Goal: Transaction & Acquisition: Purchase product/service

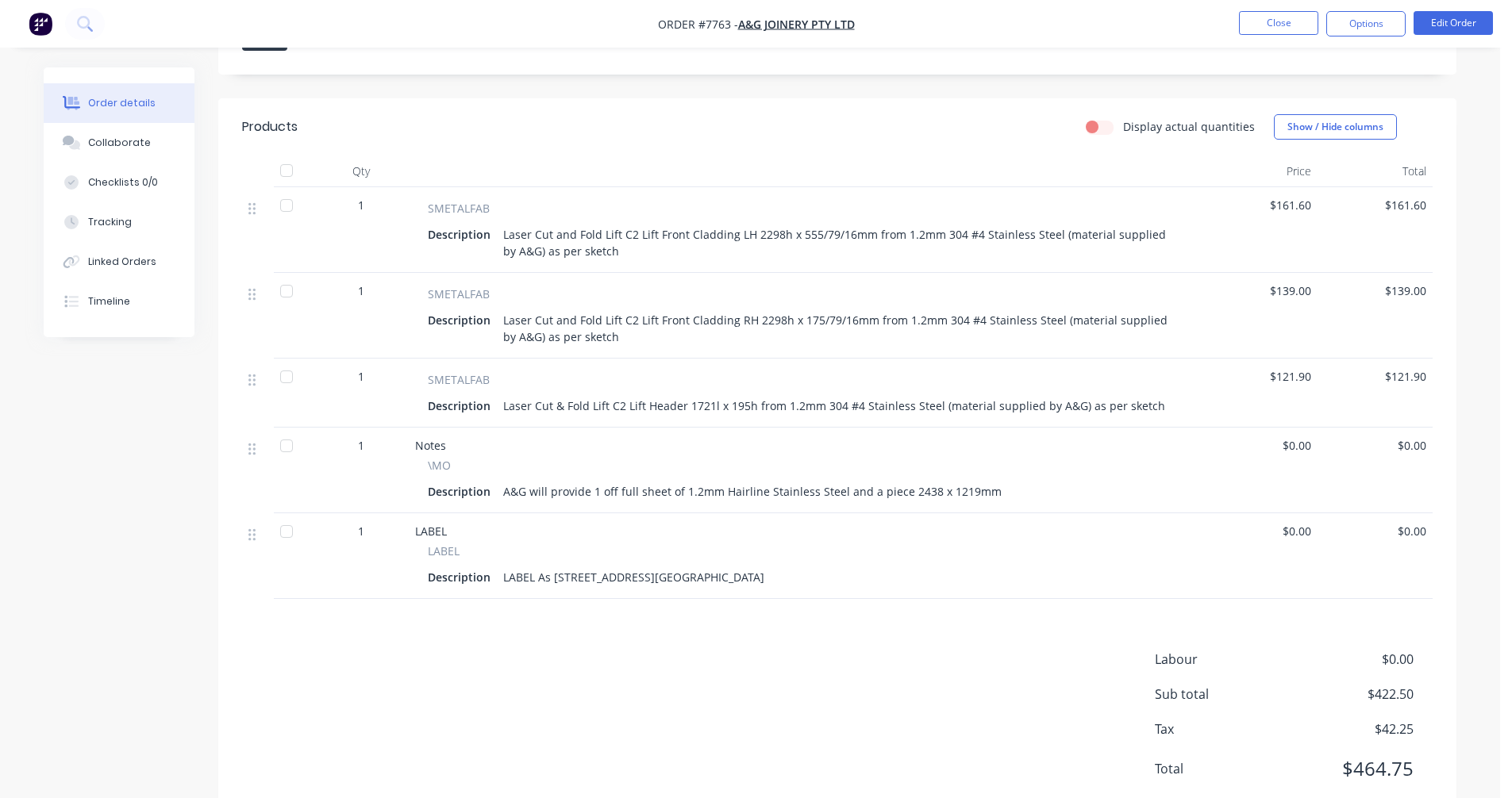
scroll to position [457, 0]
click at [1290, 24] on button "Close" at bounding box center [1278, 23] width 79 height 24
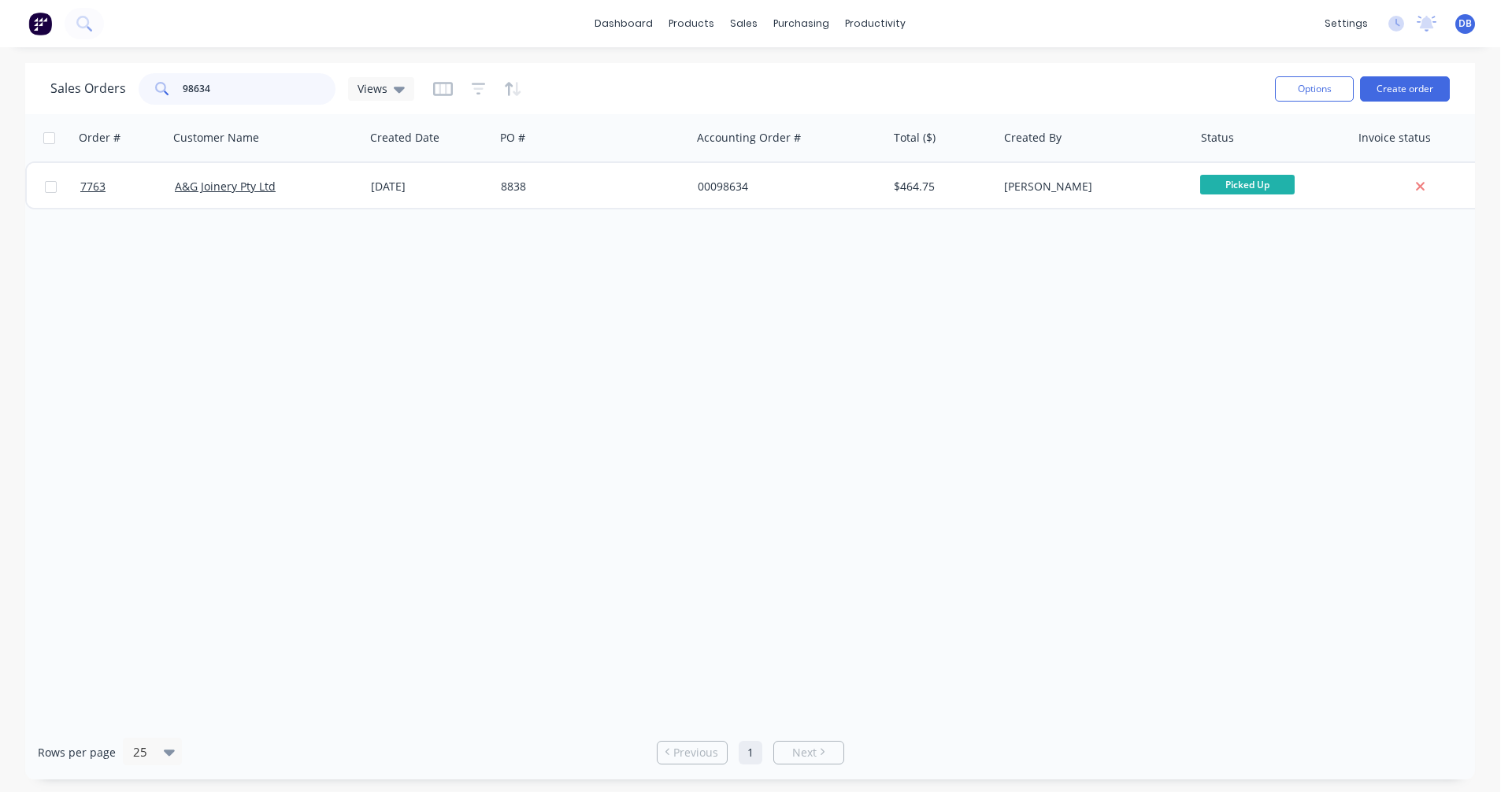
drag, startPoint x: 219, startPoint y: 88, endPoint x: 157, endPoint y: 85, distance: 62.1
click at [157, 85] on div "98634" at bounding box center [237, 89] width 197 height 32
type input "97365"
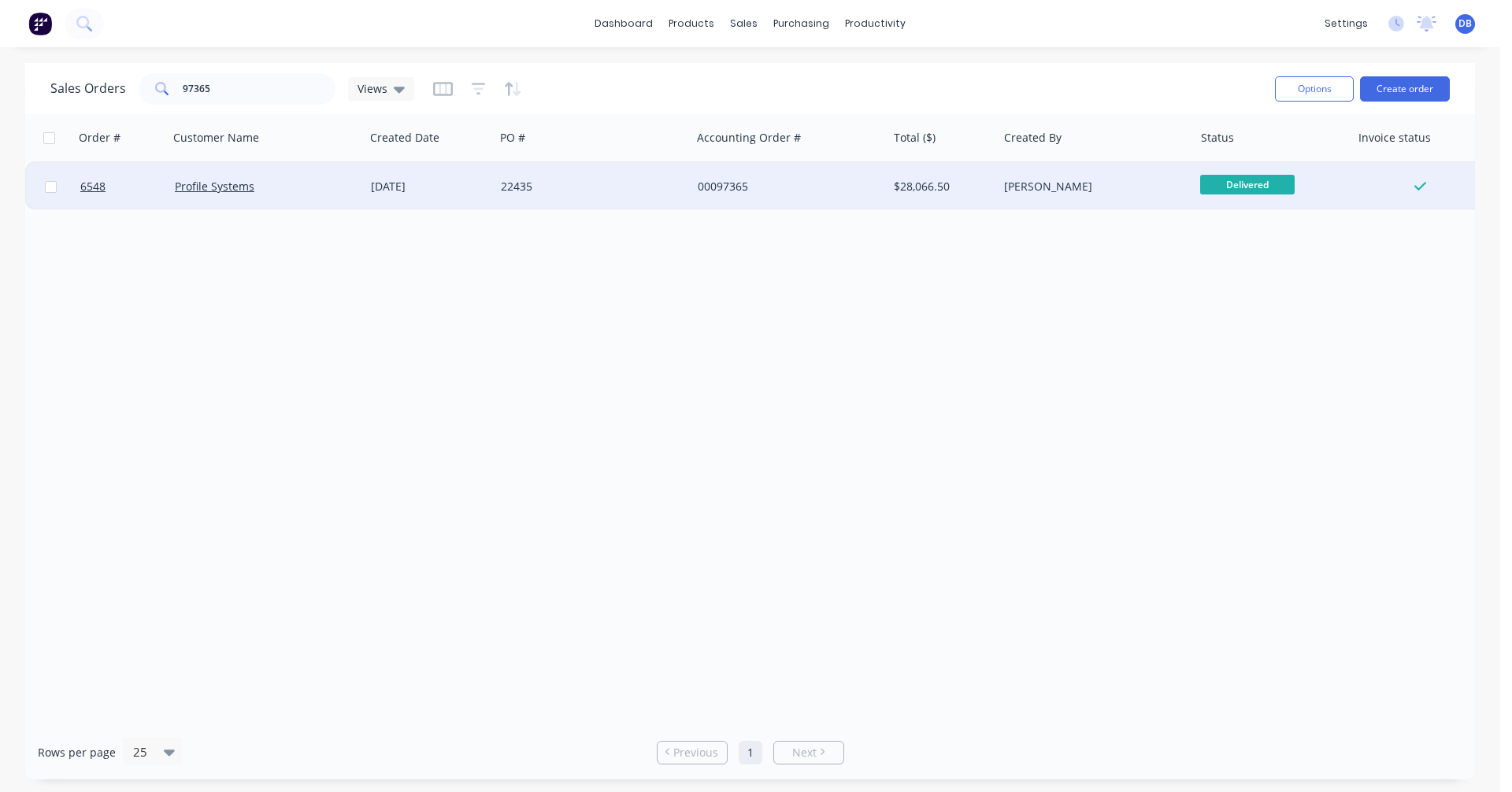
click at [392, 185] on div "[DATE]" at bounding box center [429, 186] width 117 height 15
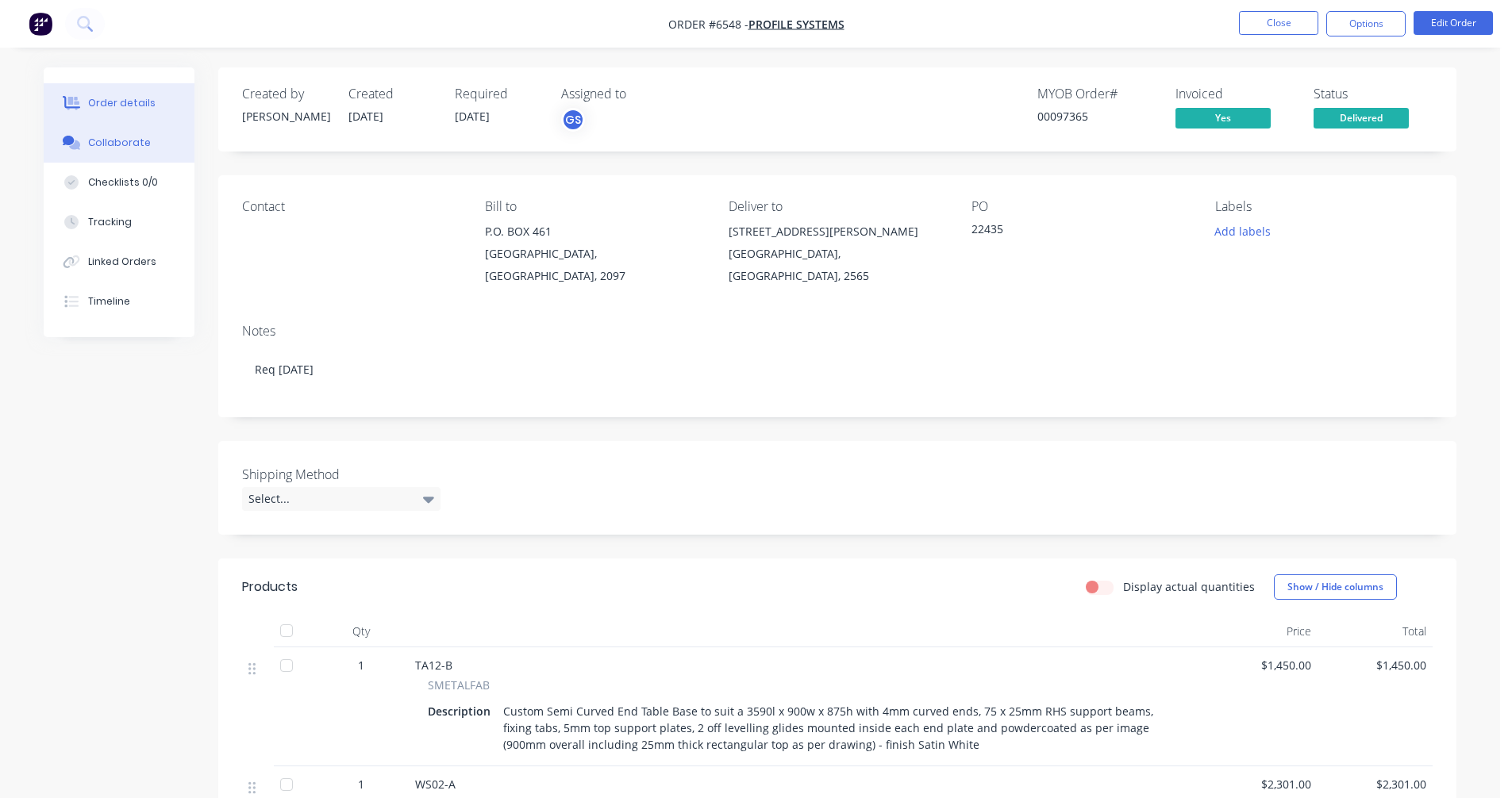
click at [115, 142] on div "Collaborate" at bounding box center [119, 143] width 63 height 15
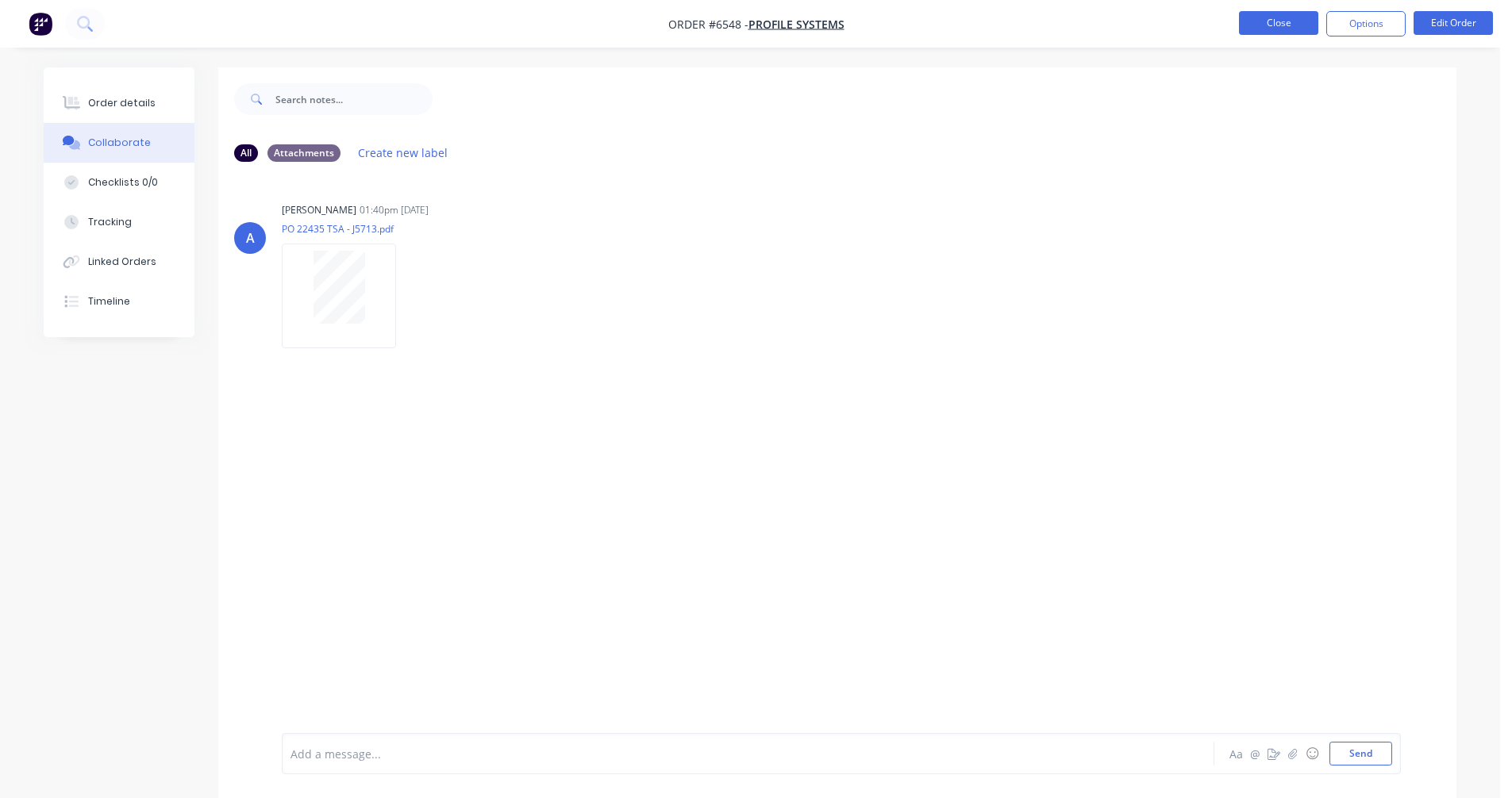
click at [1259, 23] on button "Close" at bounding box center [1278, 23] width 79 height 24
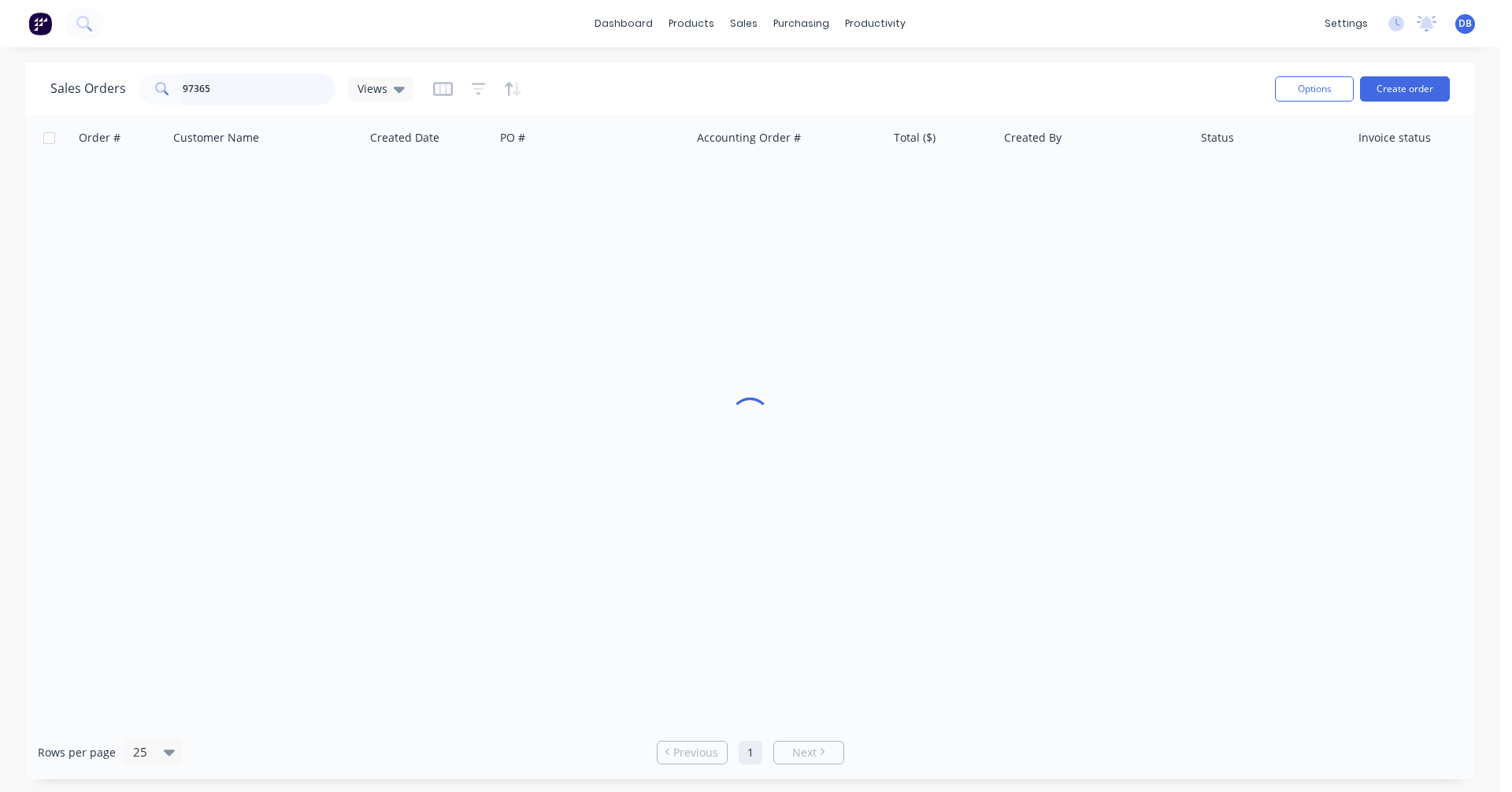
drag, startPoint x: 229, startPoint y: 86, endPoint x: 120, endPoint y: 91, distance: 109.1
click at [121, 89] on div "Sales Orders 97365 Views" at bounding box center [232, 89] width 364 height 32
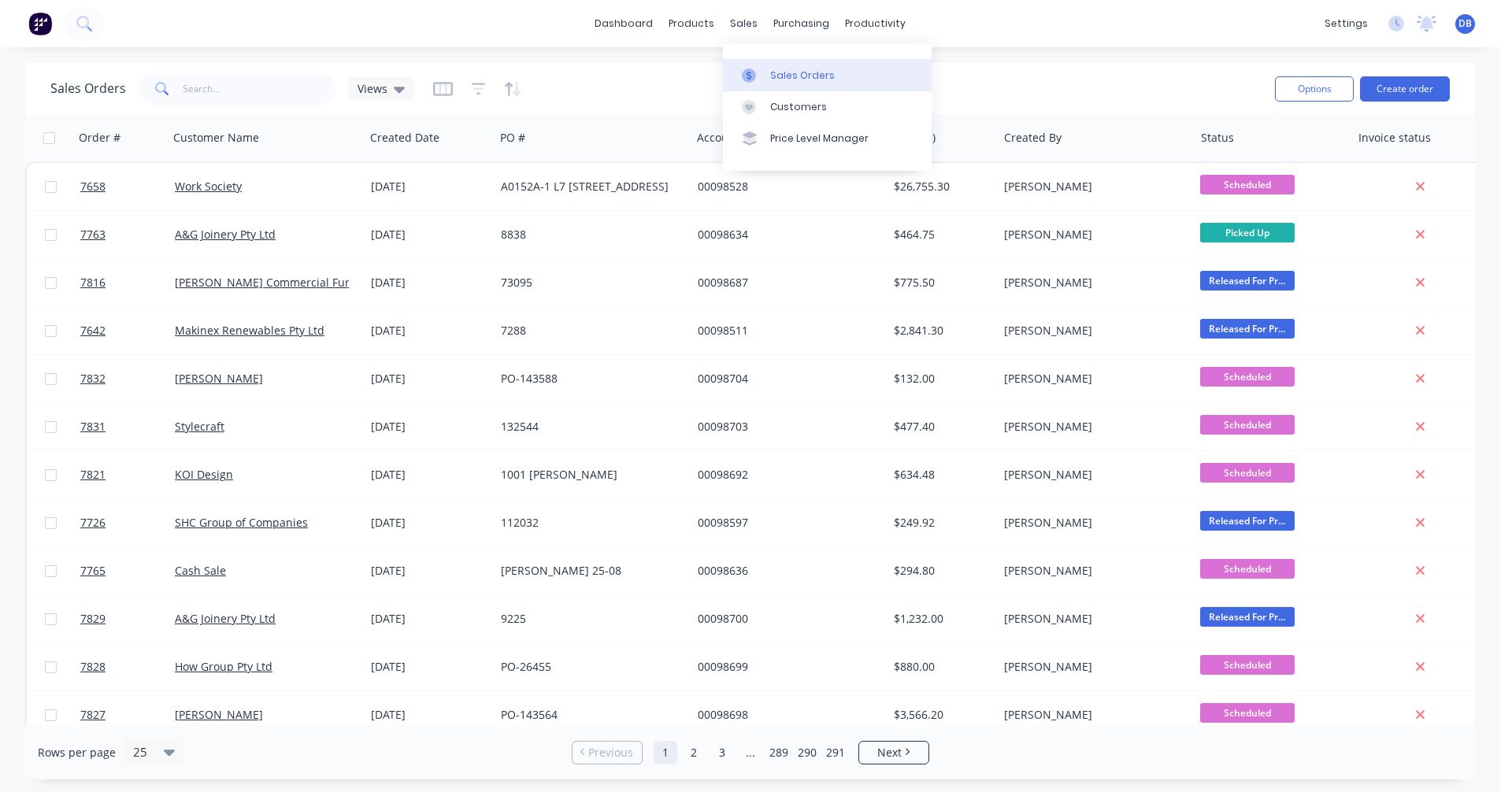
click at [770, 77] on div "Sales Orders" at bounding box center [802, 76] width 65 height 15
click at [1411, 88] on button "Create order" at bounding box center [1405, 89] width 90 height 25
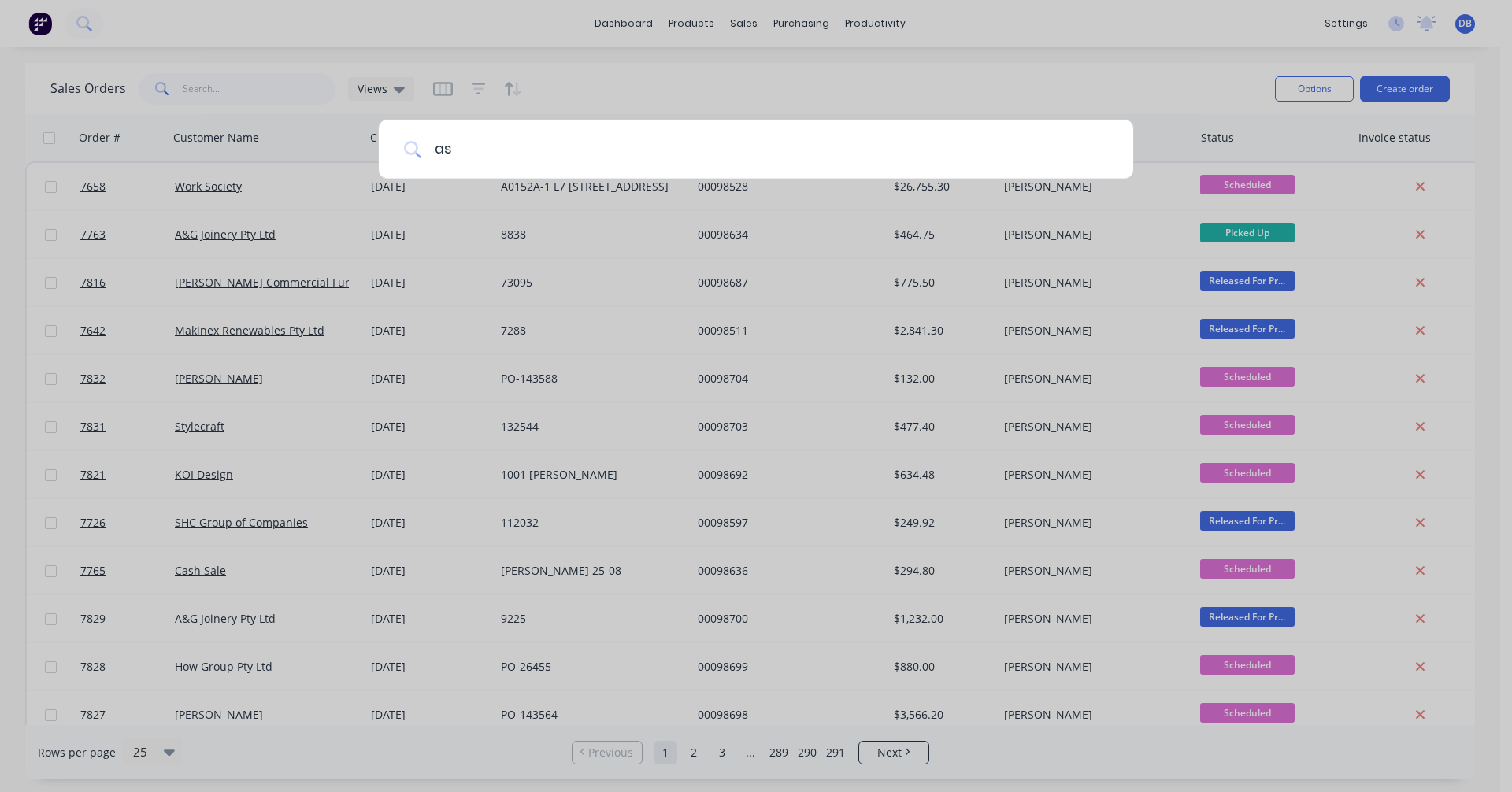
click at [541, 153] on input "as" at bounding box center [764, 149] width 687 height 59
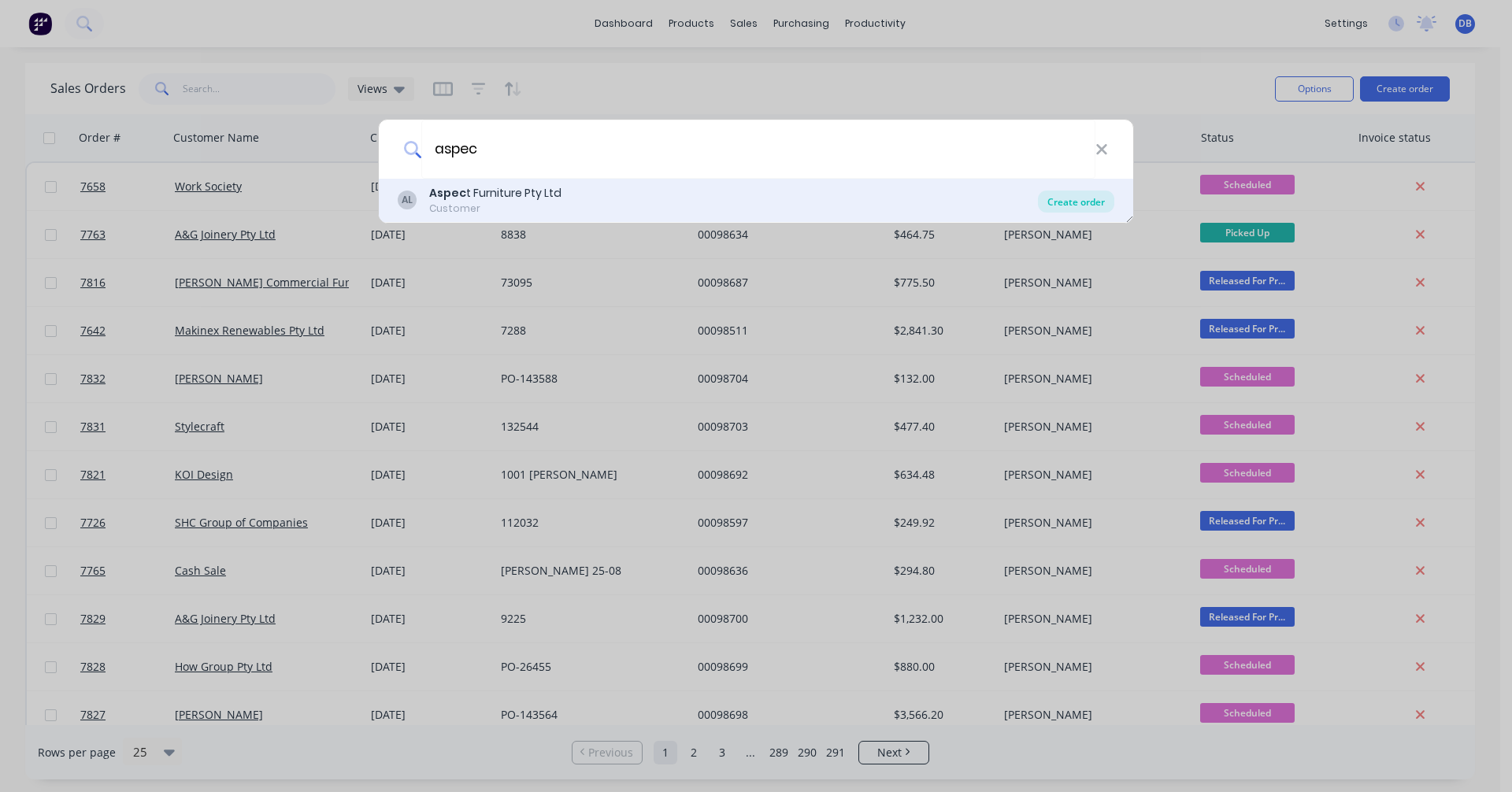
type input "aspec"
click at [1073, 198] on div "Create order" at bounding box center [1076, 201] width 77 height 22
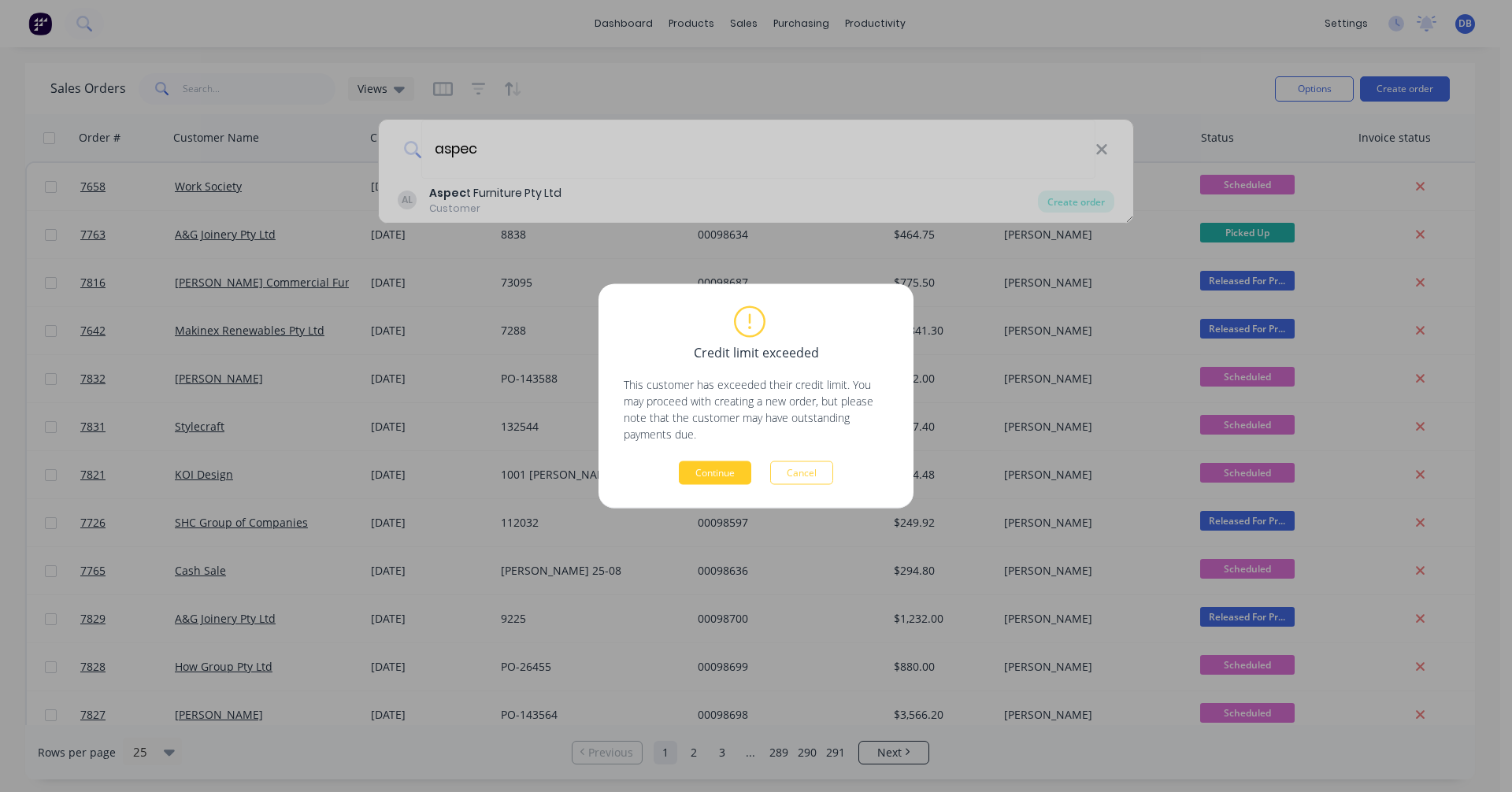
click at [710, 470] on button "Continue" at bounding box center [715, 473] width 73 height 23
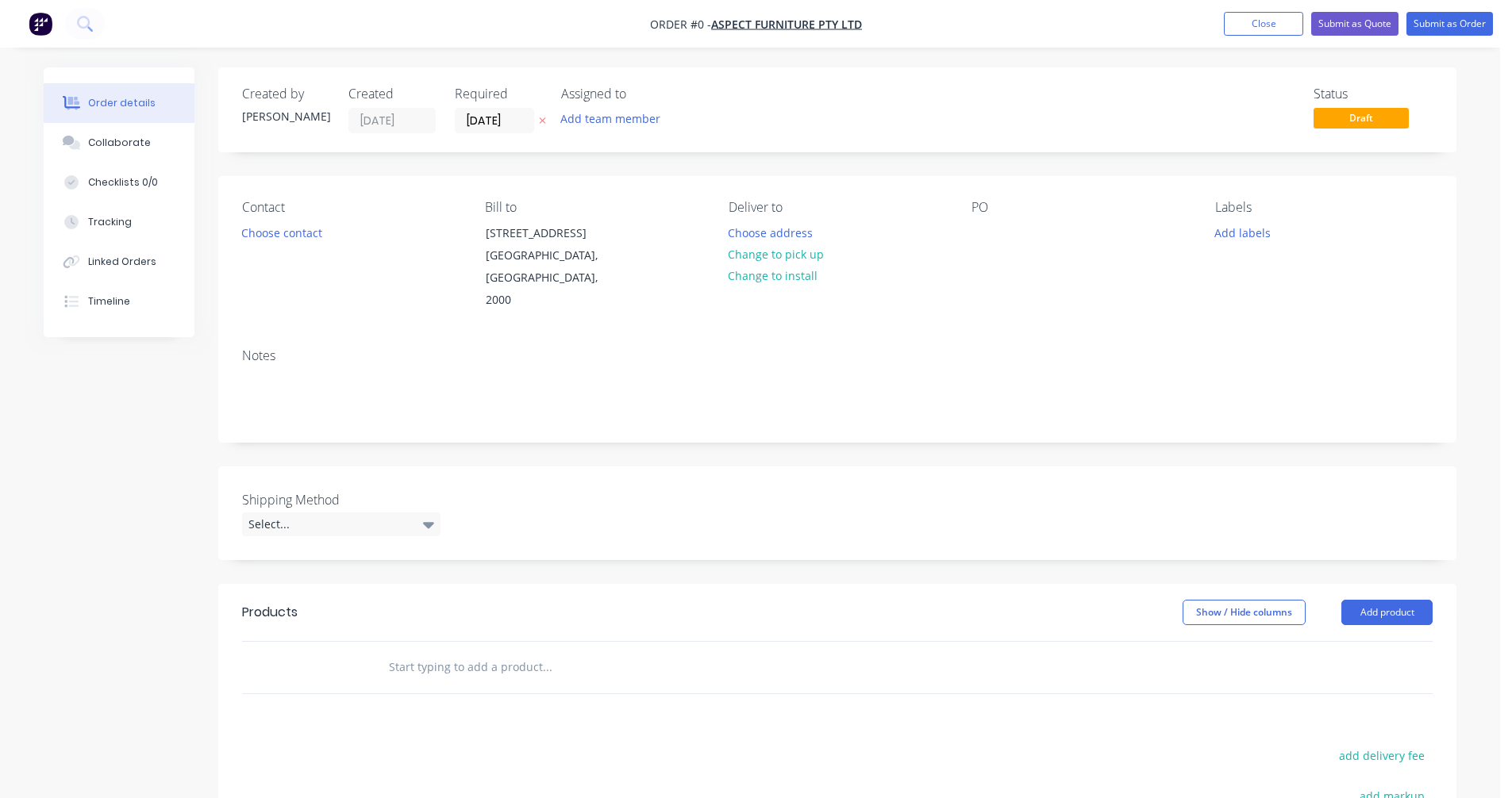
click at [420, 651] on input "text" at bounding box center [547, 667] width 318 height 32
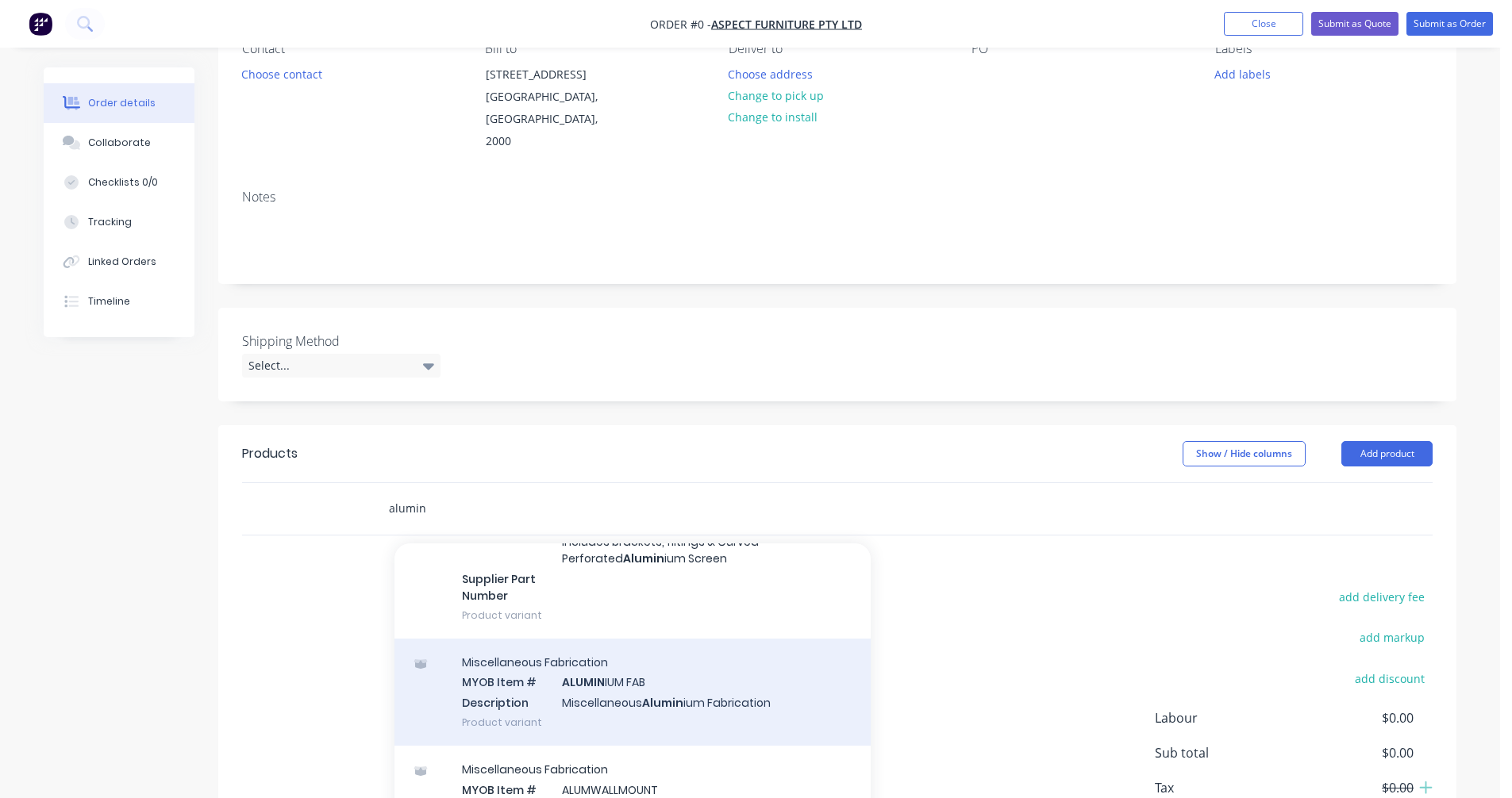
scroll to position [318, 0]
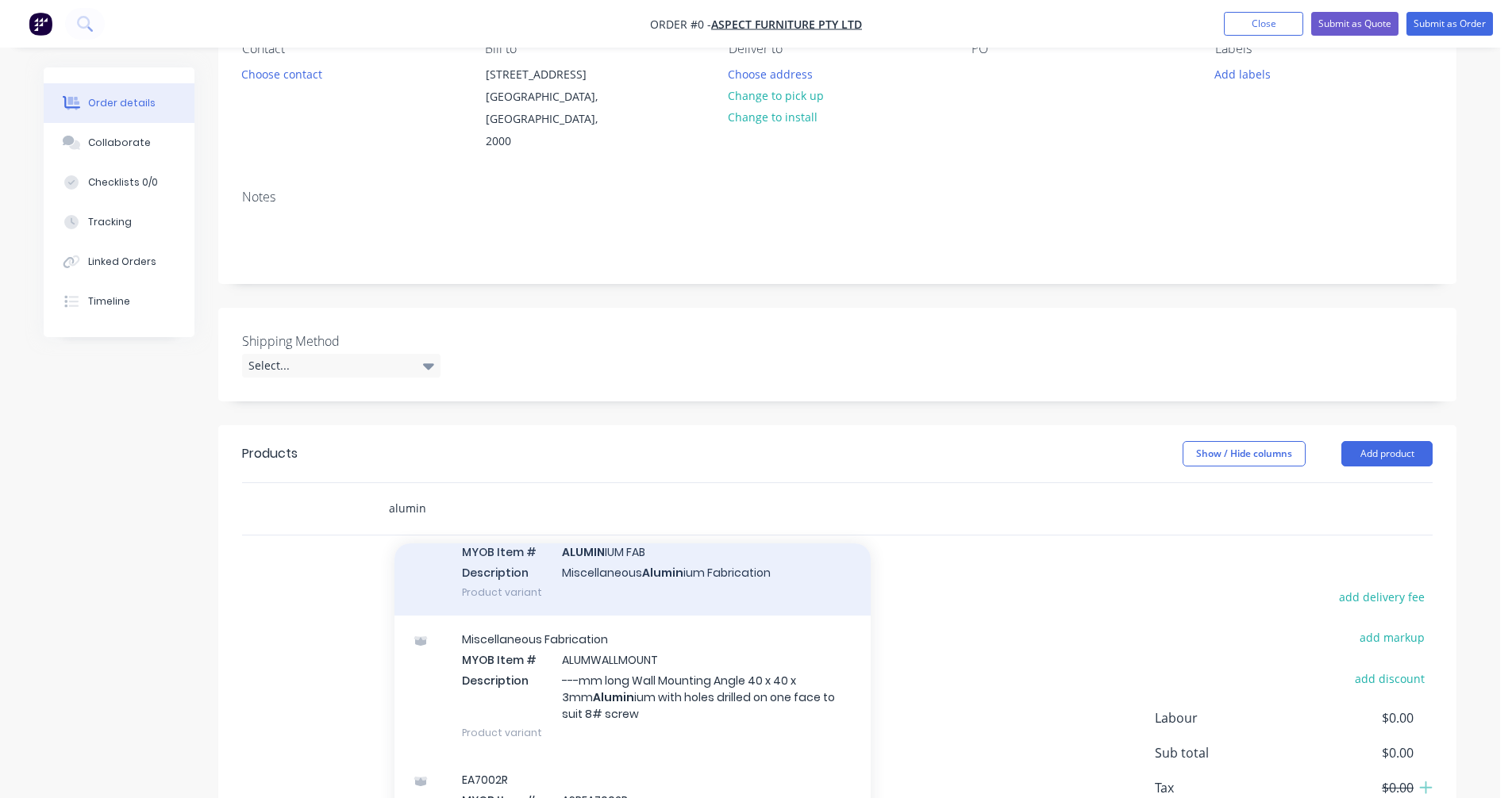
type input "alumin"
click at [632, 549] on div "Miscellaneous Fabrication MYOB Item # ALUMIN IUM FAB Description Miscellaneous …" at bounding box center [632, 563] width 477 height 107
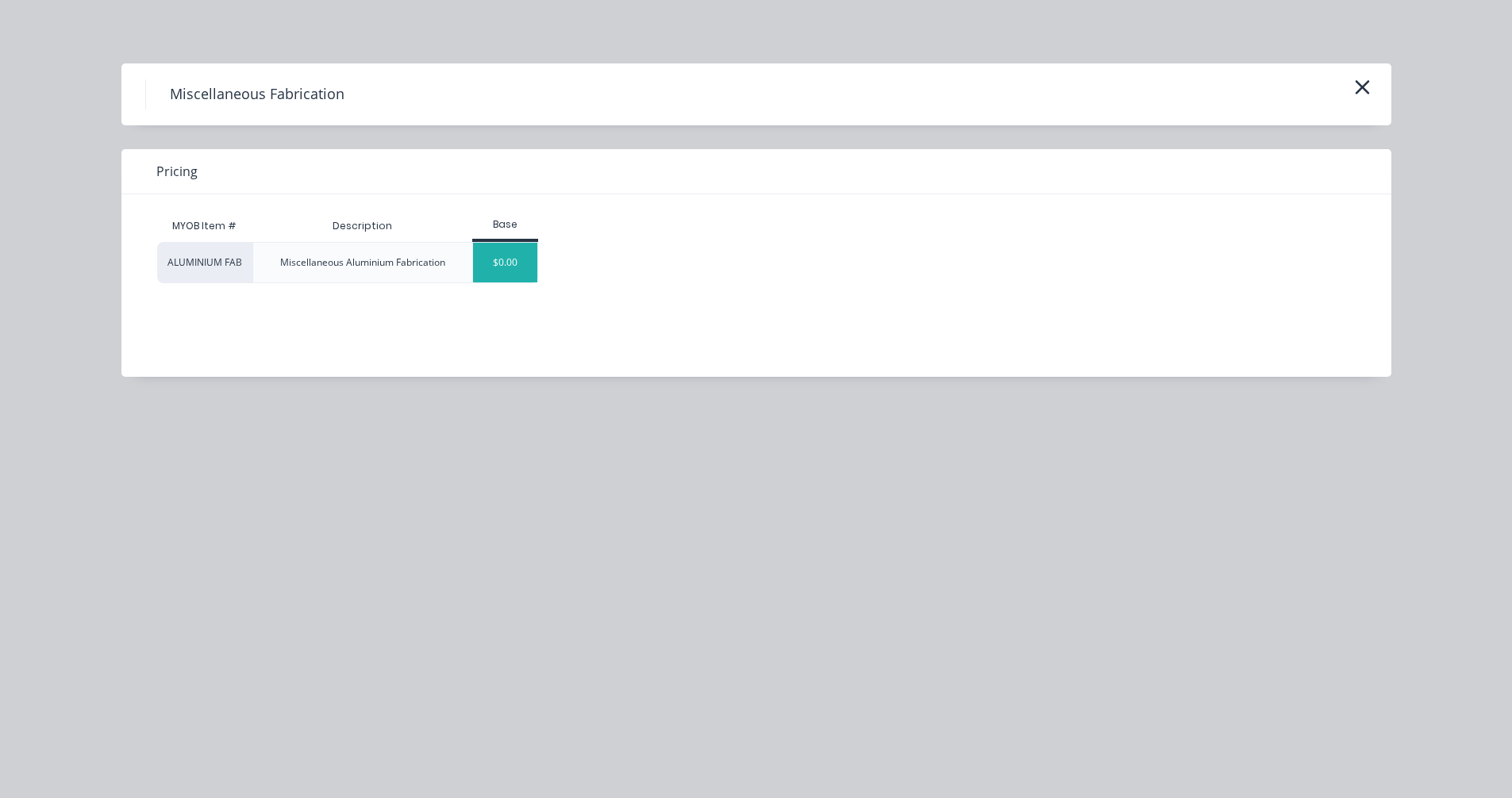
click at [510, 260] on div "$0.00" at bounding box center [505, 262] width 64 height 40
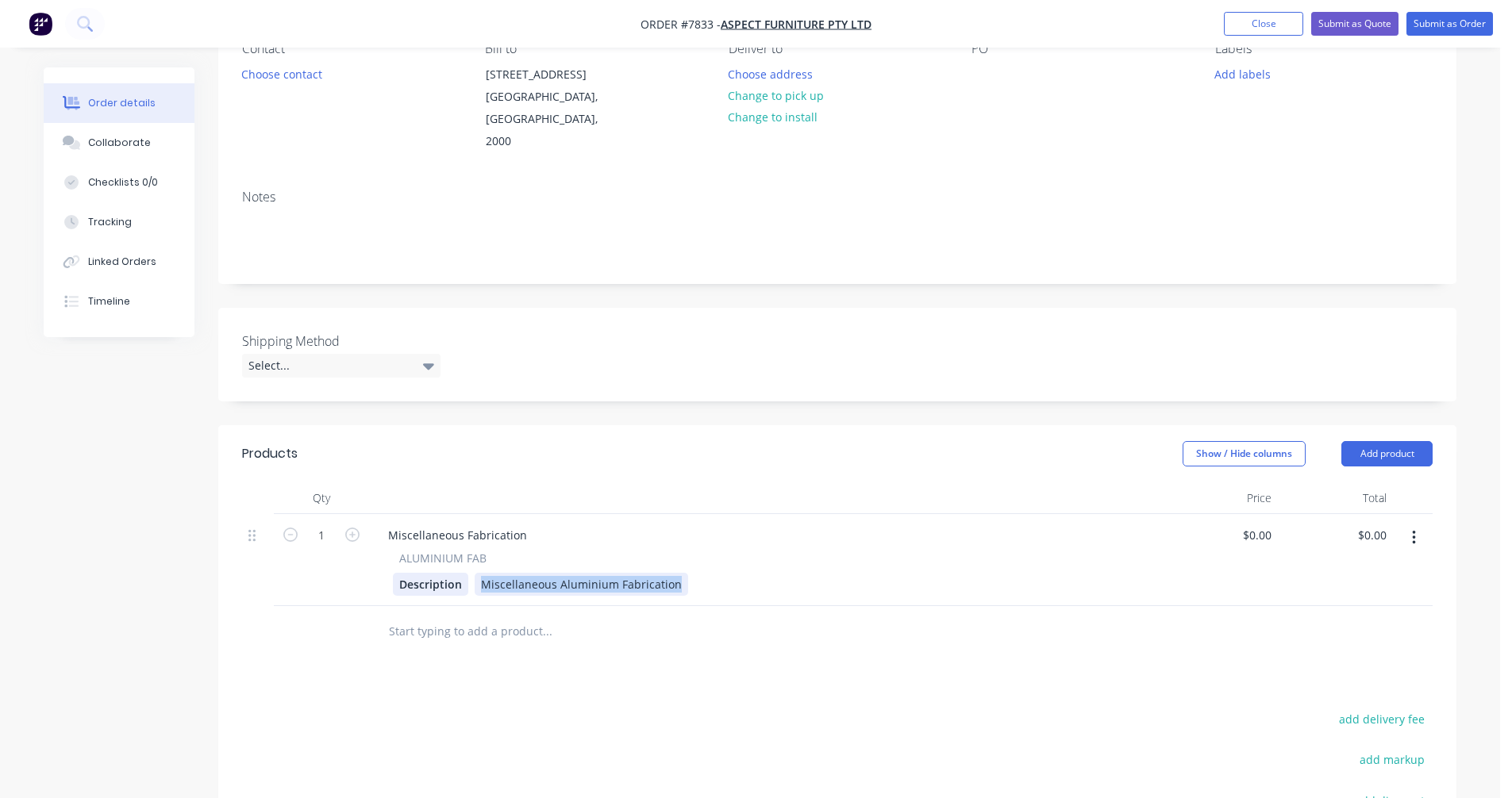
drag, startPoint x: 642, startPoint y: 561, endPoint x: 462, endPoint y: 561, distance: 180.0
click at [462, 572] on div "Description Miscellaneous Aluminium Fabrication" at bounding box center [763, 584] width 740 height 23
click at [719, 572] on div "Cut Supplied ASF011-003 Aluminium Extrusion" at bounding box center [605, 584] width 262 height 23
type input "$0.00"
click at [860, 572] on div "Cut Supplied ASF011-003 Aluminium Extrusion 655l x 195.3w and powdercoat" at bounding box center [688, 584] width 425 height 23
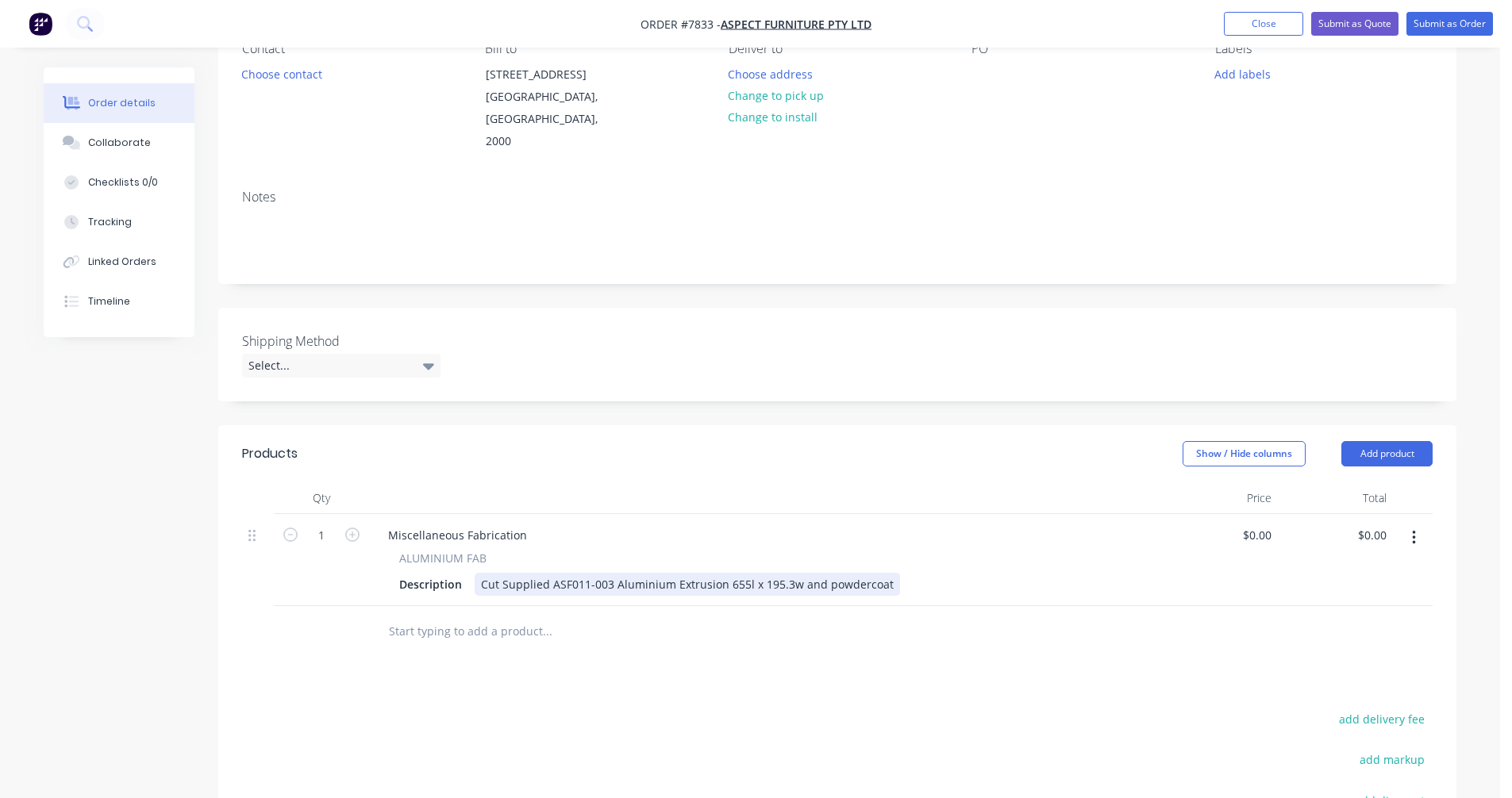
click at [642, 572] on div "Cut Supplied ASF011-003 Aluminium Extrusion 655l x 195.3w and powdercoat" at bounding box center [688, 584] width 425 height 23
drag, startPoint x: 523, startPoint y: 516, endPoint x: 367, endPoint y: 506, distance: 156.3
click at [367, 514] on div "1 Miscellaneous Fabrication ALUMINIUM FAB Description Cut Supplied ASF011-003 A…" at bounding box center [837, 559] width 1190 height 92
click at [668, 572] on div "Cut Supplied ASF011-003 Aluminium Extrusion 655l x 195.3w and powdercoat" at bounding box center [688, 584] width 425 height 23
click at [1413, 531] on icon "button" at bounding box center [1413, 538] width 3 height 15
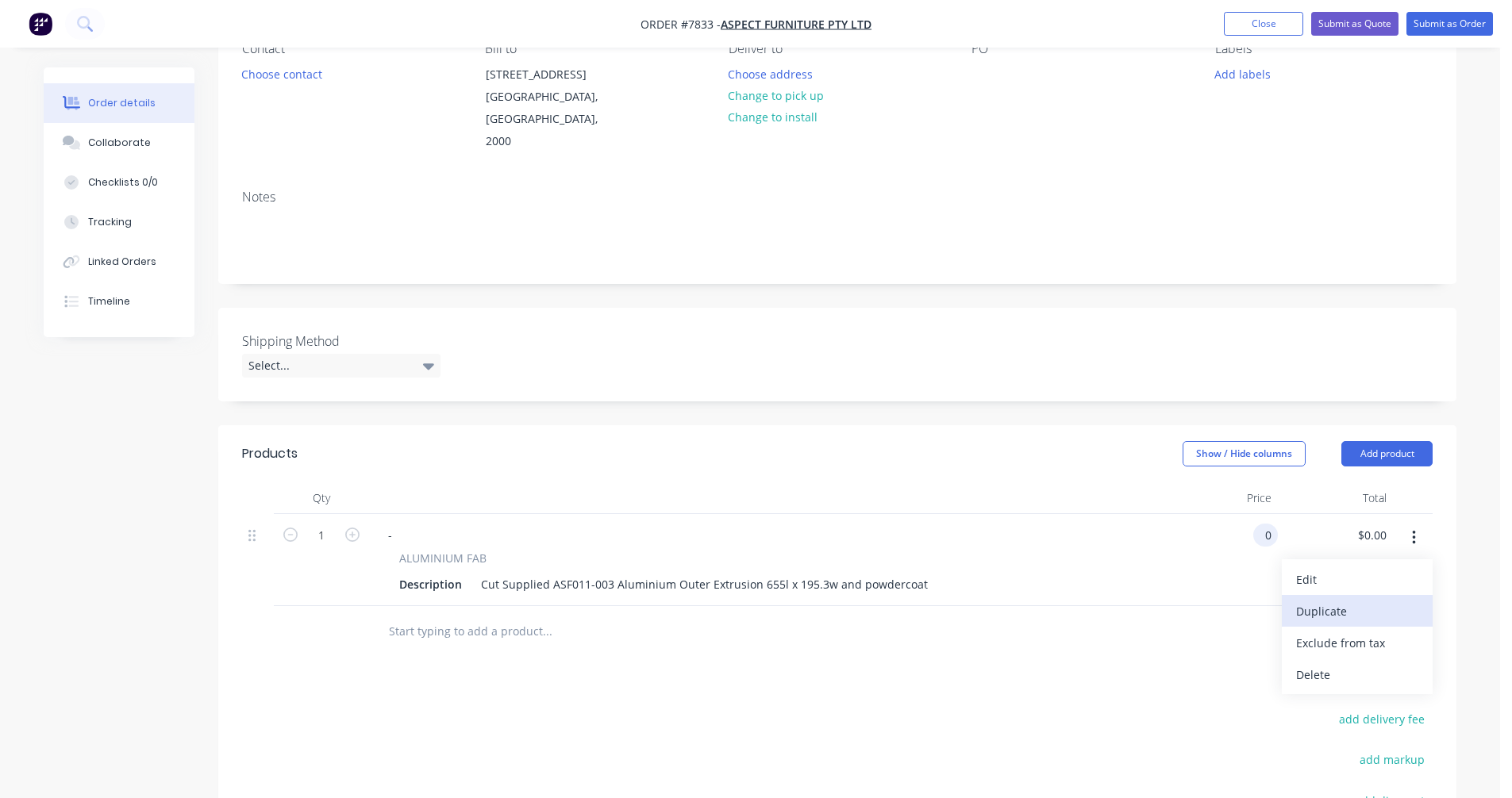
type input "$0.00"
click at [1308, 600] on div "Duplicate" at bounding box center [1357, 612] width 122 height 23
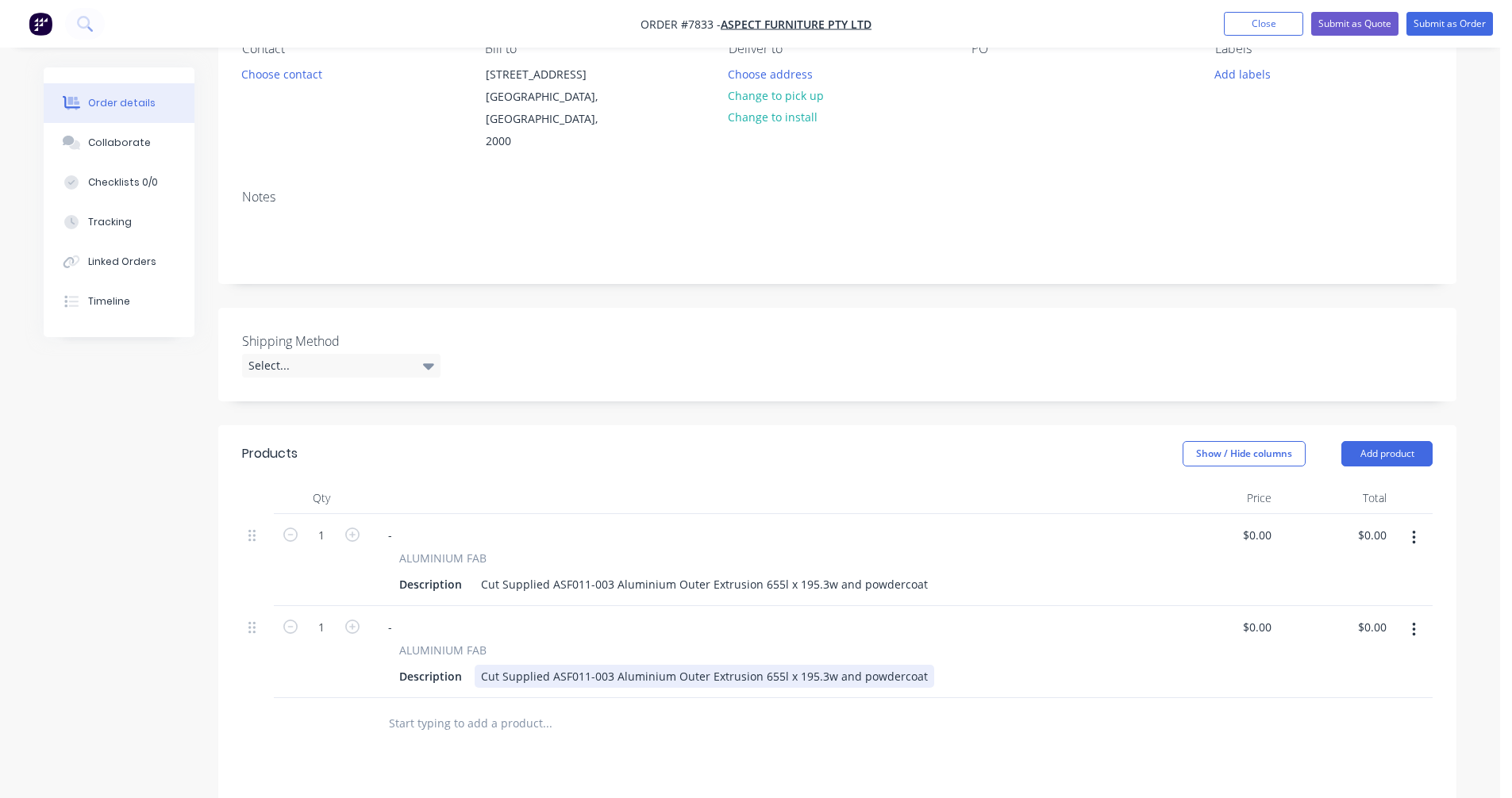
click at [607, 664] on div "Cut Supplied ASF011-003 Aluminium Outer Extrusion 655l x 195.3w and powdercoat" at bounding box center [705, 676] width 459 height 23
click at [324, 524] on input "1" at bounding box center [321, 535] width 42 height 24
type input "$0.00"
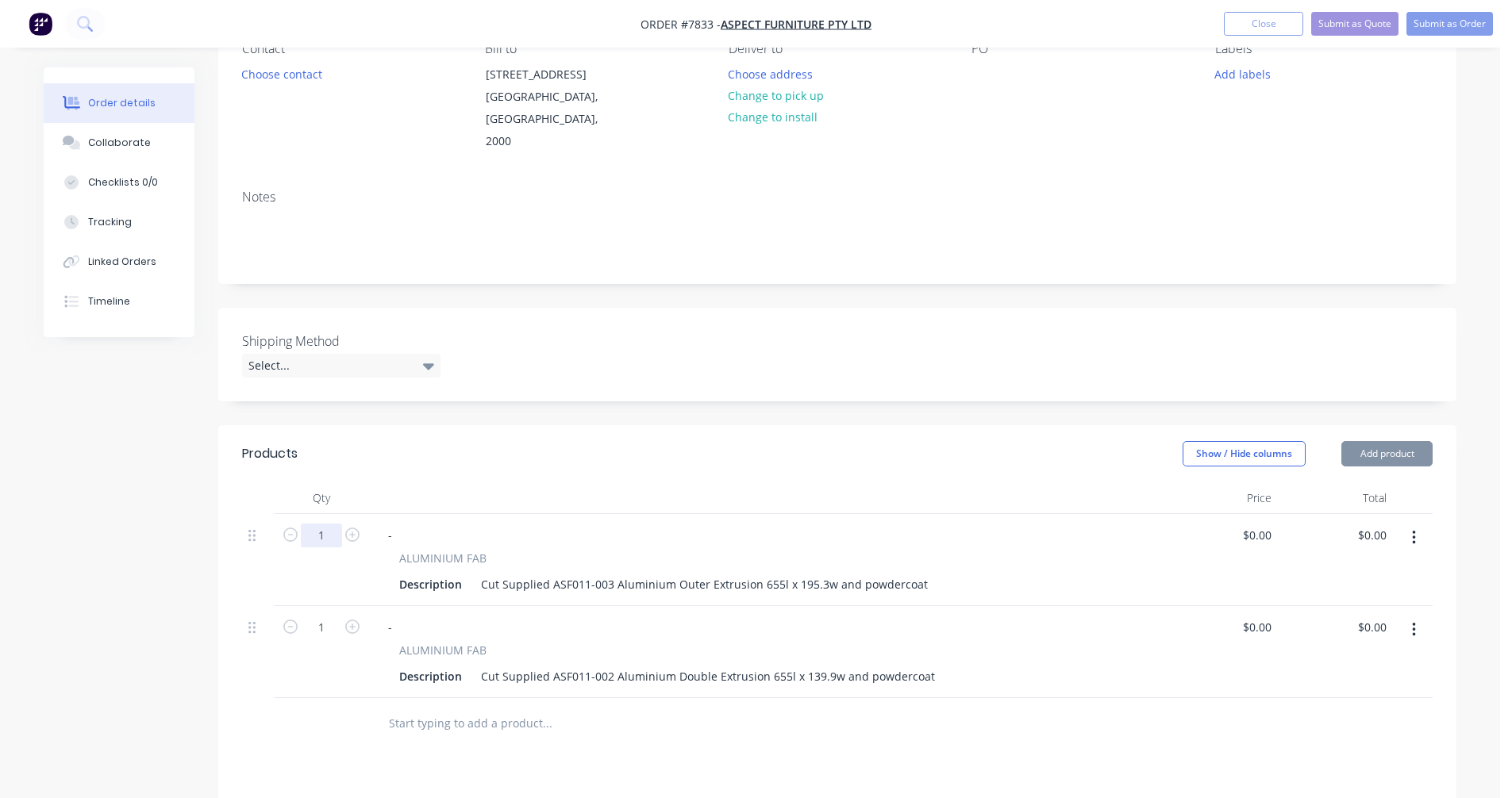
click at [332, 524] on input "1" at bounding box center [321, 535] width 42 height 24
type input "62"
click at [353, 620] on icon "button" at bounding box center [353, 627] width 15 height 15
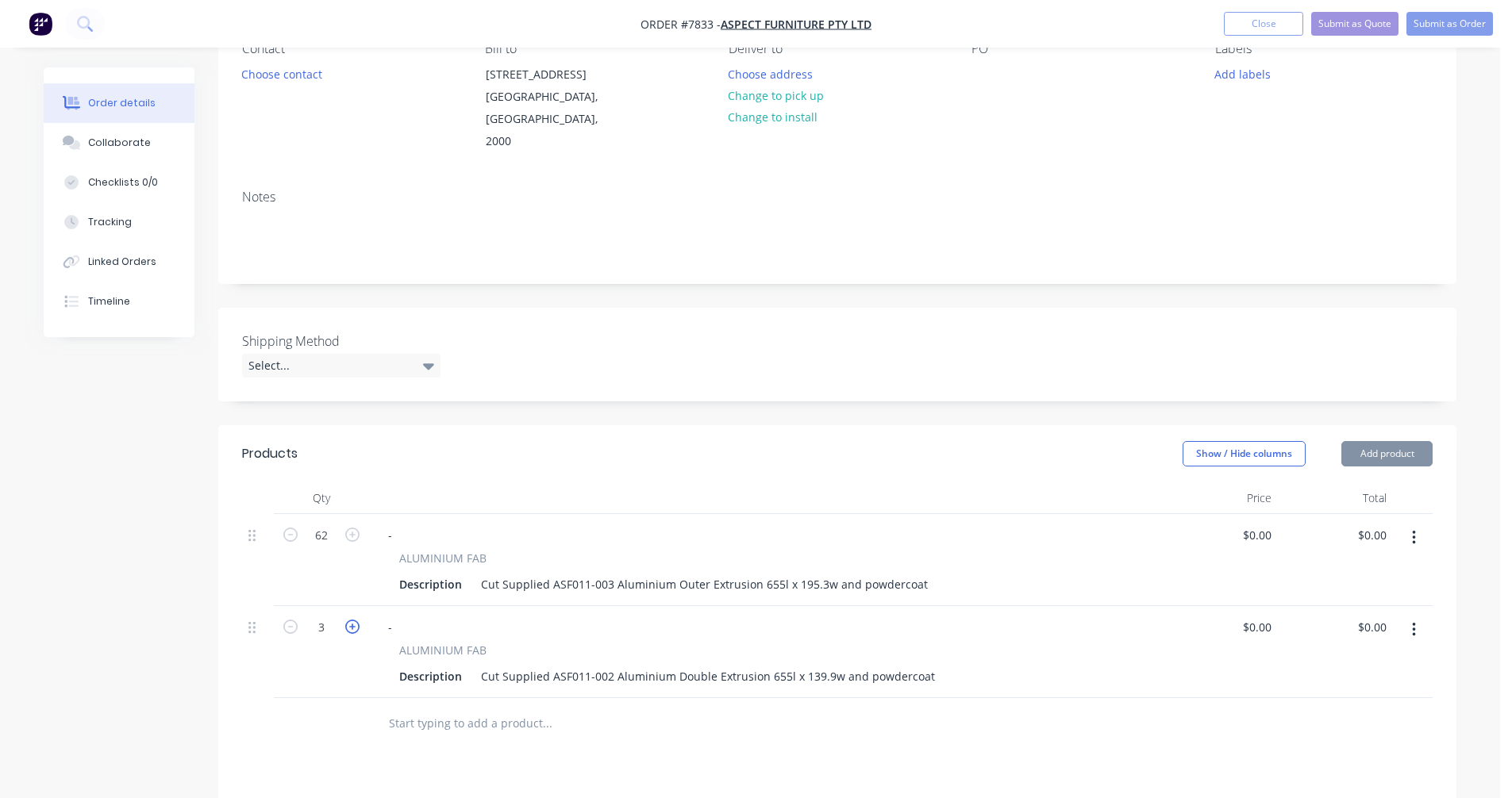
type input "4"
click at [447, 708] on input "text" at bounding box center [547, 723] width 318 height 32
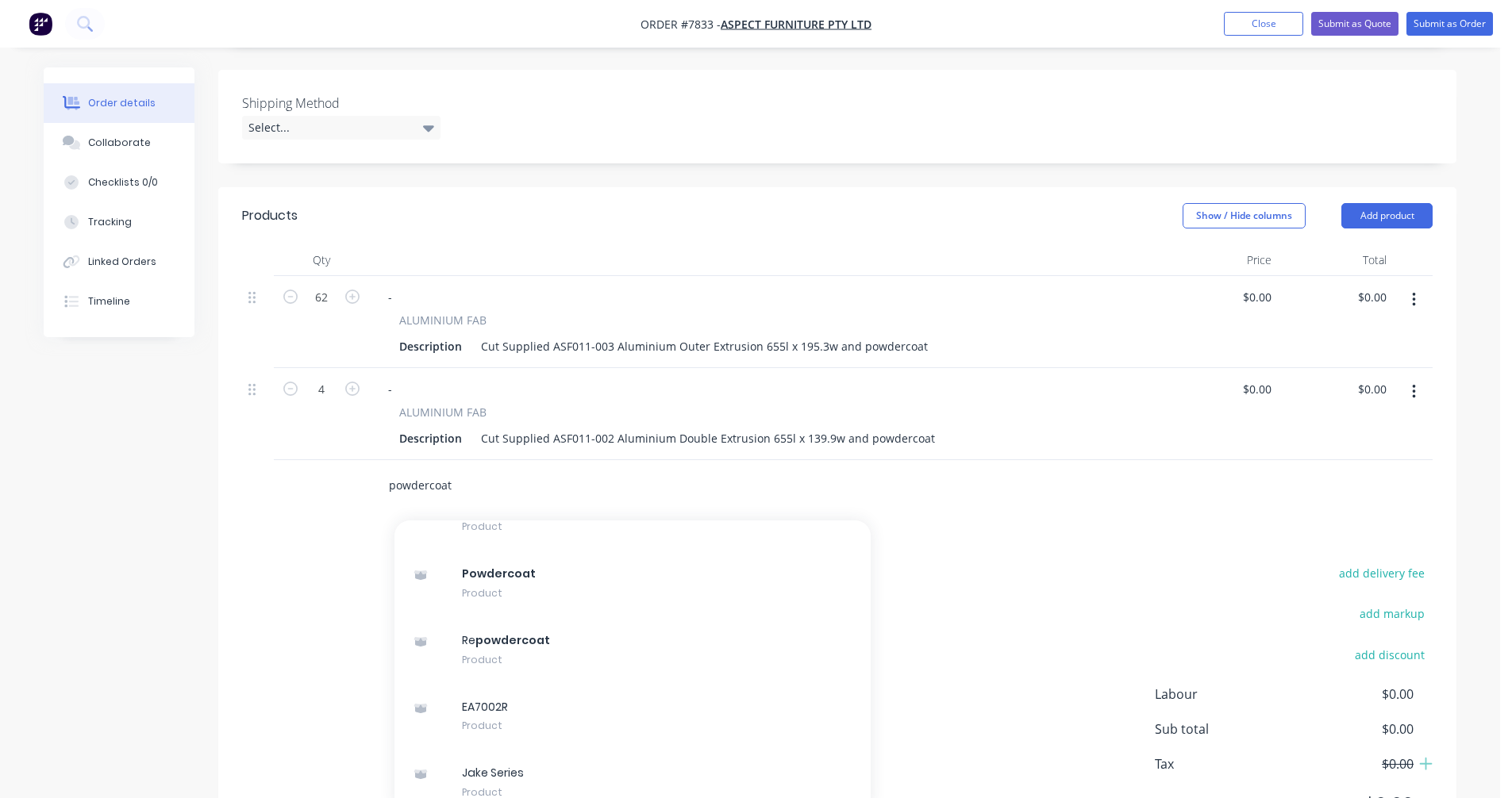
scroll to position [4516, 0]
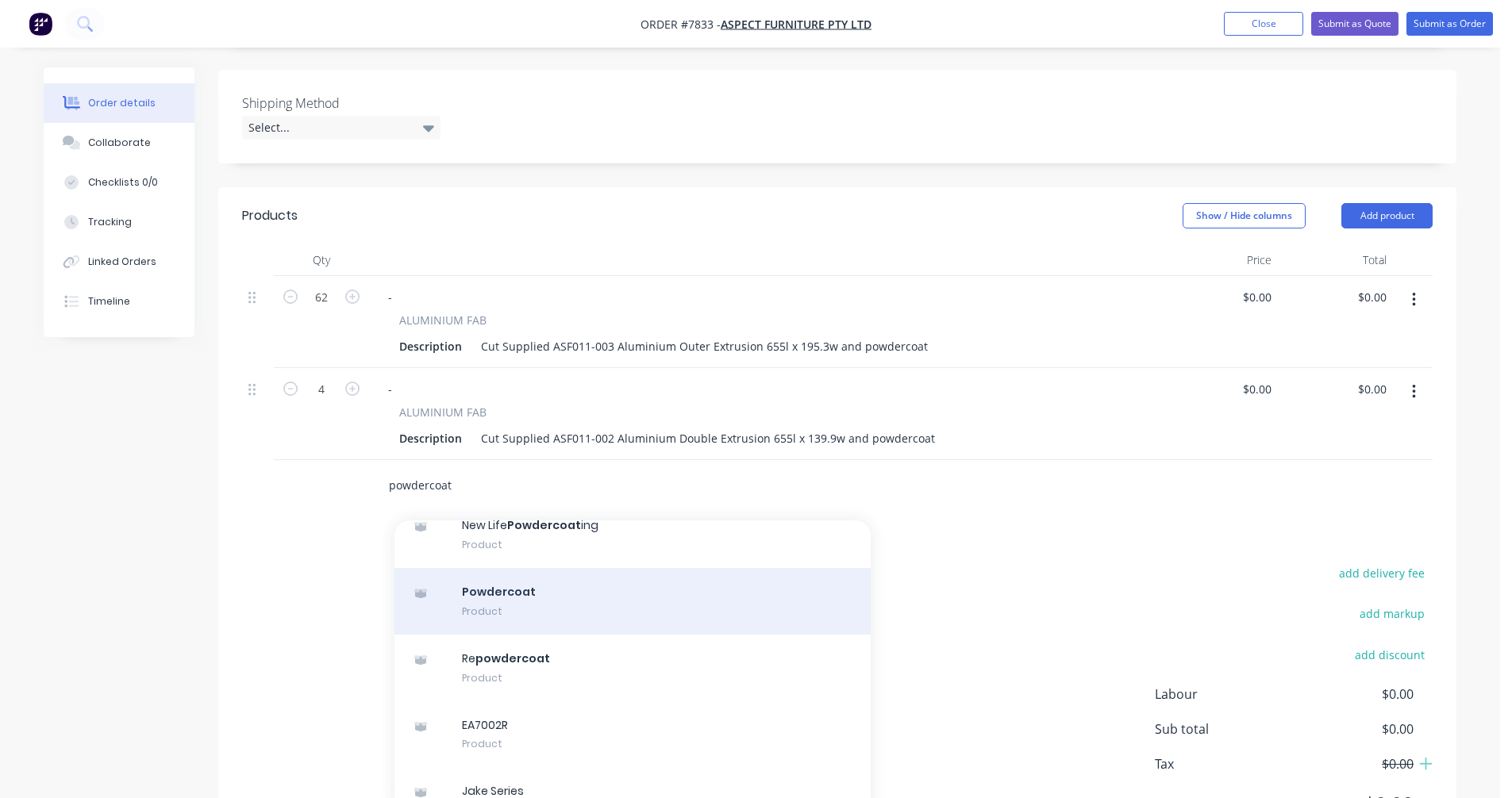
type input "powdercoat"
click at [525, 592] on div "Powdercoat Product" at bounding box center [632, 602] width 477 height 67
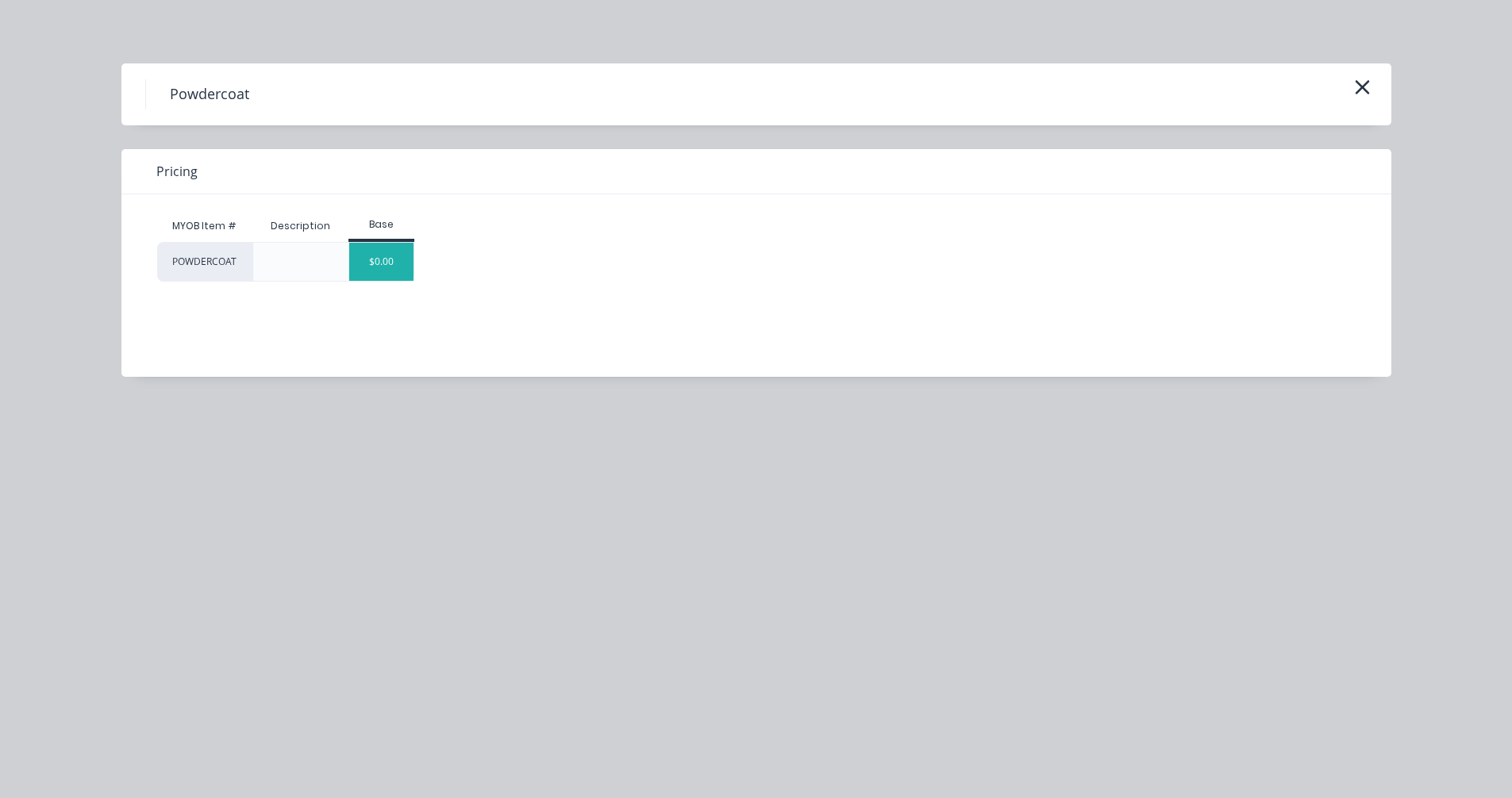
click at [376, 262] on div "$0.00" at bounding box center [381, 261] width 64 height 38
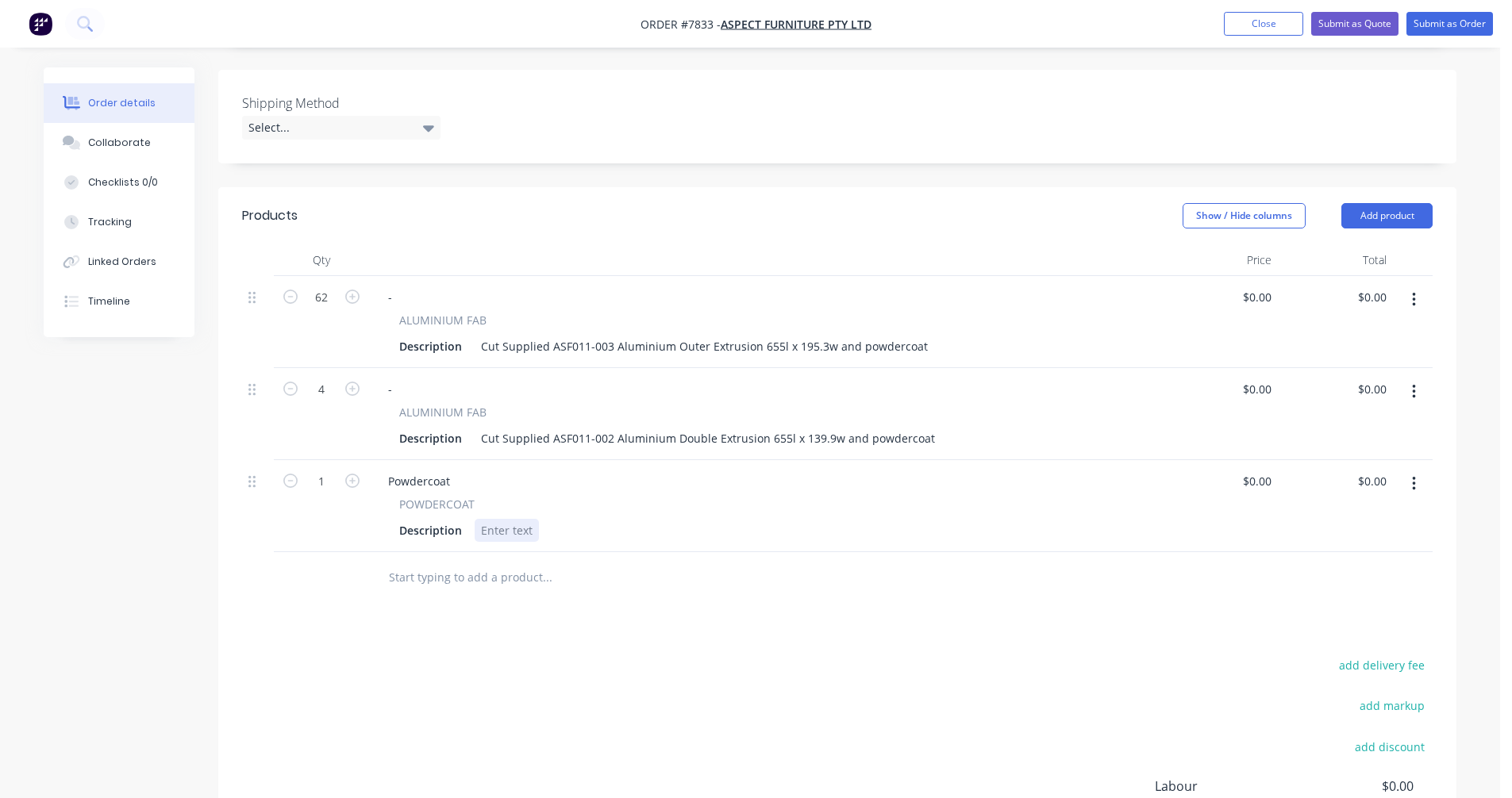
click at [484, 519] on div at bounding box center [507, 530] width 64 height 23
click at [330, 309] on input "1" at bounding box center [321, 297] width 42 height 24
type input "62"
drag, startPoint x: 455, startPoint y: 456, endPoint x: 380, endPoint y: 456, distance: 75.0
click at [381, 470] on div "Powdercoat" at bounding box center [419, 481] width 87 height 23
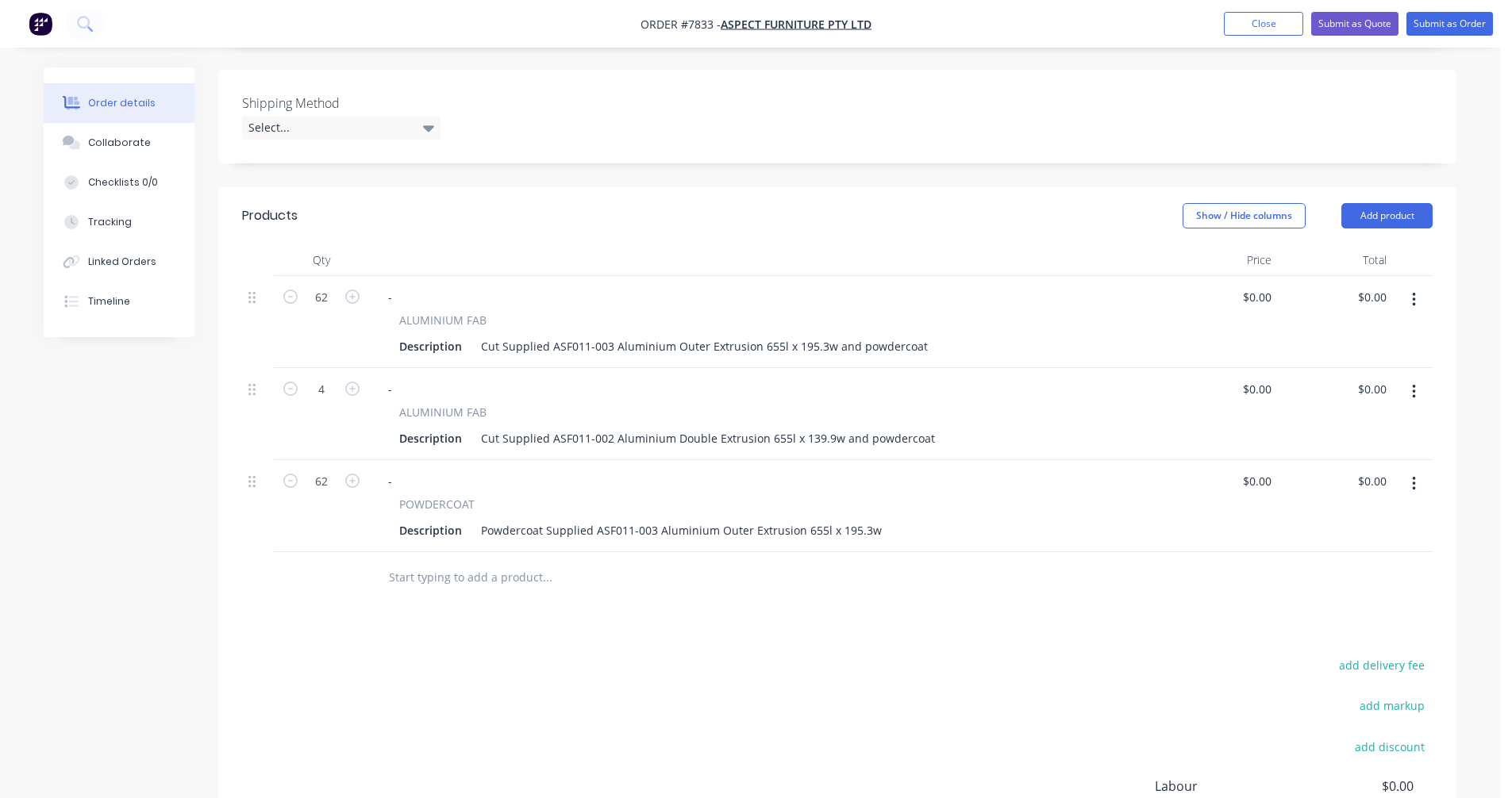
click at [1414, 477] on icon "button" at bounding box center [1413, 484] width 3 height 15
click at [1358, 546] on div "Duplicate" at bounding box center [1357, 557] width 122 height 23
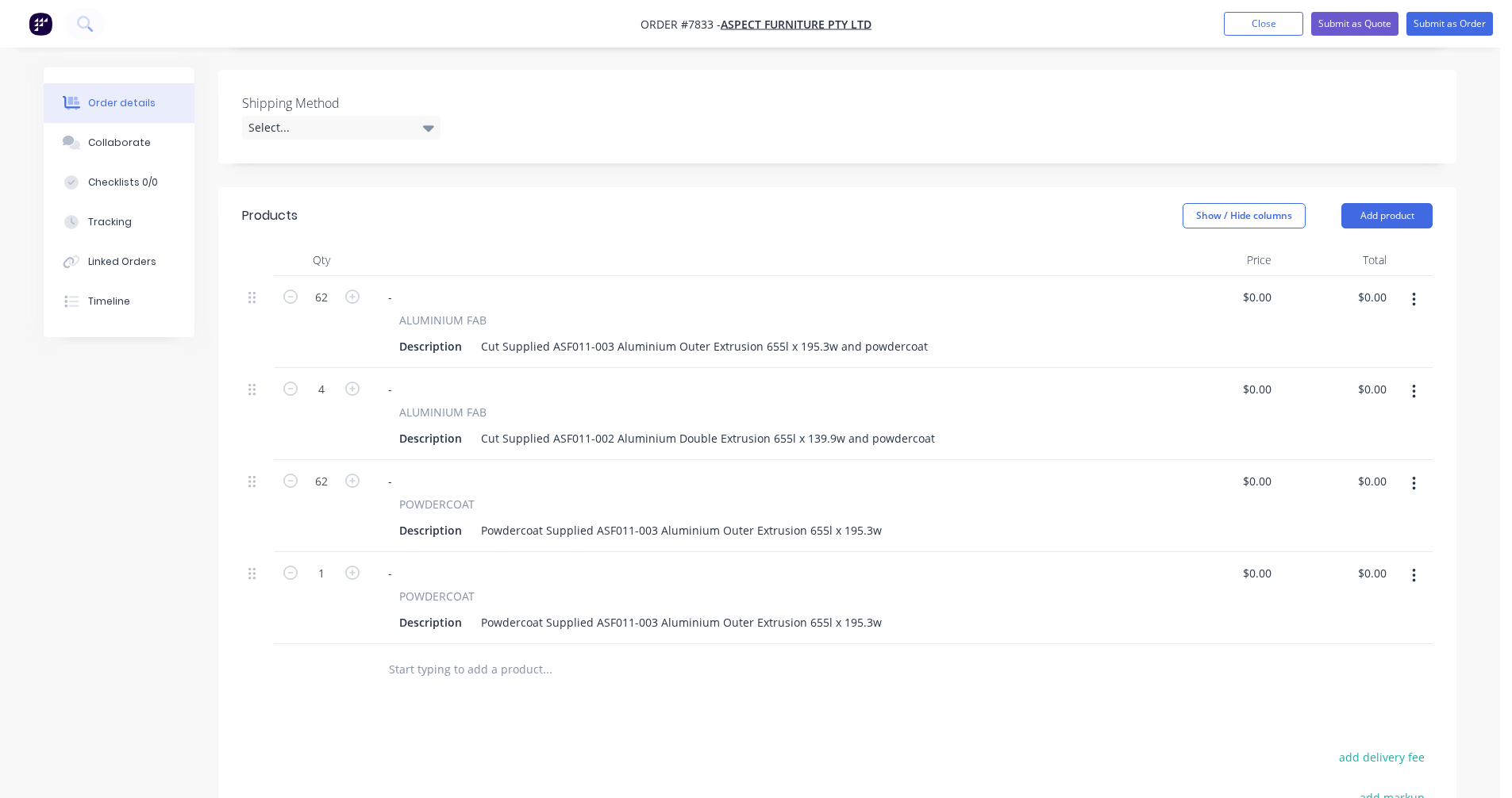
click at [351, 563] on button "button" at bounding box center [352, 572] width 20 height 16
click at [352, 563] on button "button" at bounding box center [352, 572] width 20 height 16
click at [353, 563] on button "button" at bounding box center [352, 572] width 20 height 16
type input "4"
click at [651, 611] on div "Powdercoat Supplied ASF011-003 Aluminium Outer Extrusion 655l x 195.3w" at bounding box center [682, 622] width 414 height 23
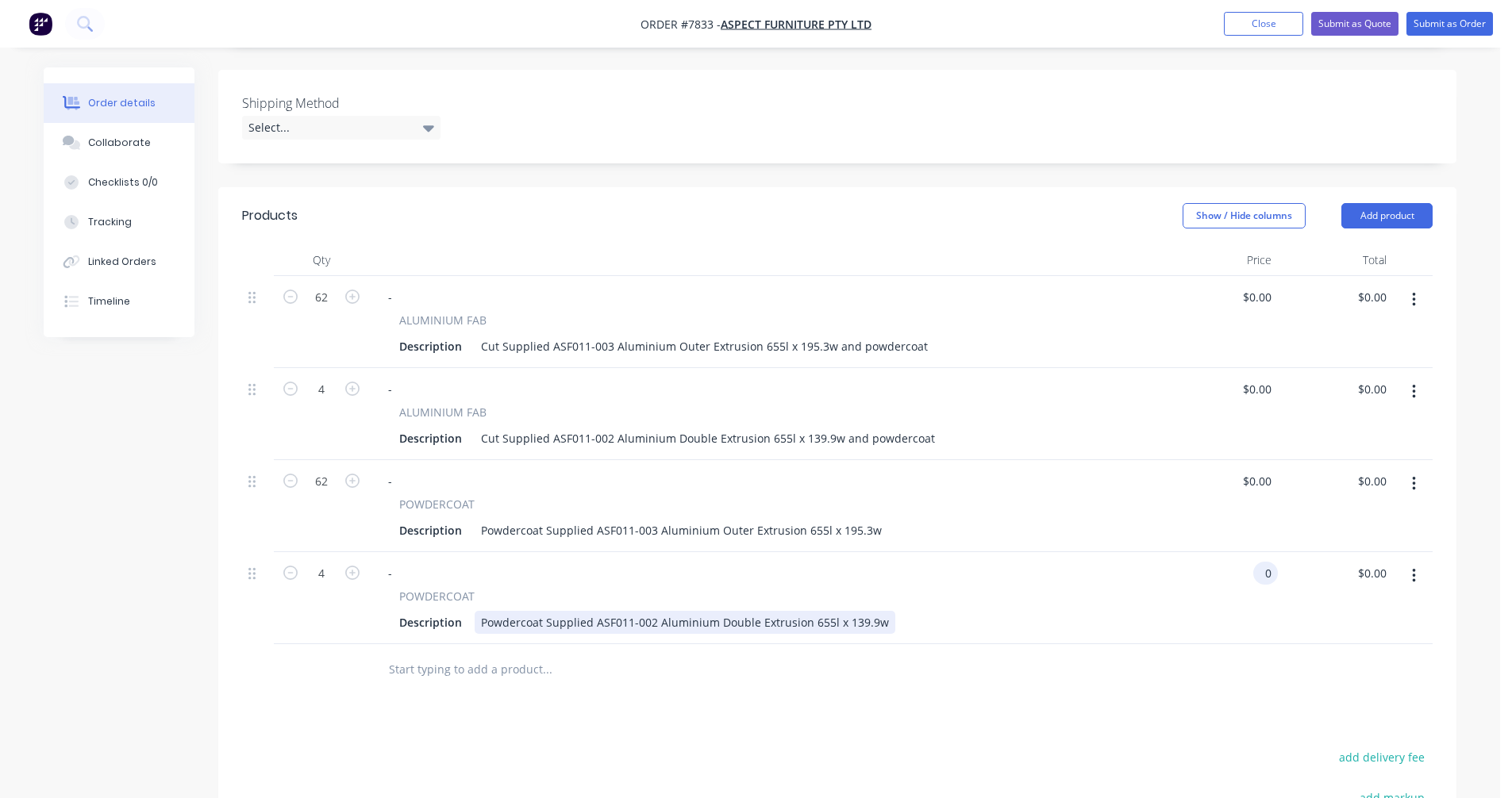
type input "$0.00"
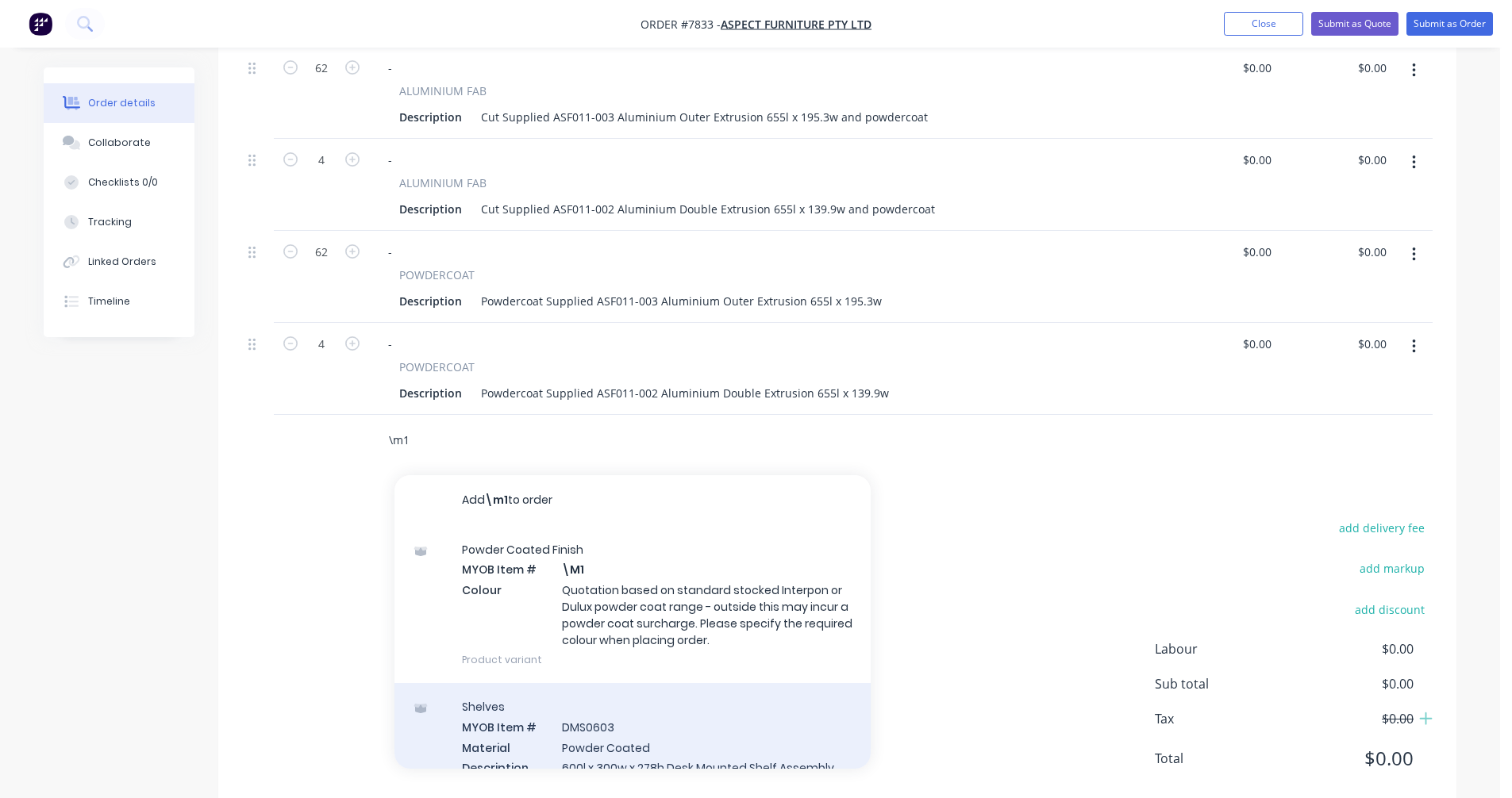
scroll to position [634, 0]
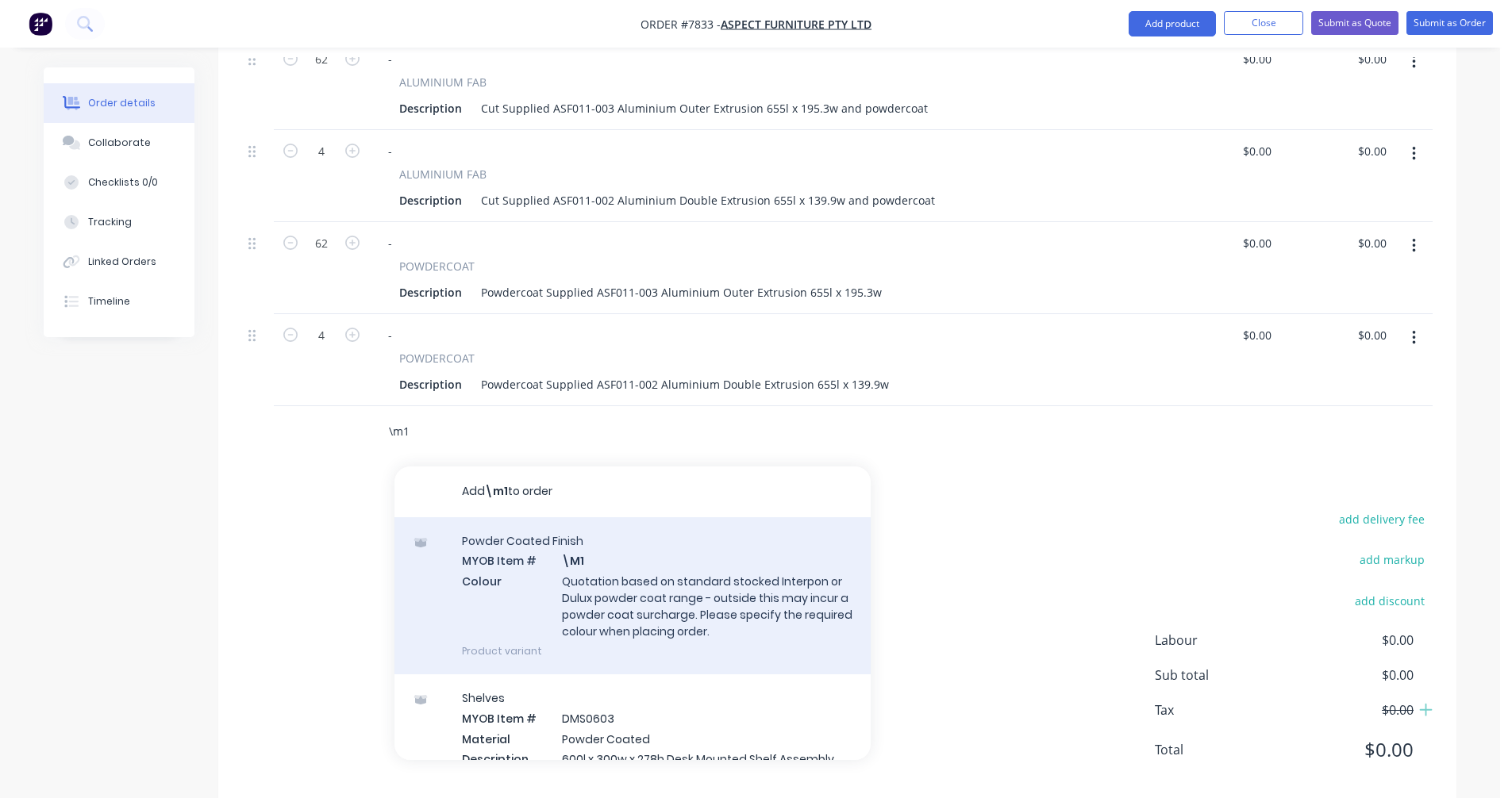
type input "\m1"
click at [604, 569] on div "Powder Coated Finish MYOB Item # \M1 Colour Quotation based on standard stocked…" at bounding box center [632, 595] width 477 height 157
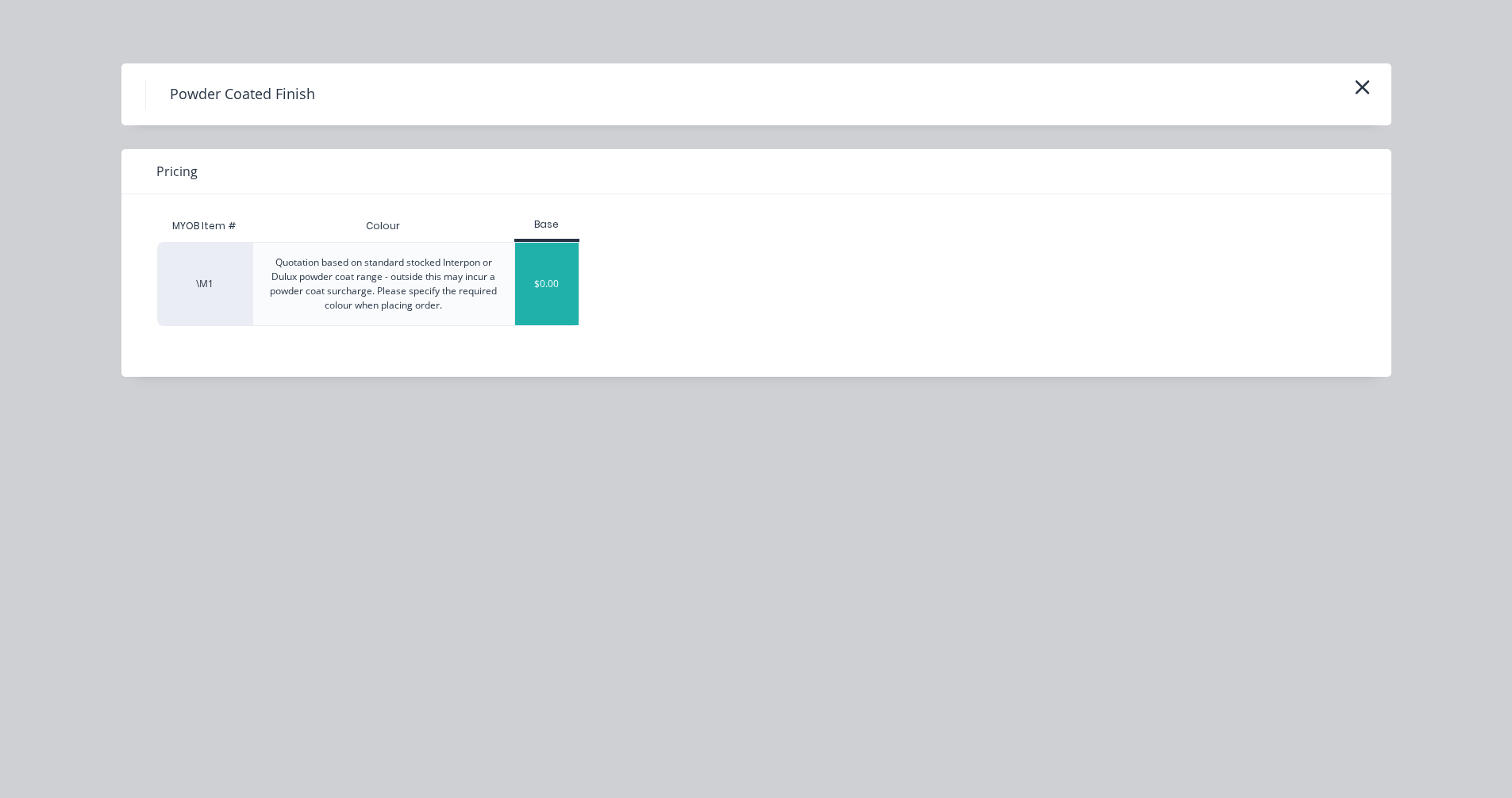
click at [552, 298] on div "$0.00" at bounding box center [547, 283] width 64 height 82
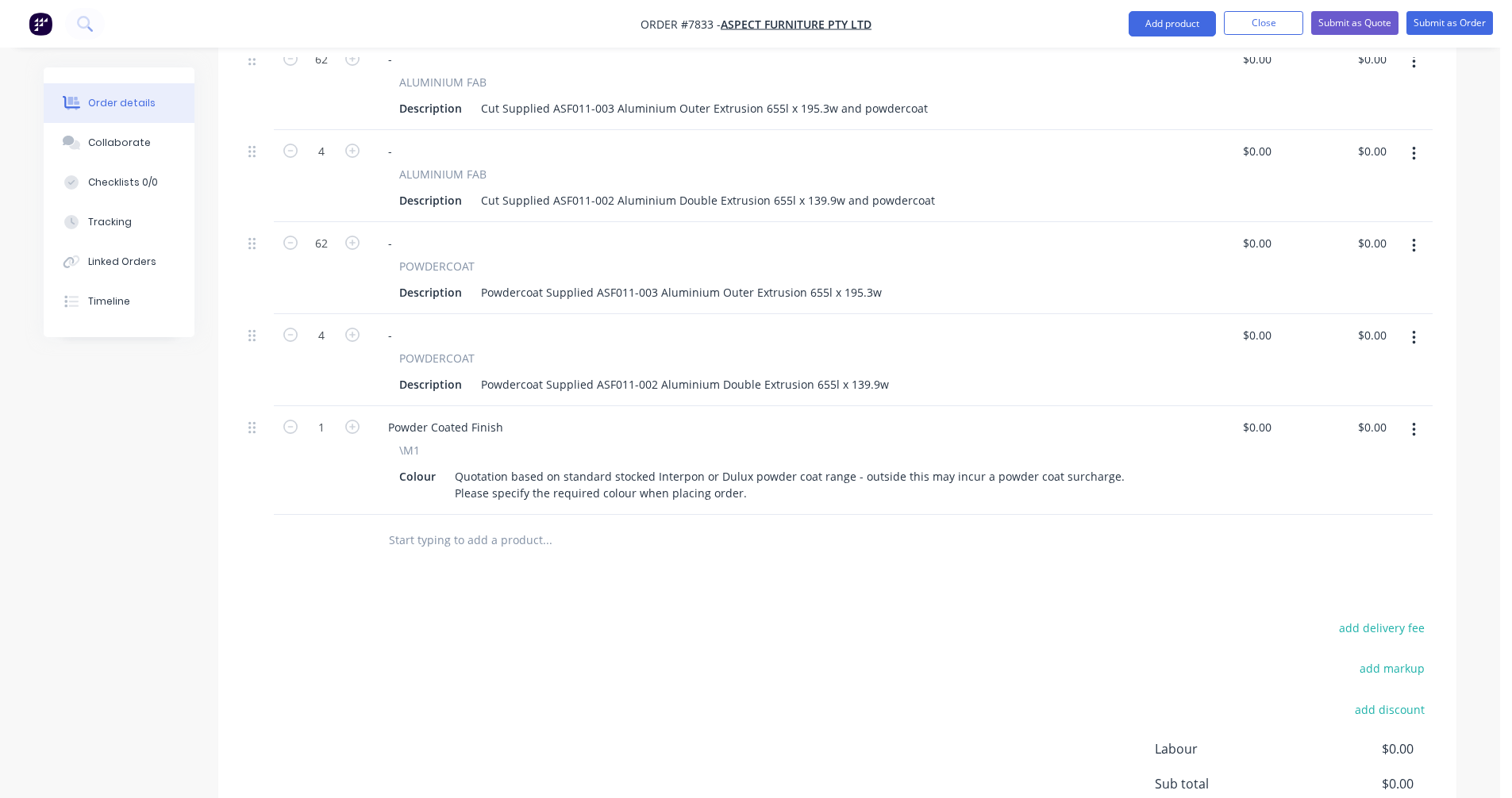
click at [495, 524] on input "text" at bounding box center [547, 540] width 318 height 32
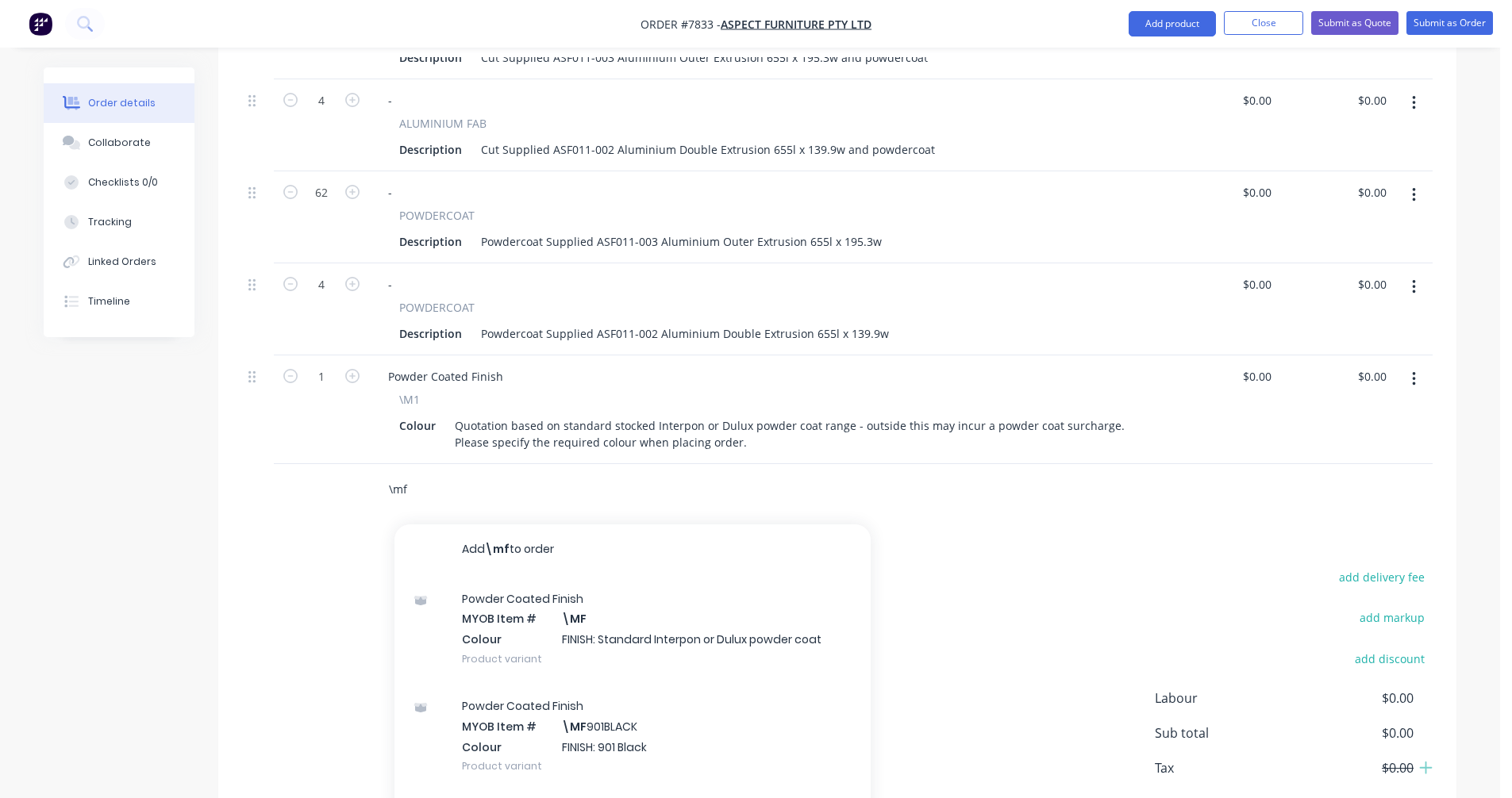
scroll to position [751, 0]
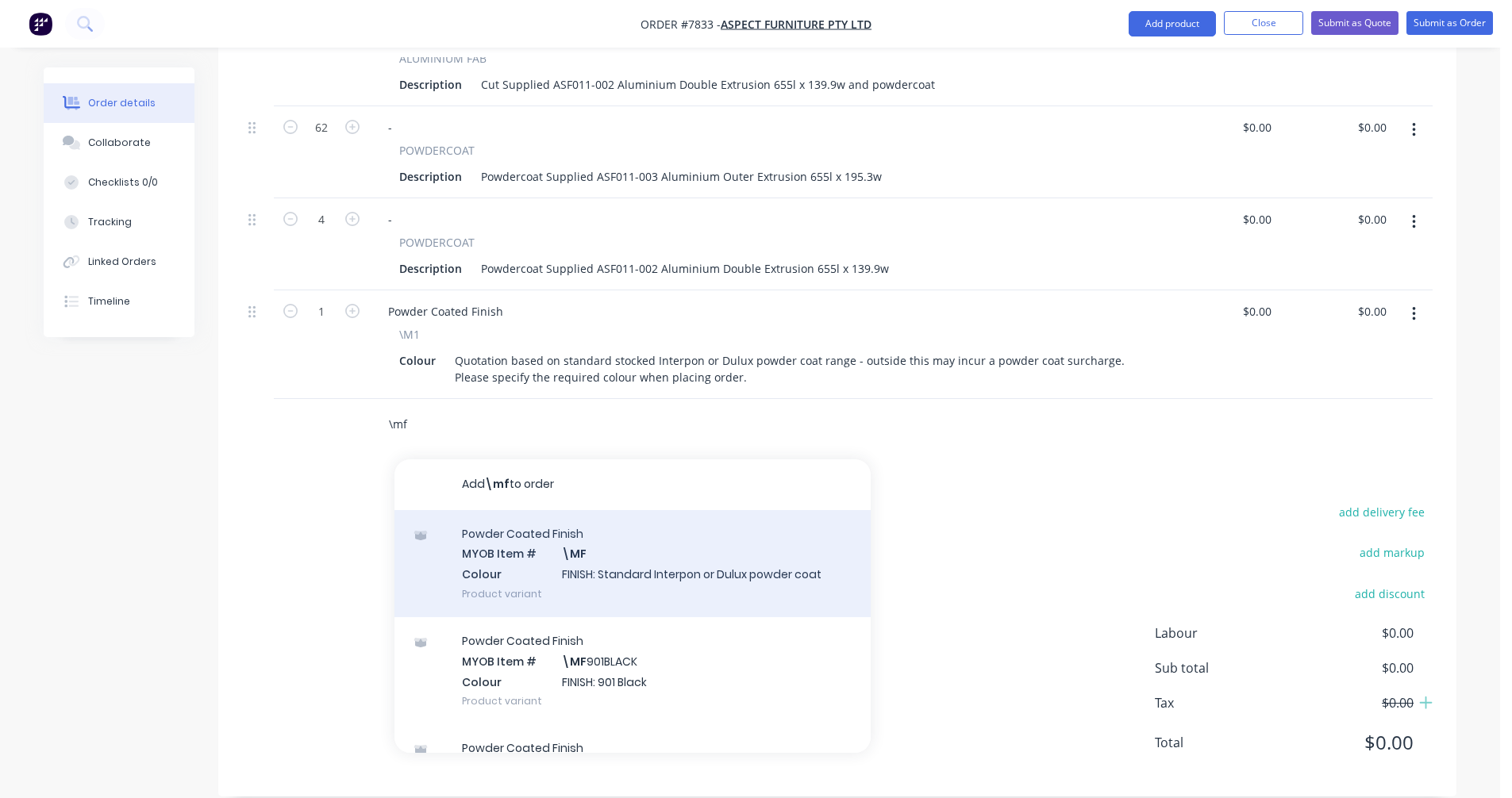
type input "\mf"
click at [632, 551] on div "Powder Coated Finish MYOB Item # \MF Colour FINISH: Standard Interpon or Dulux …" at bounding box center [632, 563] width 477 height 107
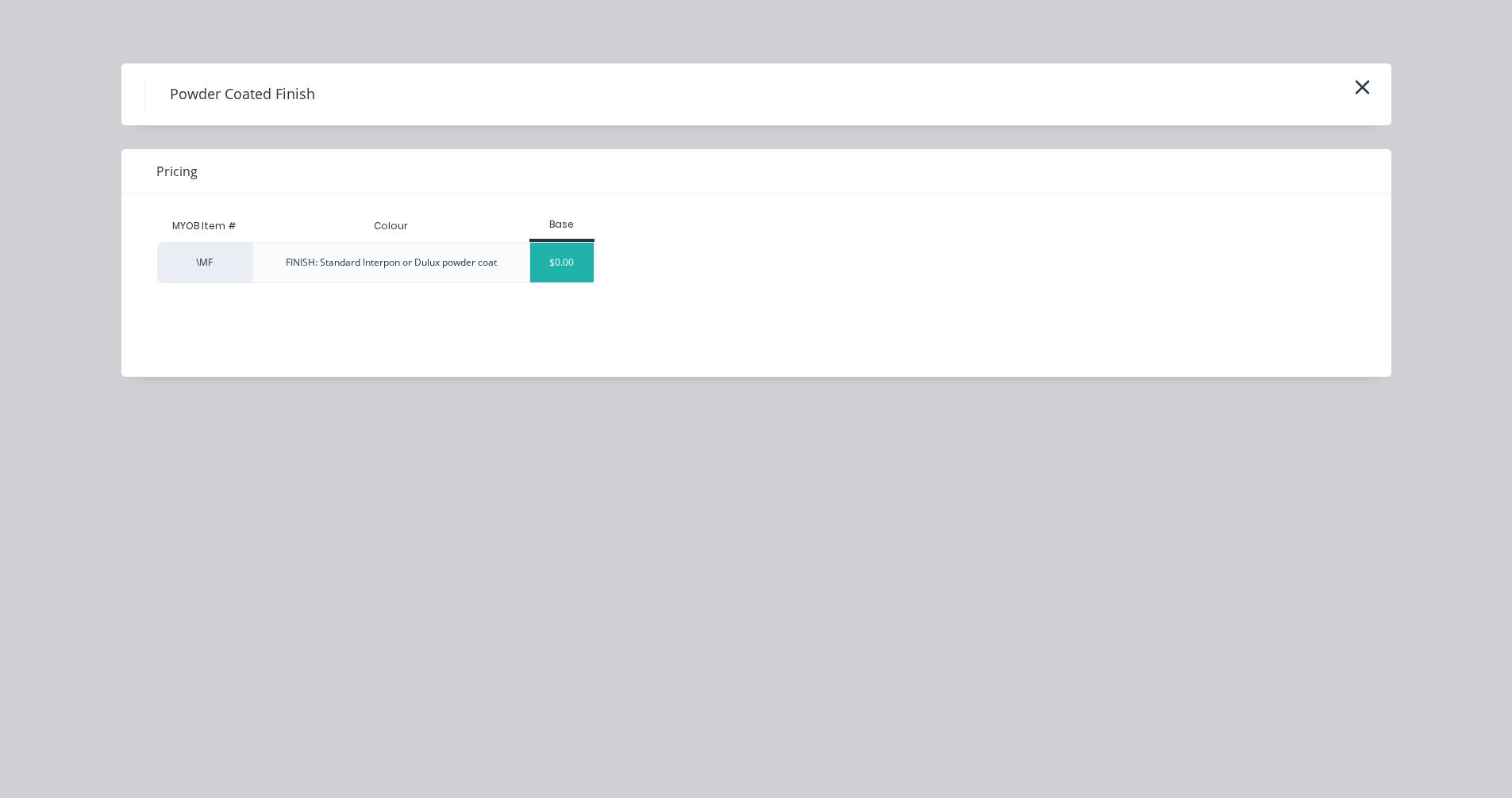
click at [566, 271] on div "$0.00" at bounding box center [562, 262] width 64 height 40
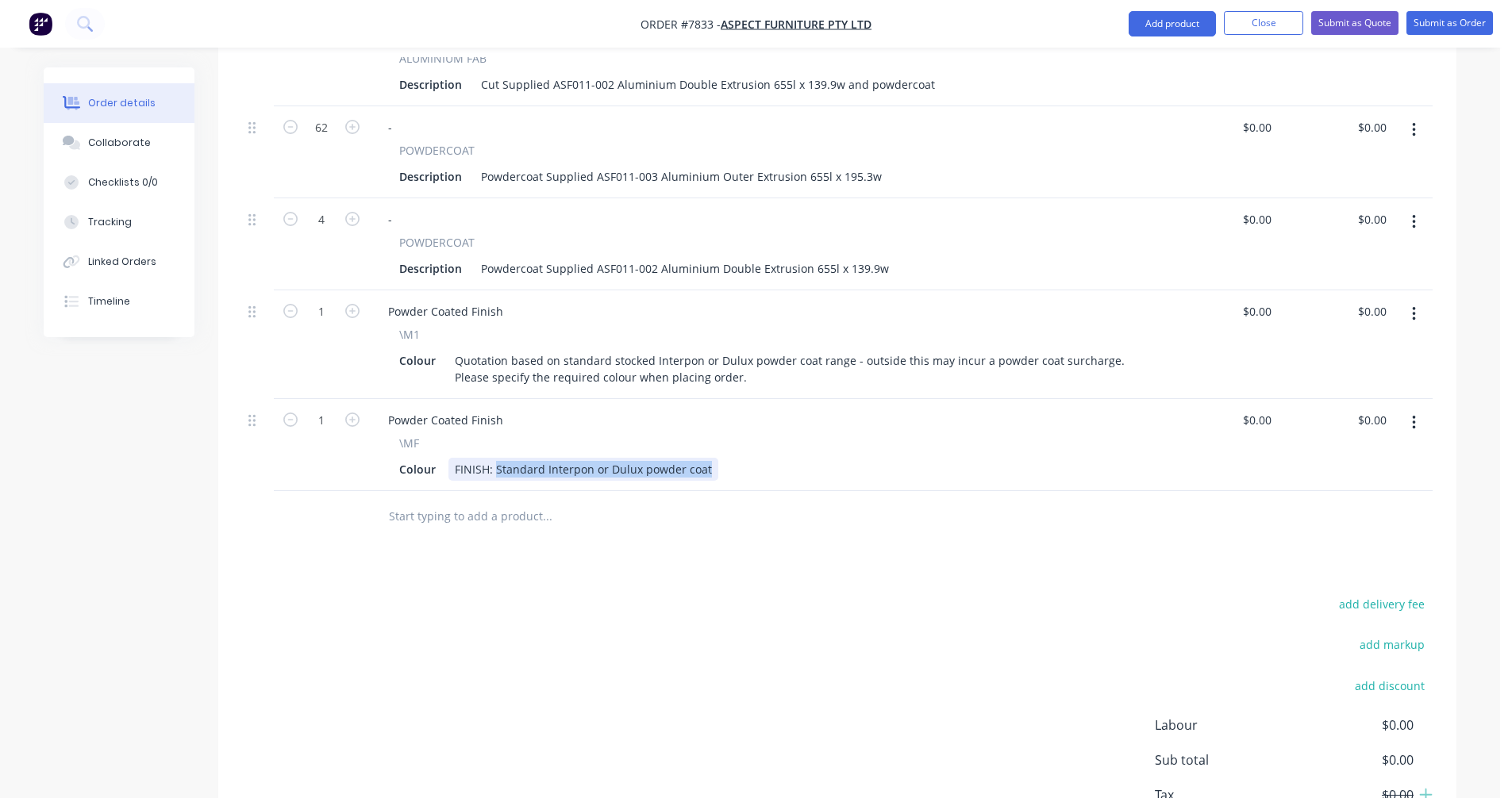
drag, startPoint x: 705, startPoint y: 448, endPoint x: 496, endPoint y: 449, distance: 209.0
click at [496, 458] on div "FINISH: Standard Interpon or Dulux powder coat" at bounding box center [582, 469] width 270 height 23
type input "$0.00"
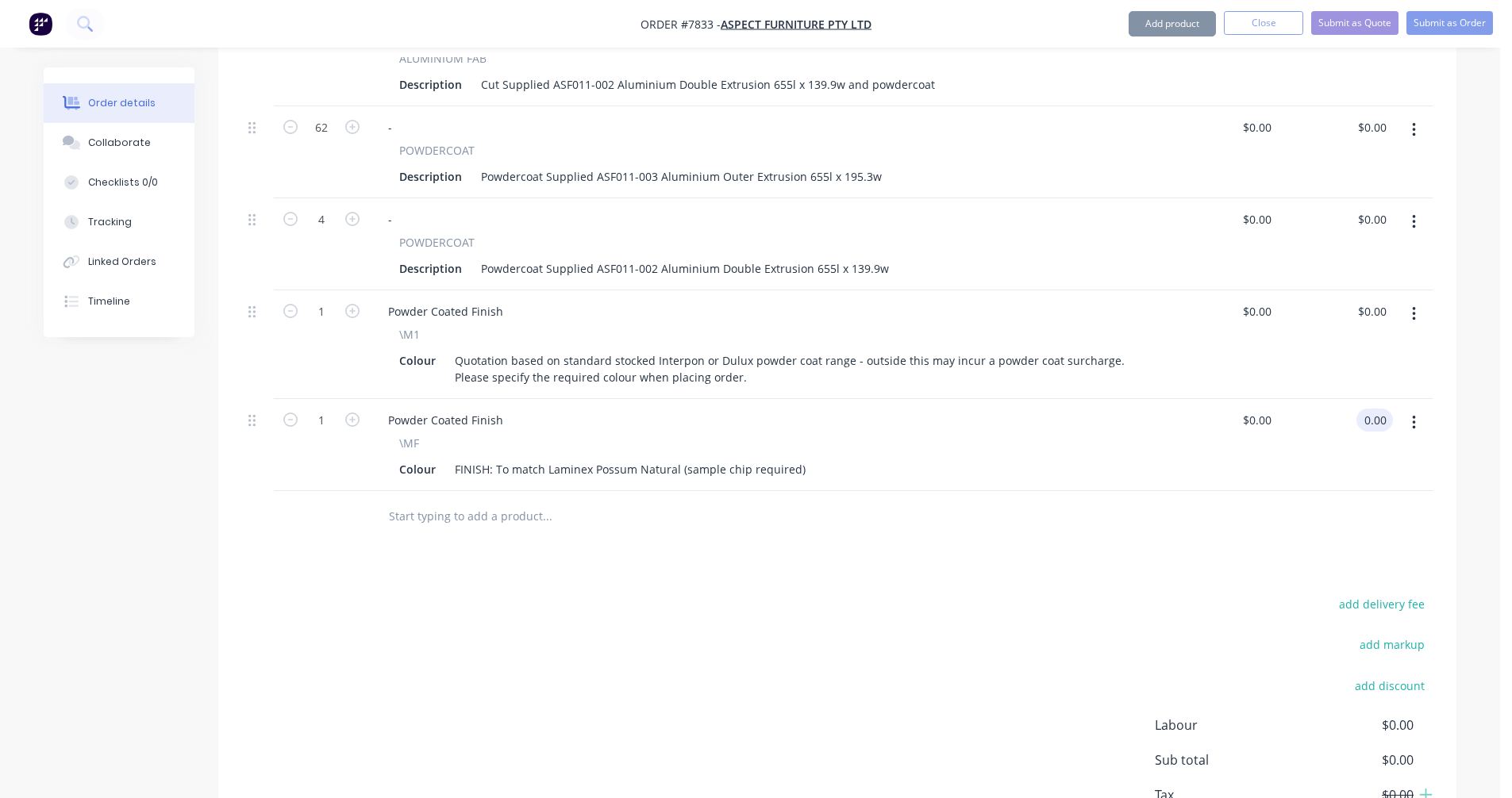
type input "$0.00"
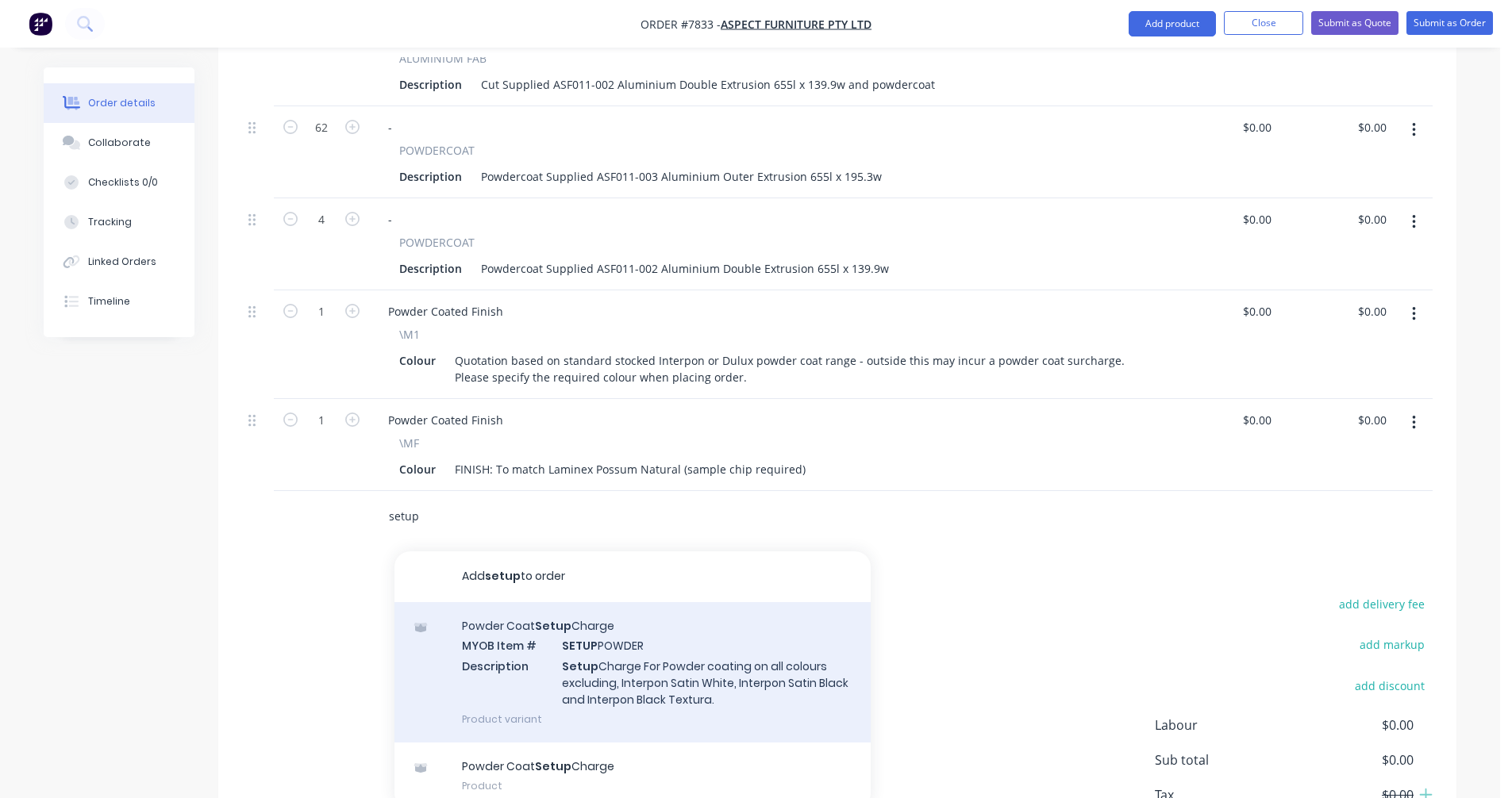
type input "setup"
click at [573, 634] on div "Powder Coat Setup Charge MYOB Item # SETUP POWDER Description Setup Charge For …" at bounding box center [632, 672] width 477 height 140
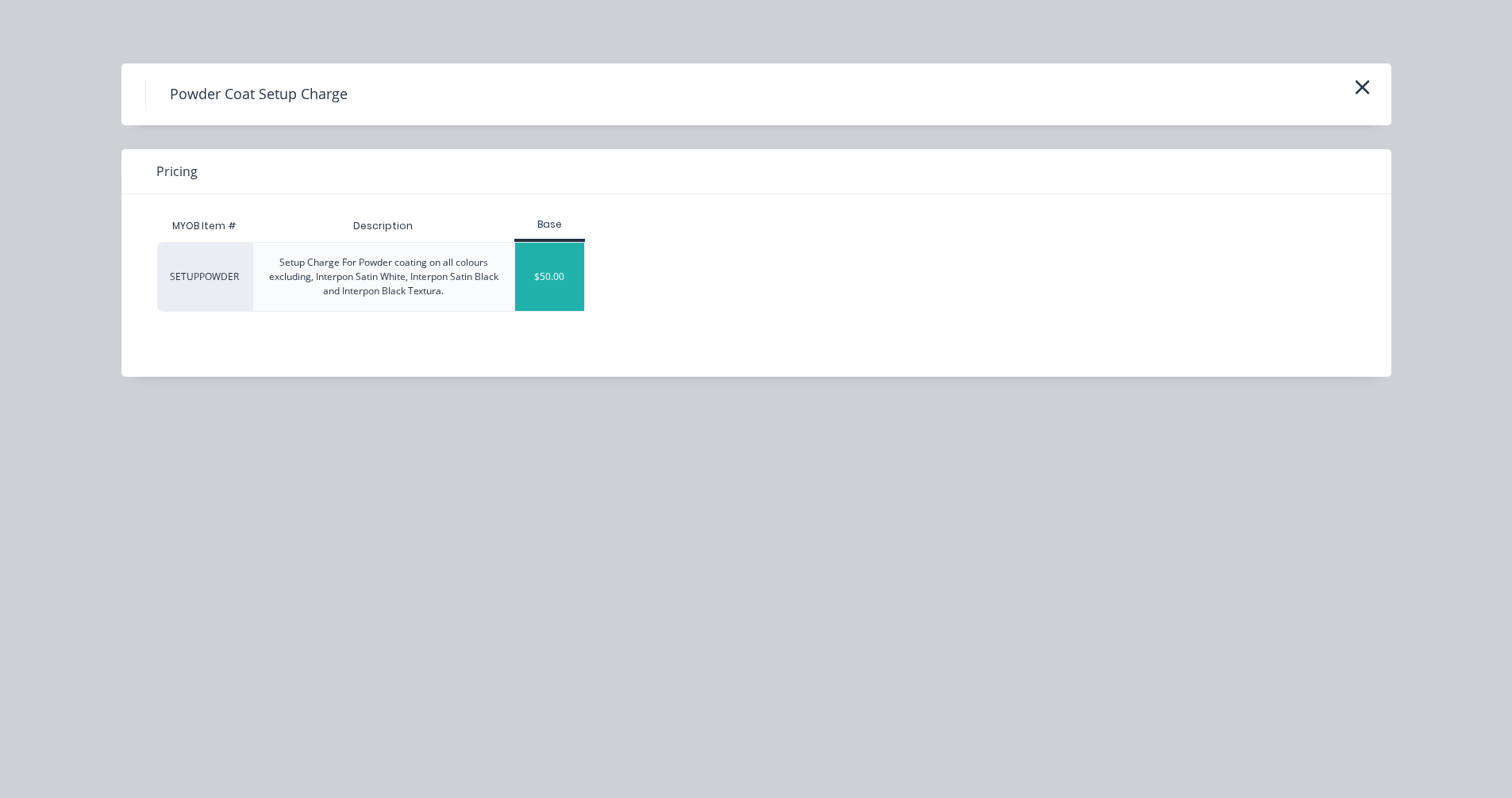
click at [541, 282] on div "$50.00" at bounding box center [549, 277] width 69 height 68
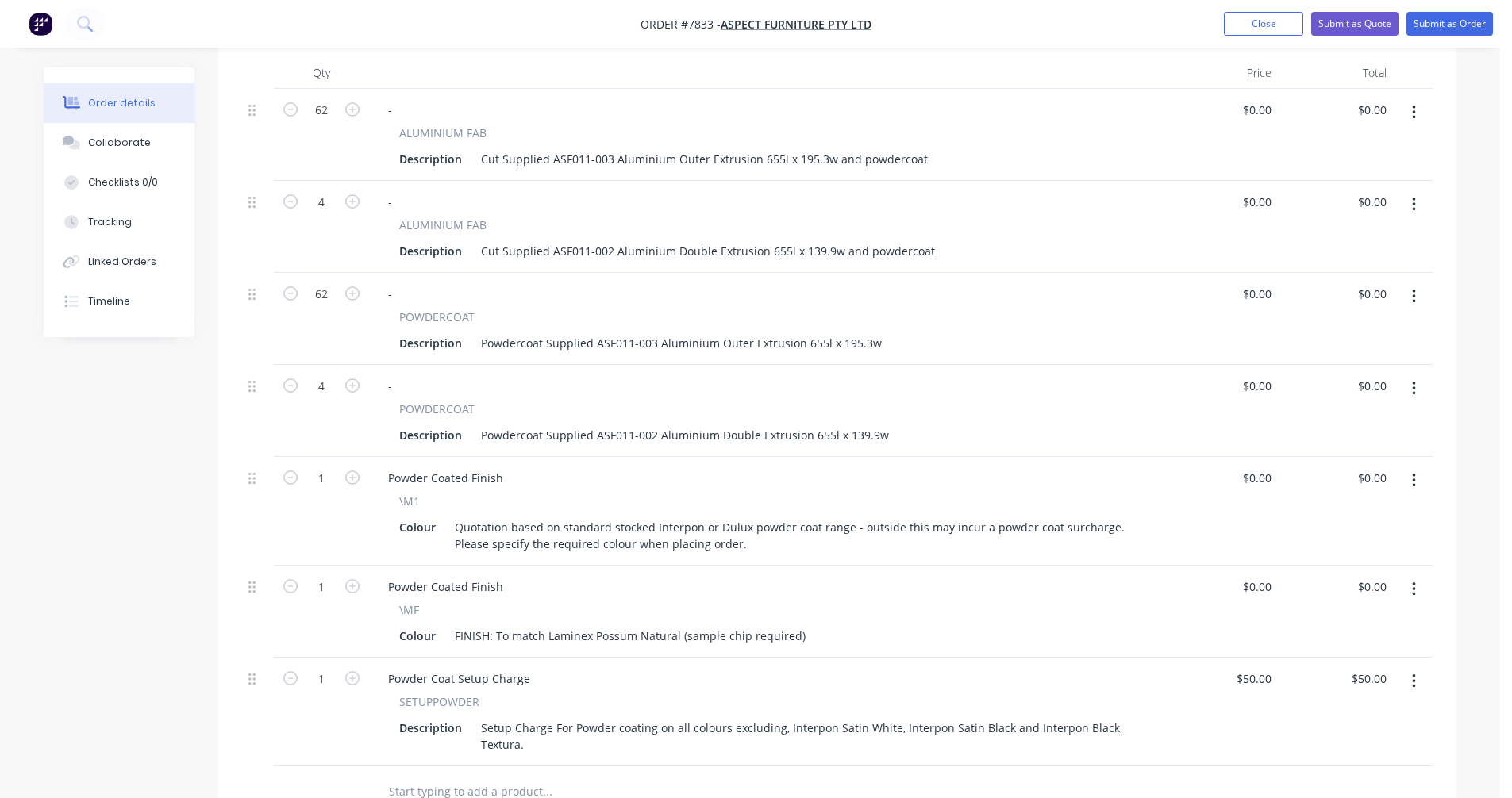
scroll to position [512, 0]
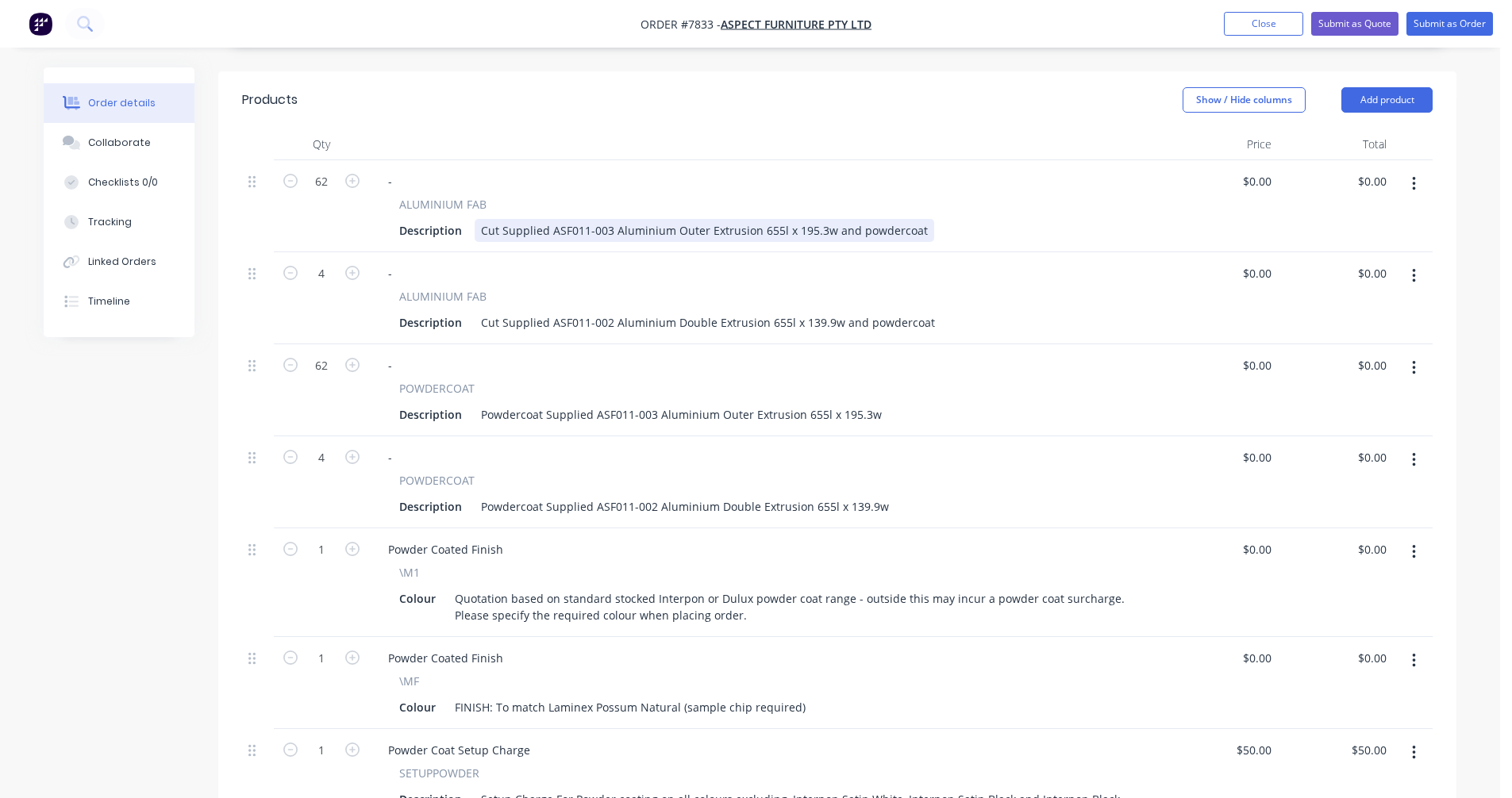
click at [793, 219] on div "Cut Supplied ASF011-003 Aluminium Outer Extrusion 655l x 195.3w and powdercoat" at bounding box center [705, 230] width 459 height 23
type input "$18.20"
type input "$1,128.40"
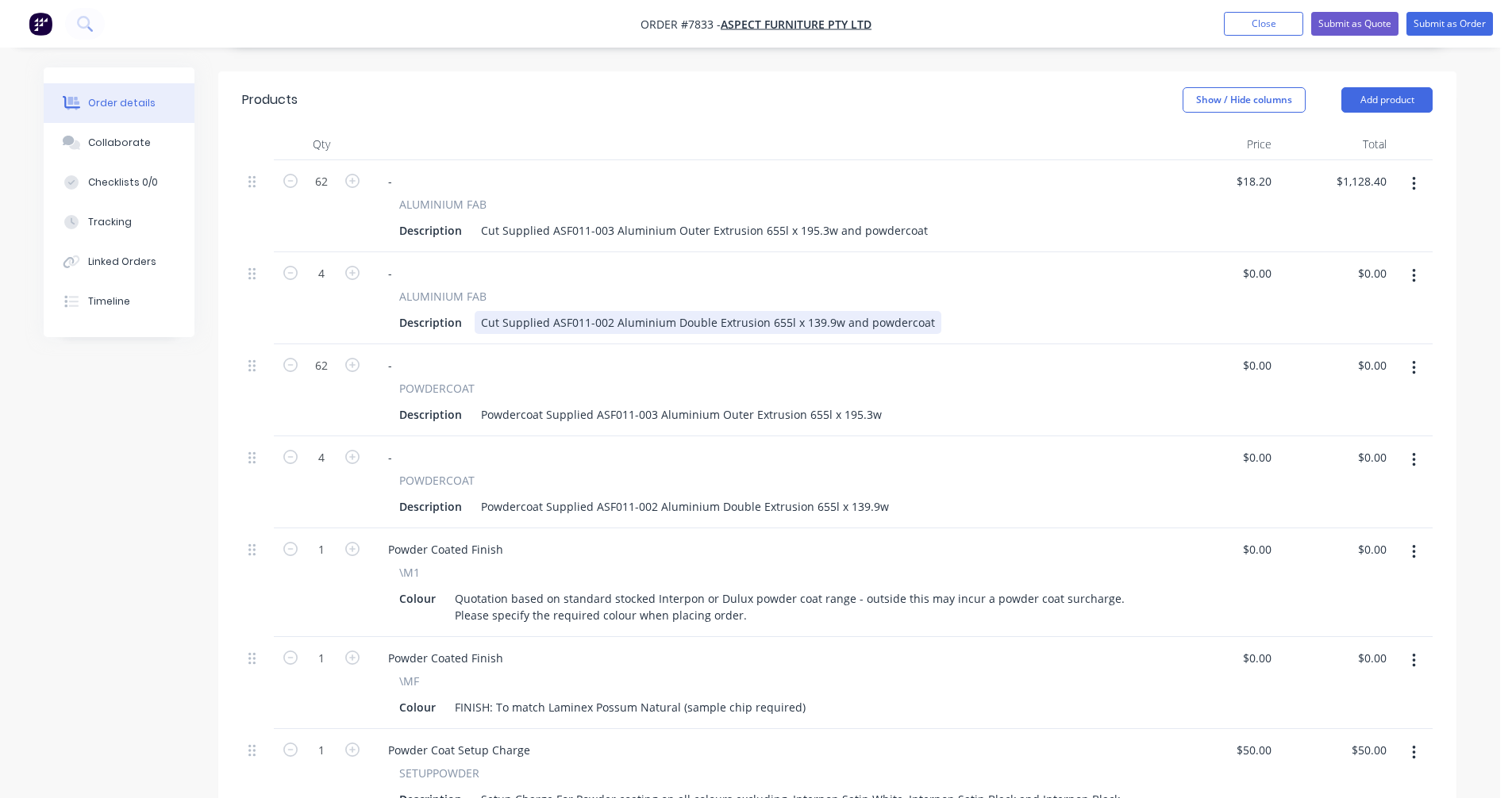
click at [722, 311] on div "Cut Supplied ASF011-002 Aluminium Double Extrusion 655l x 139.9w and powdercoat" at bounding box center [708, 322] width 467 height 23
type input "$16.90"
type input "$67.60"
click at [872, 403] on div "Powdercoat Supplied ASF011-003 Aluminium Outer Extrusion 655l x 195.3w" at bounding box center [682, 414] width 414 height 23
click at [594, 403] on div "Powdercoat Supplied ASF011-003 Aluminium Outer Extrusion 655l x 195.3w" at bounding box center [682, 414] width 414 height 23
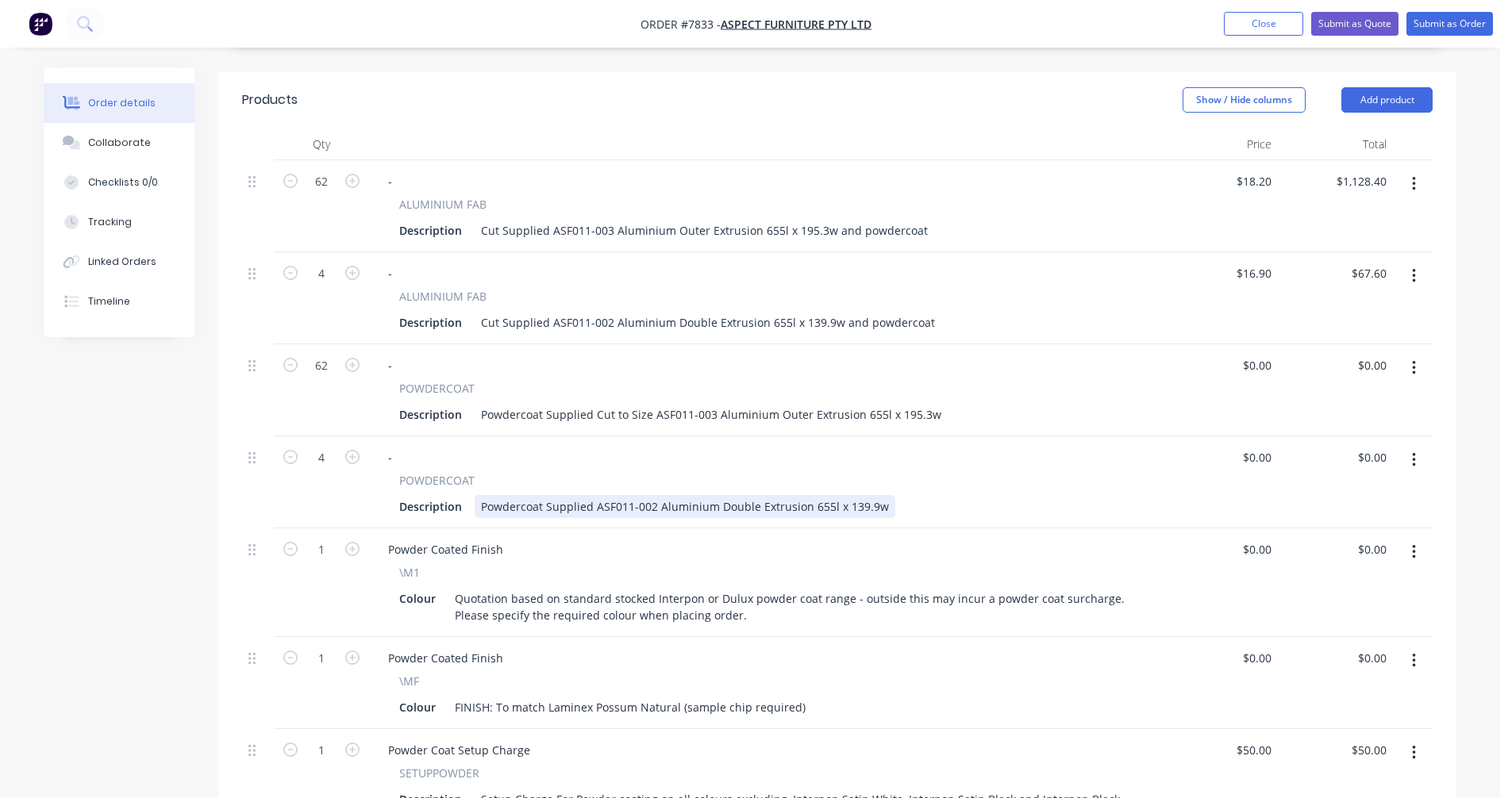
drag, startPoint x: 591, startPoint y: 482, endPoint x: 604, endPoint y: 480, distance: 13.2
click at [592, 495] on div "Powdercoat Supplied ASF011-002 Aluminium Double Extrusion 655l x 139.9w" at bounding box center [685, 506] width 420 height 23
click at [806, 403] on div "Powdercoat Supplied Cut to Size ASF011-003 Aluminium Outer Extrusion 655l x 195…" at bounding box center [711, 414] width 473 height 23
type input "$12.20"
type input "$756.40"
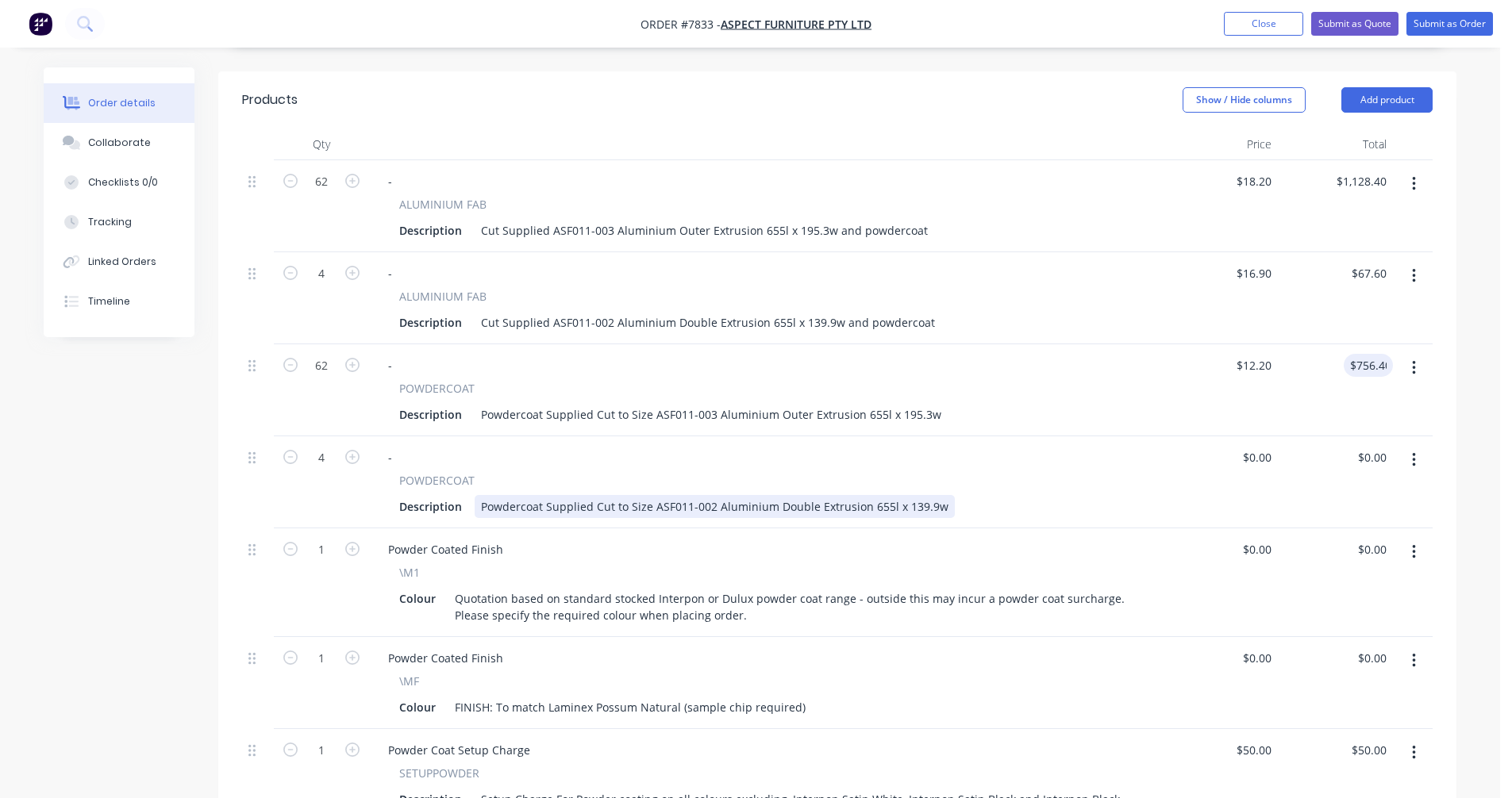
click at [817, 495] on div "Powdercoat Supplied Cut to Size ASF011-002 Aluminium Double Extrusion 655l x 13…" at bounding box center [714, 506] width 480 height 23
type input "$10.90"
type input "$43.60"
click at [883, 403] on div "Powdercoat Supplied Cut to Size ASF011-003 Aluminium Outer Extrusion 655l x 195…" at bounding box center [711, 414] width 473 height 23
type input "$15.50"
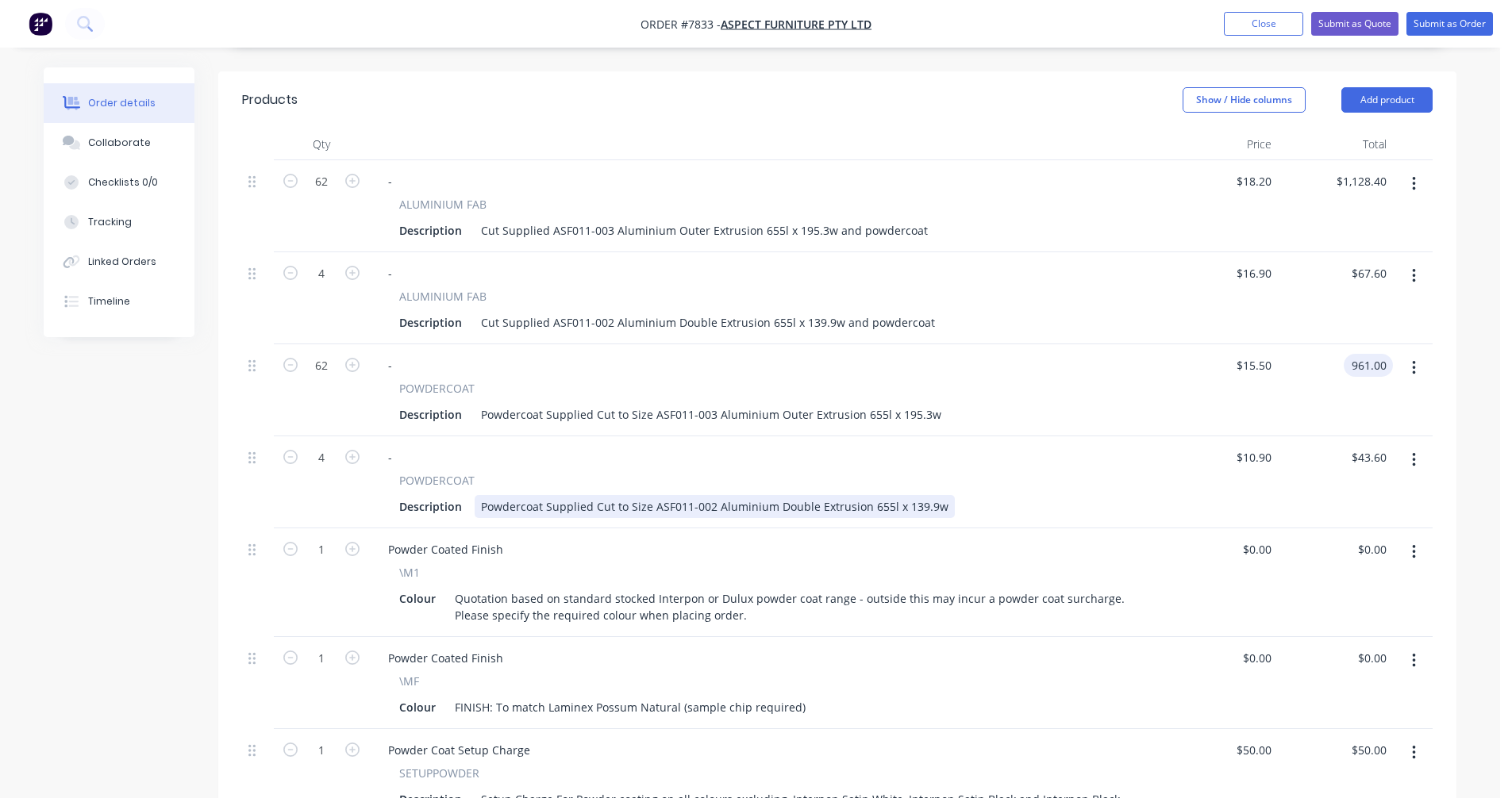
type input "$961.00"
click at [852, 495] on div "Powdercoat Supplied Cut to Size ASF011-002 Aluminium Double Extrusion 655l x 13…" at bounding box center [714, 506] width 480 height 23
type input "$13.20"
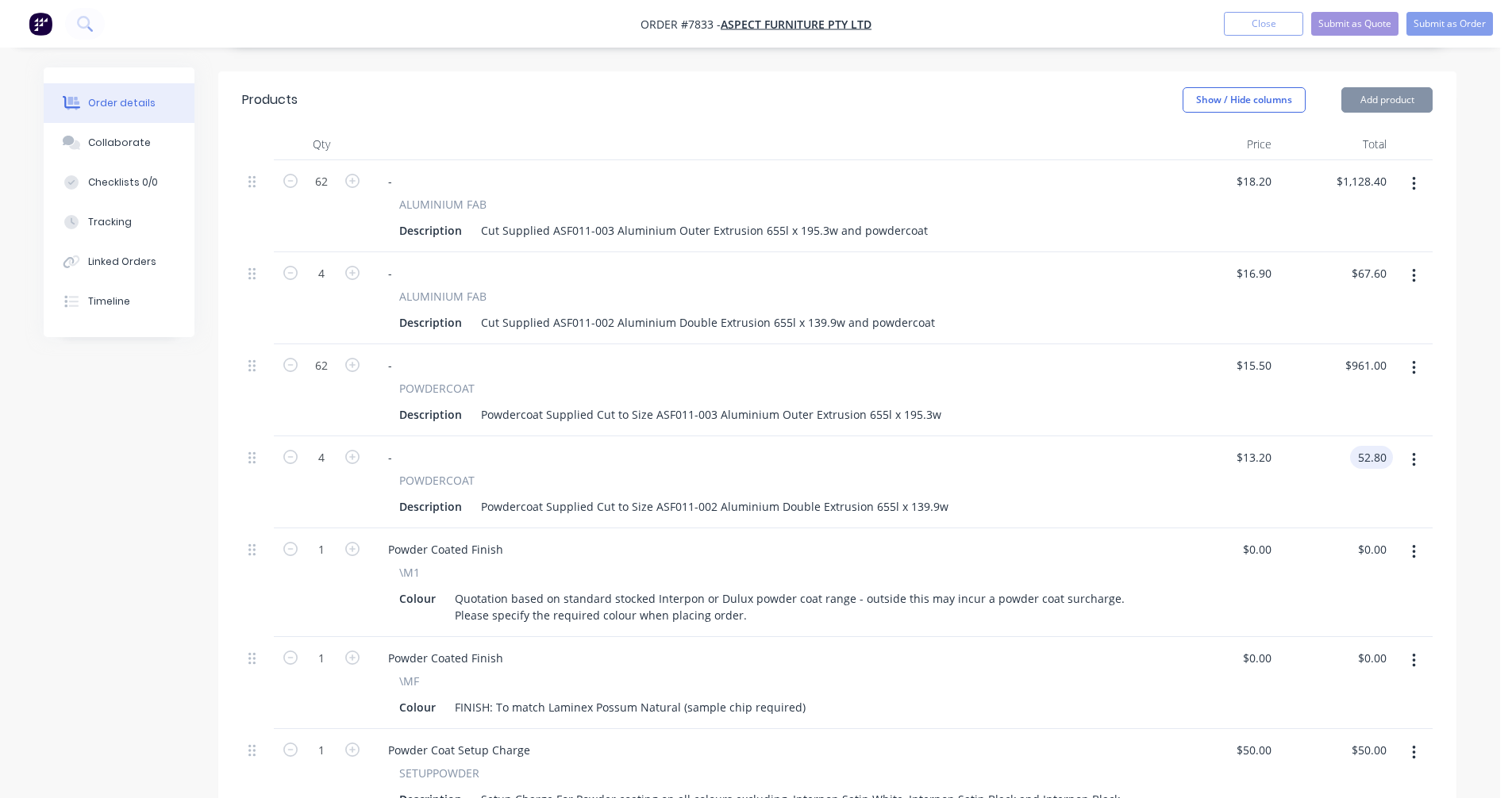
type input "$52.80"
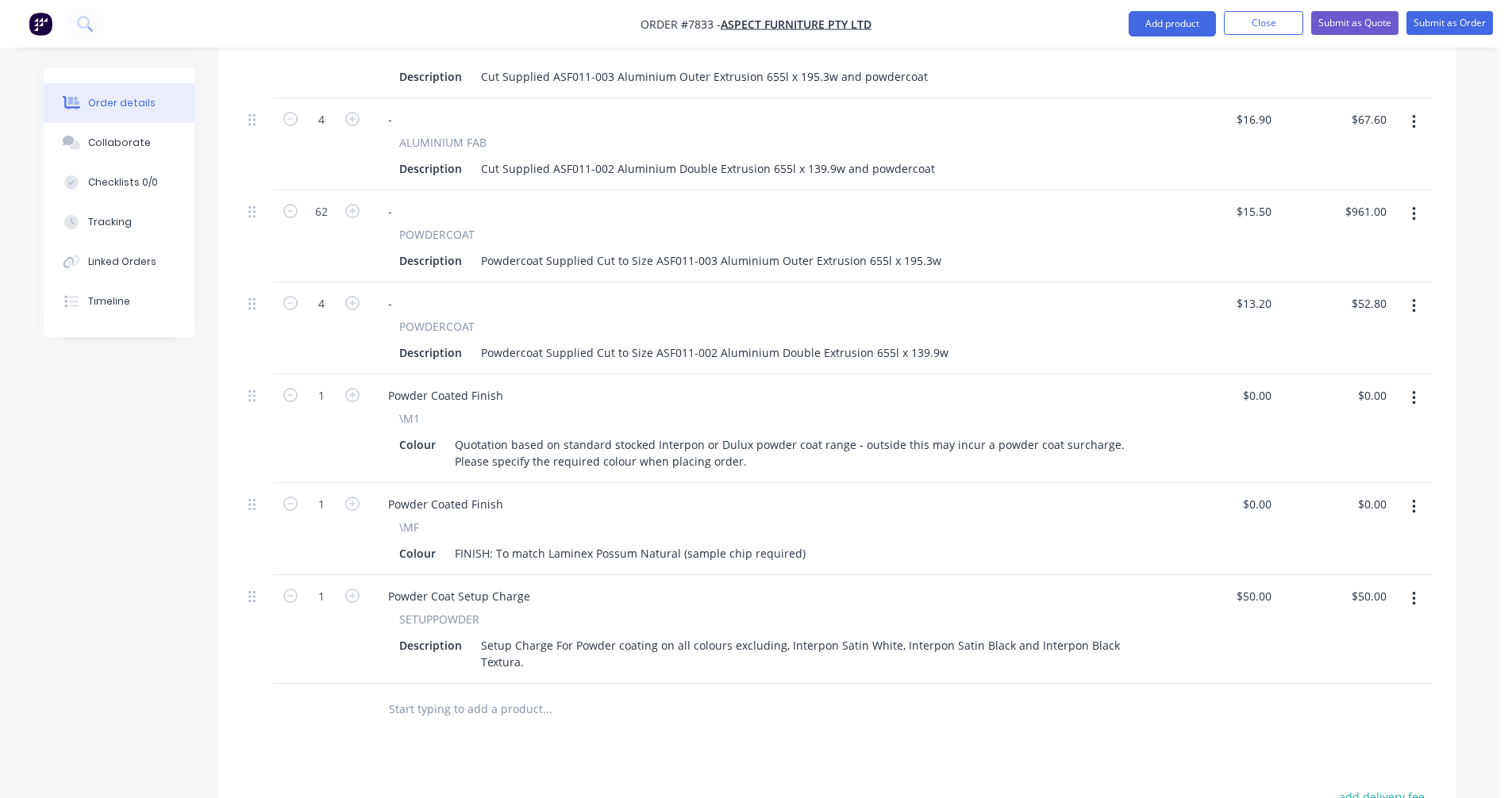
scroll to position [671, 0]
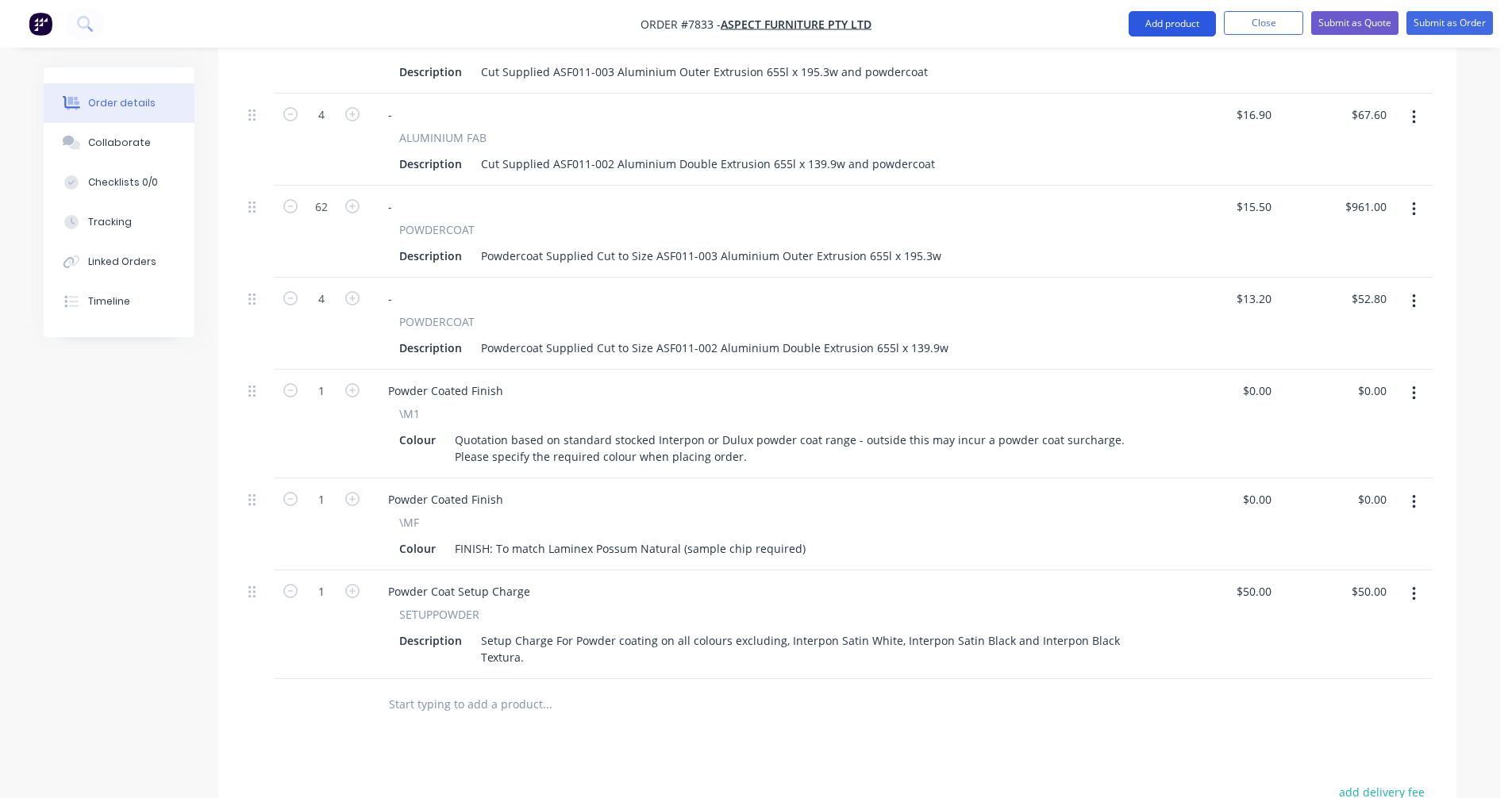
click at [1160, 25] on button "Add product" at bounding box center [1171, 24] width 87 height 25
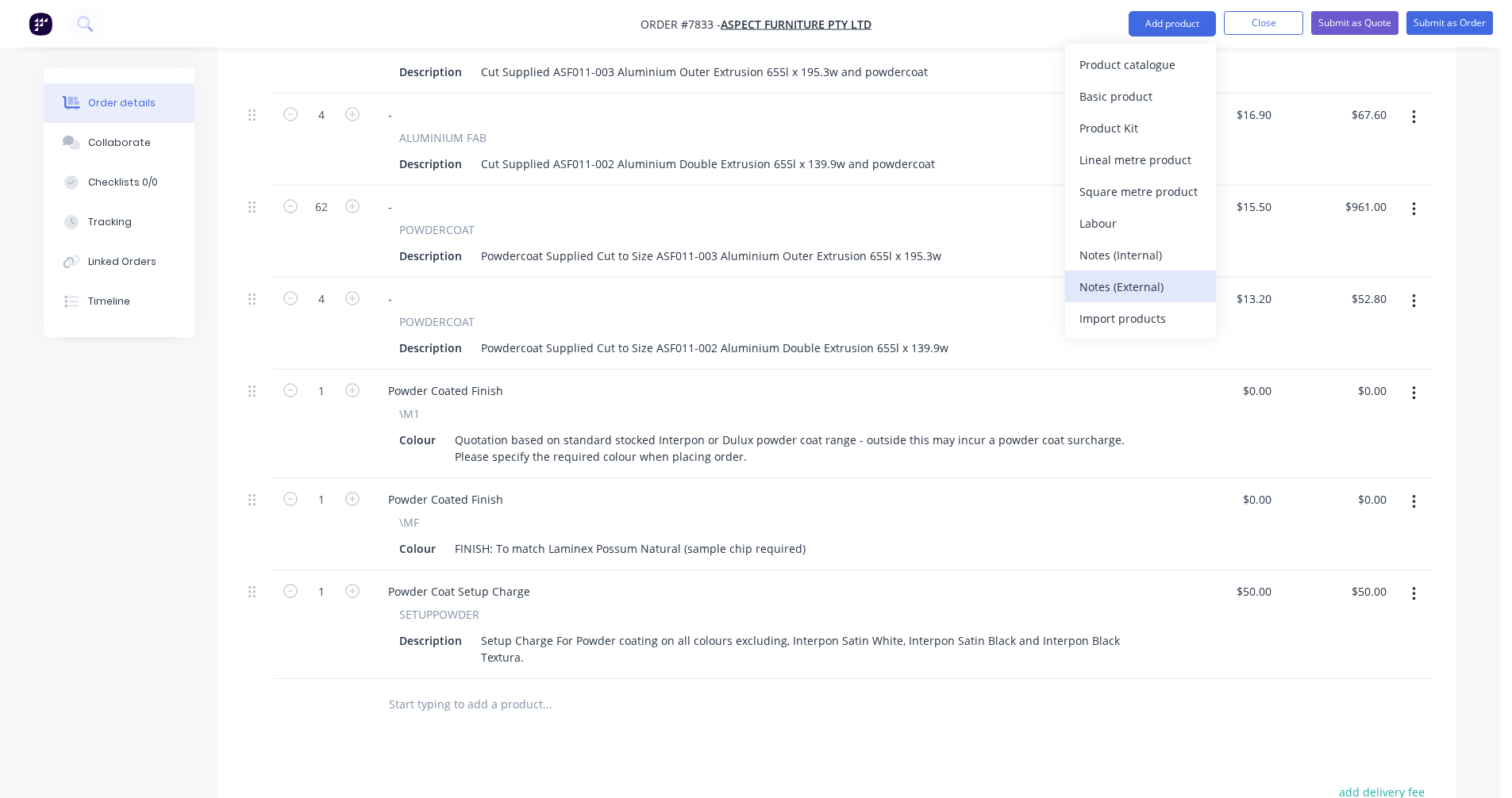
click at [1120, 283] on div "Notes (External)" at bounding box center [1141, 287] width 122 height 23
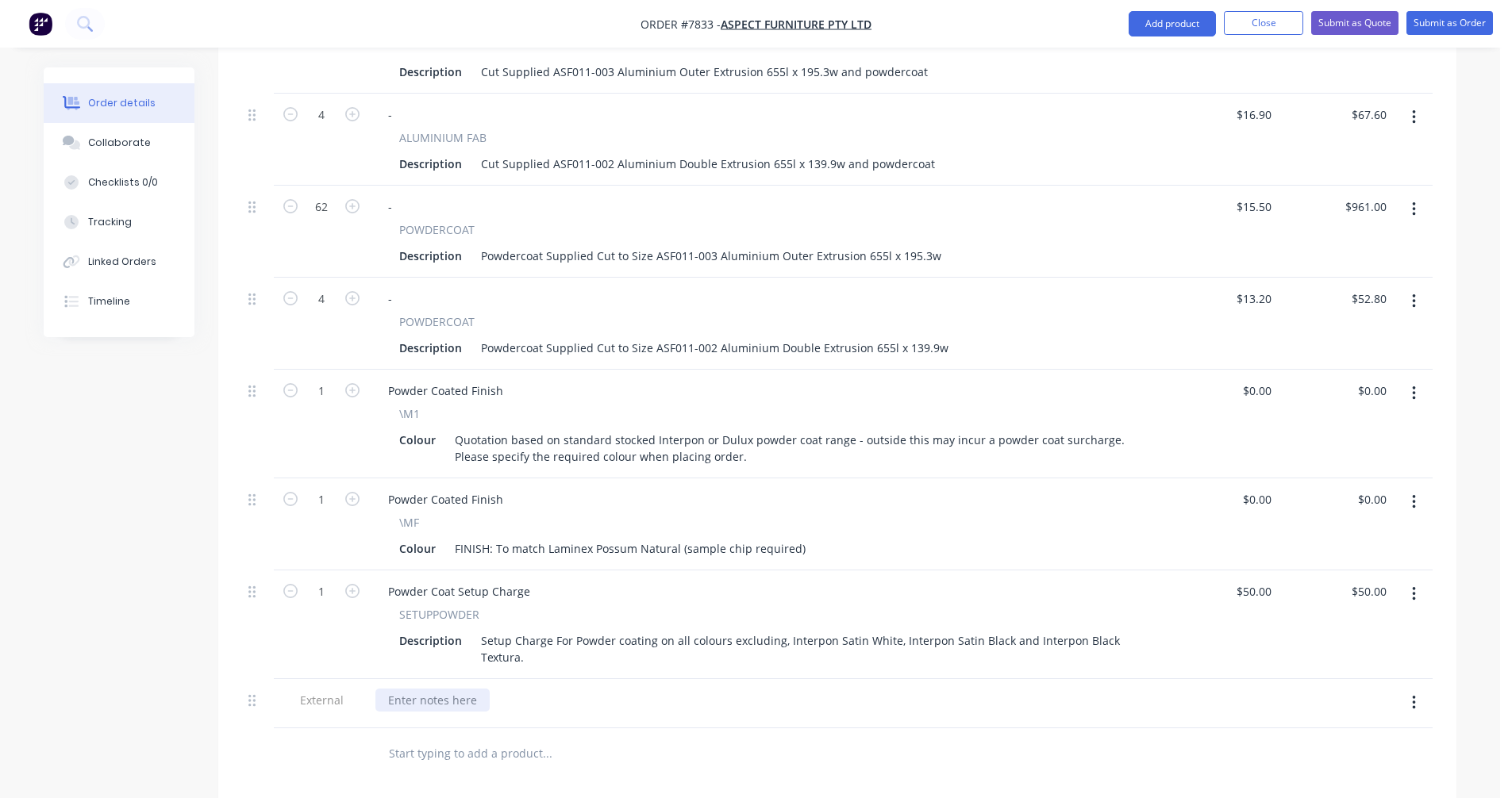
click at [414, 689] on div at bounding box center [433, 700] width 114 height 23
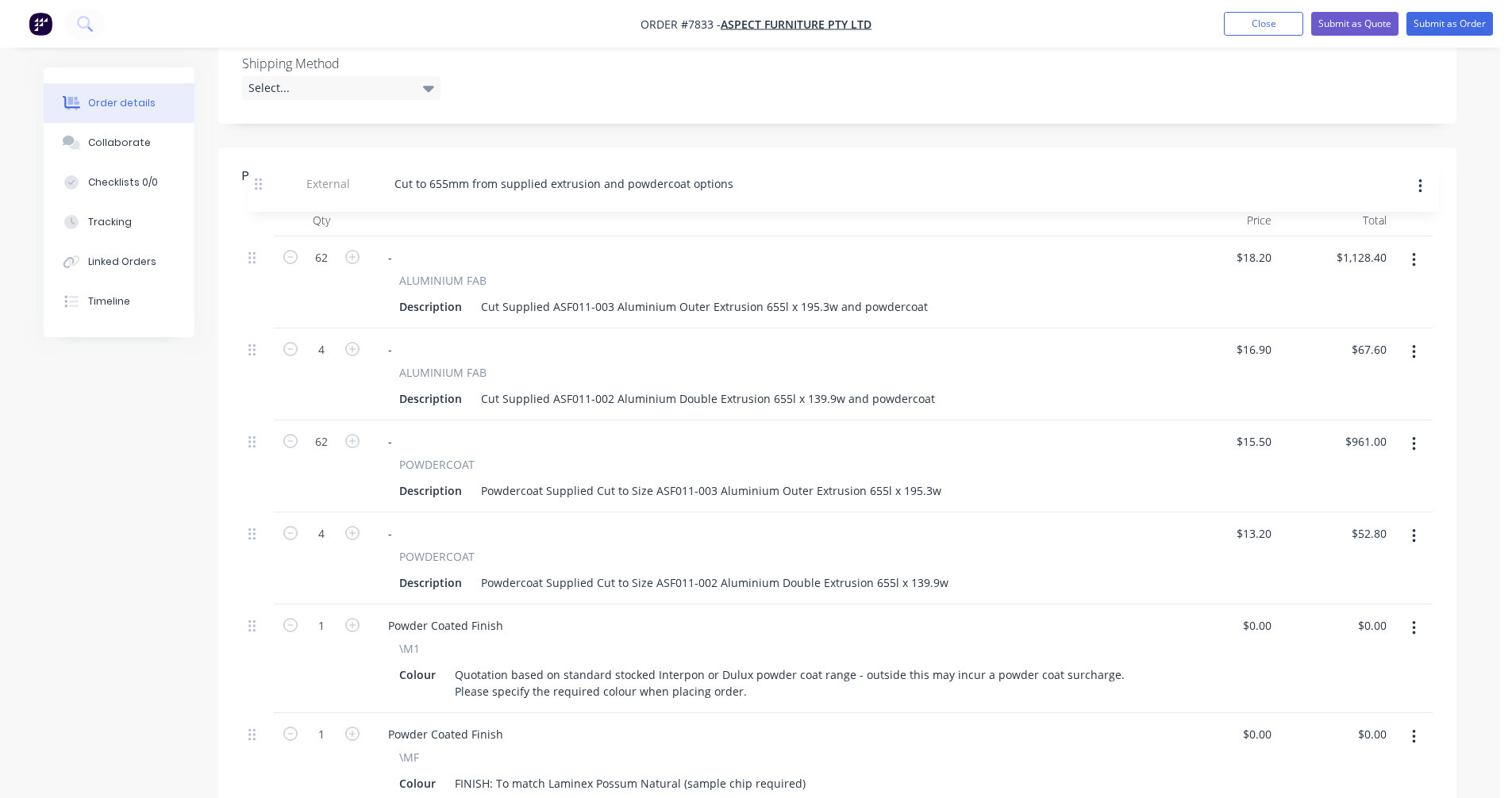
scroll to position [434, 0]
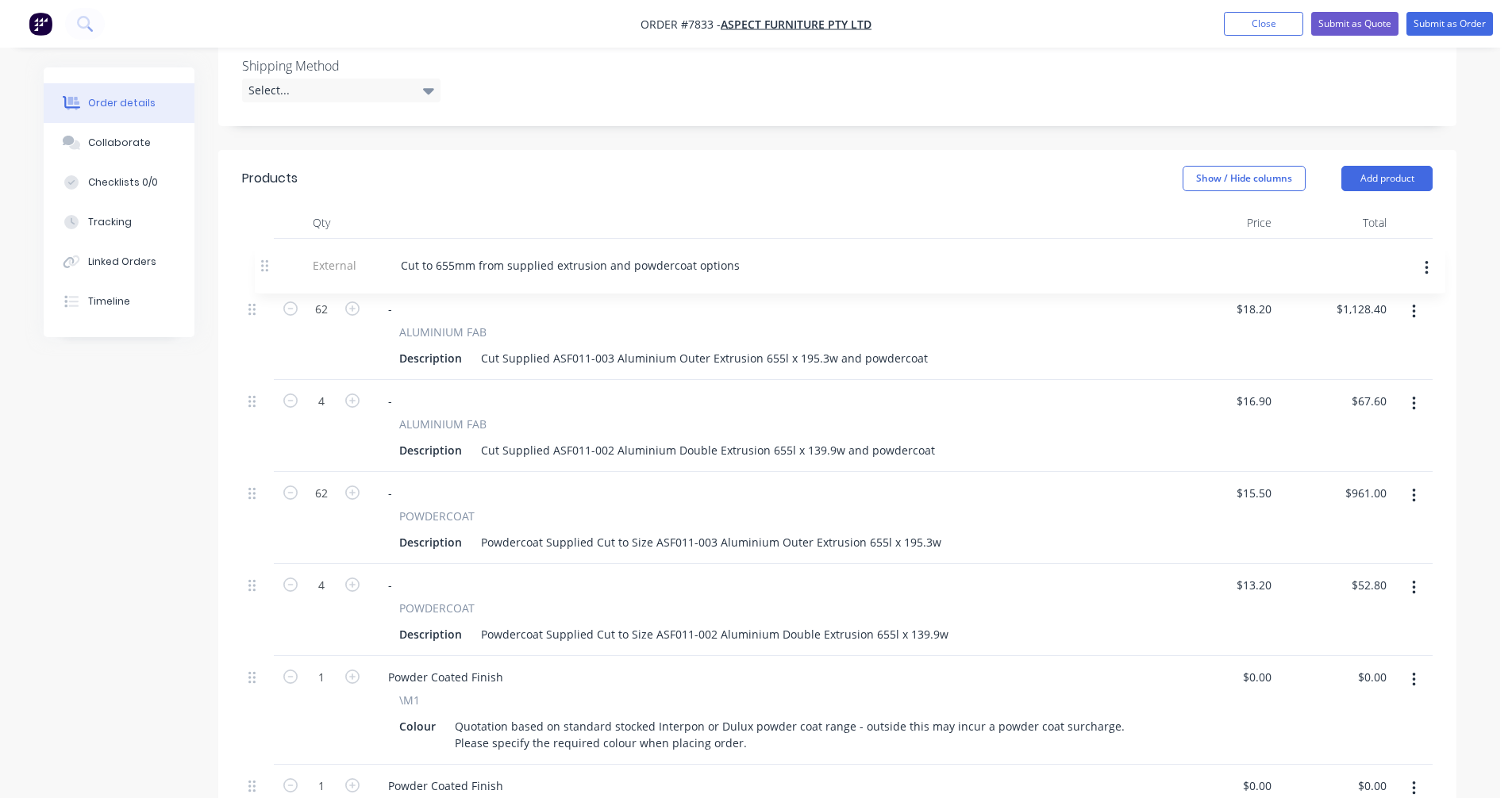
drag, startPoint x: 257, startPoint y: 682, endPoint x: 268, endPoint y: 262, distance: 420.1
click at [268, 262] on div "62 - ALUMINIUM FAB Description Cut Supplied ASF011-003 Aluminium Outer Extrusio…" at bounding box center [837, 602] width 1190 height 726
click at [1418, 248] on button "button" at bounding box center [1414, 262] width 37 height 28
click at [1365, 293] on button "Duplicate" at bounding box center [1356, 304] width 151 height 32
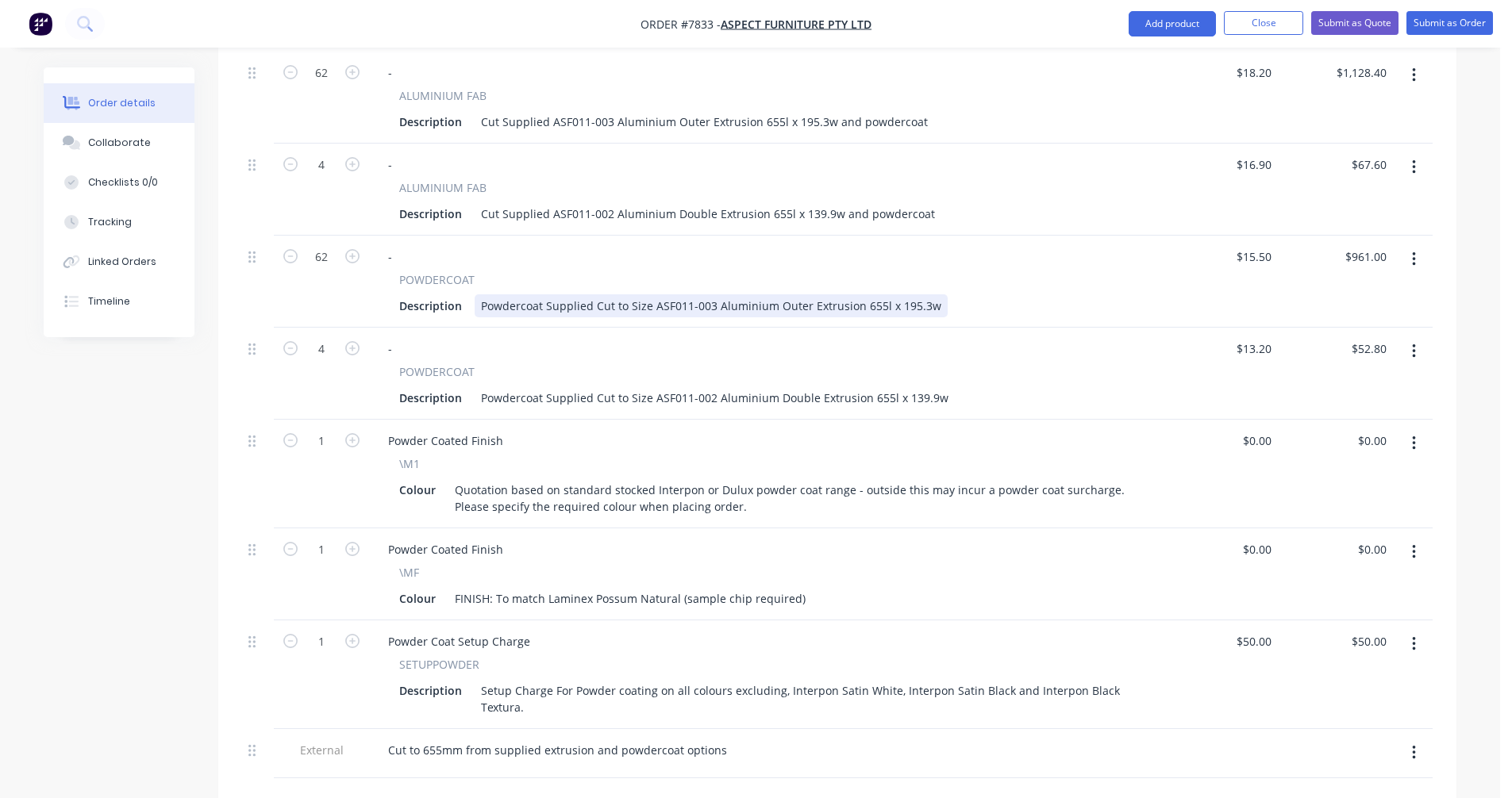
scroll to position [831, 0]
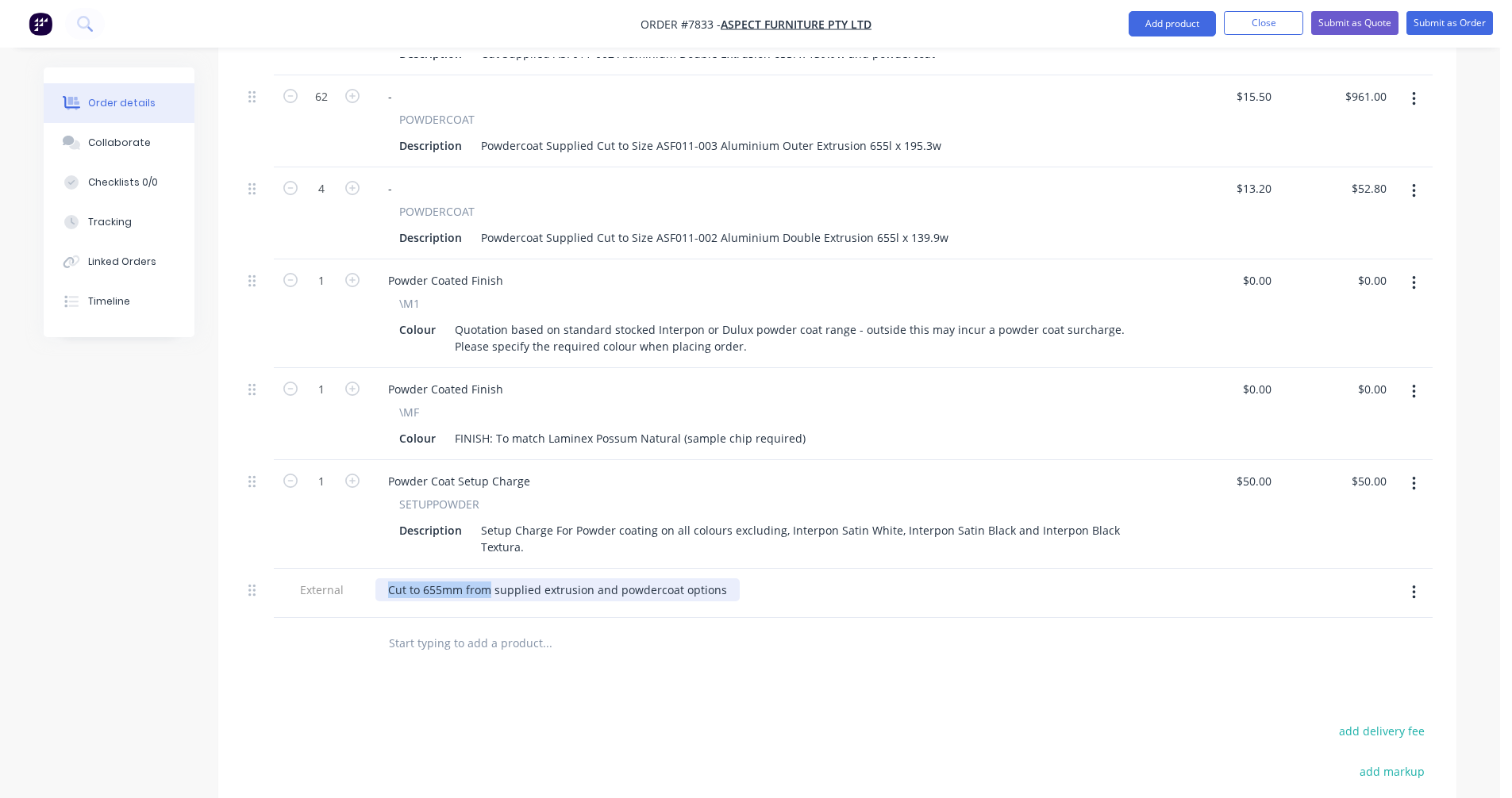
drag, startPoint x: 490, startPoint y: 569, endPoint x: 374, endPoint y: 567, distance: 116.0
click at [374, 569] on div "Cut to 655mm from supplied extrusion and powdercoat options" at bounding box center [766, 594] width 793 height 49
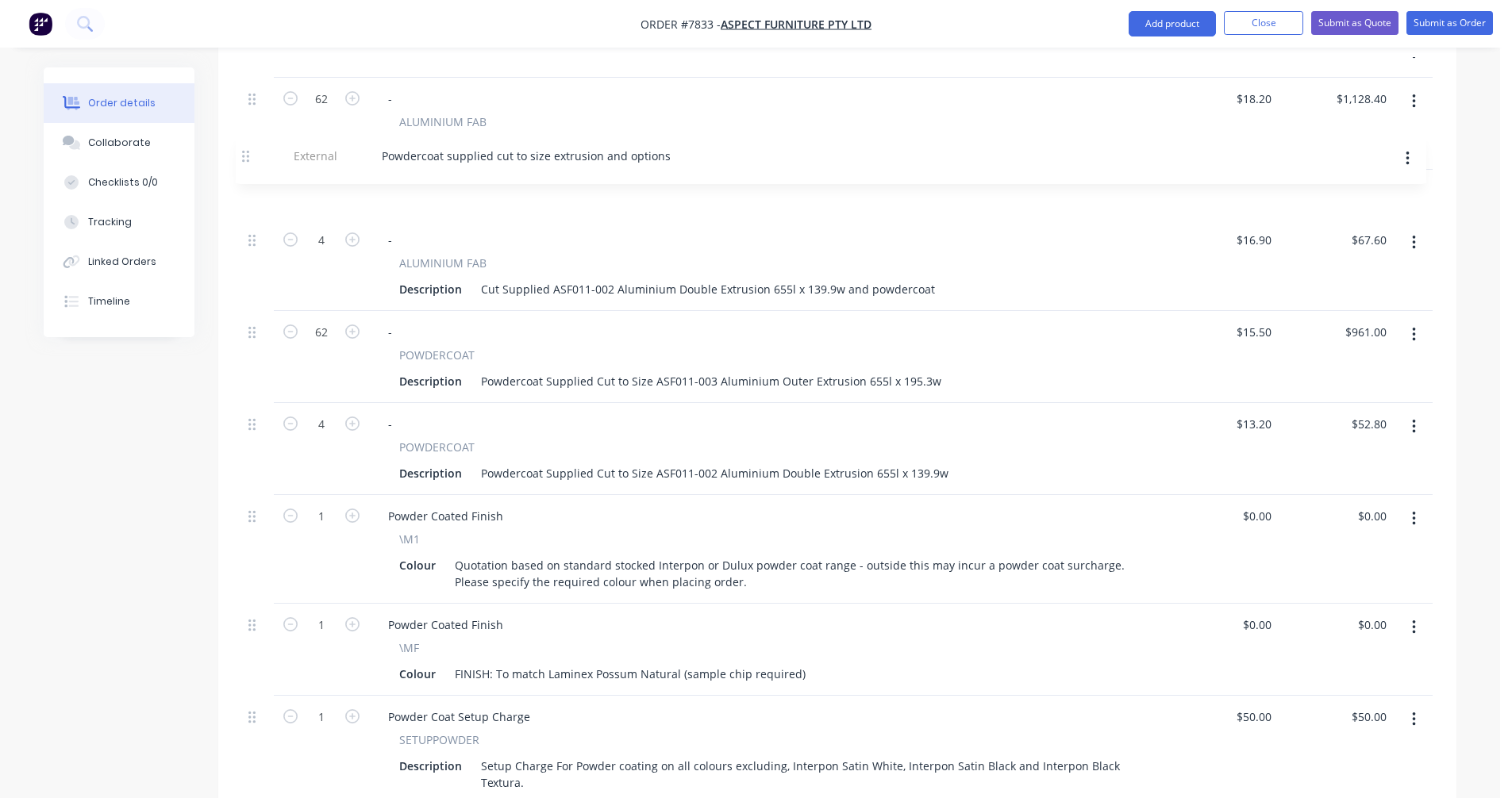
scroll to position [642, 0]
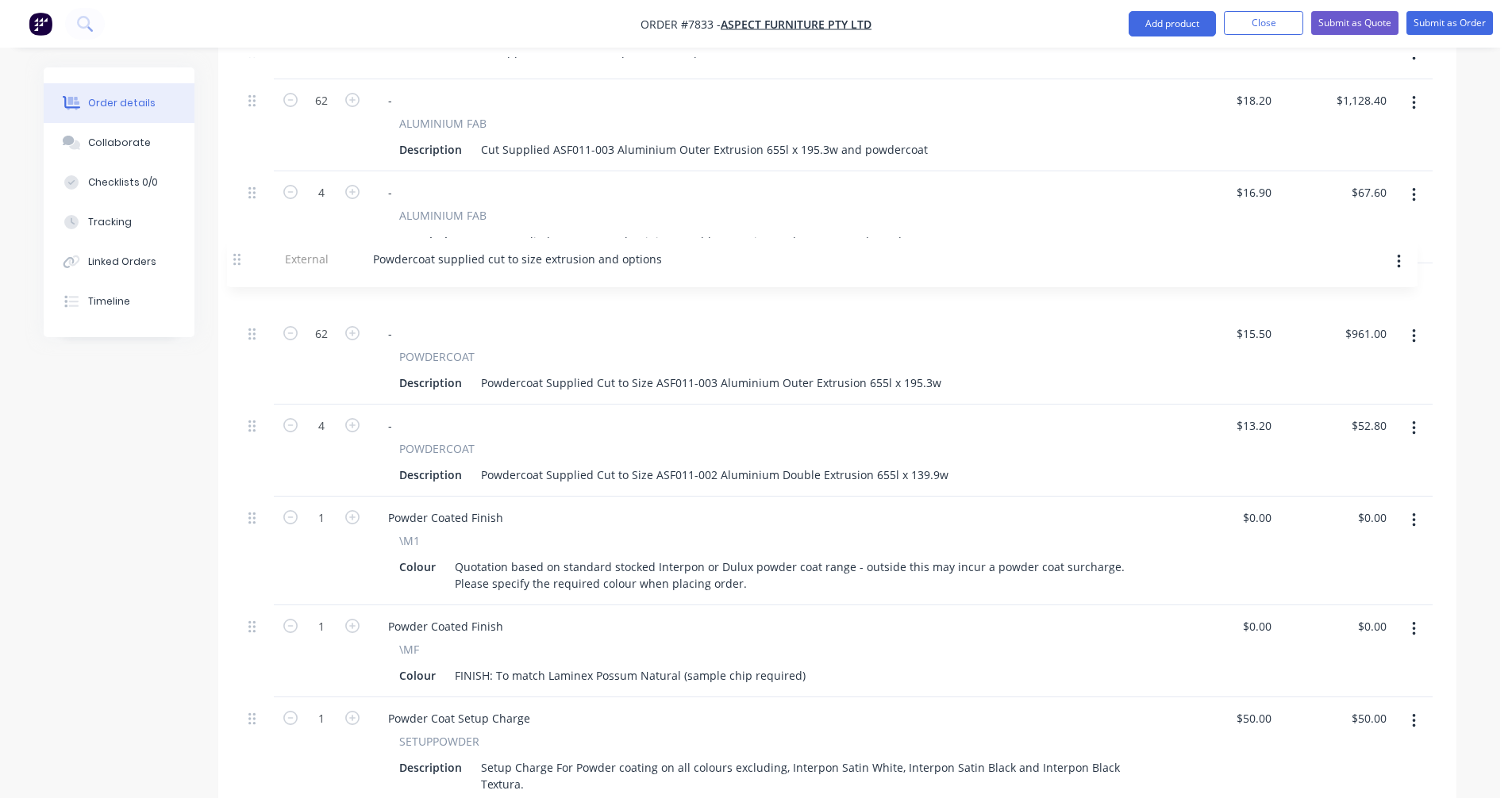
drag, startPoint x: 253, startPoint y: 568, endPoint x: 239, endPoint y: 253, distance: 315.3
click at [239, 253] on div "Qty Price Total External Cut to 655mm from supplied extrusion and powdercoat op…" at bounding box center [837, 428] width 1238 height 859
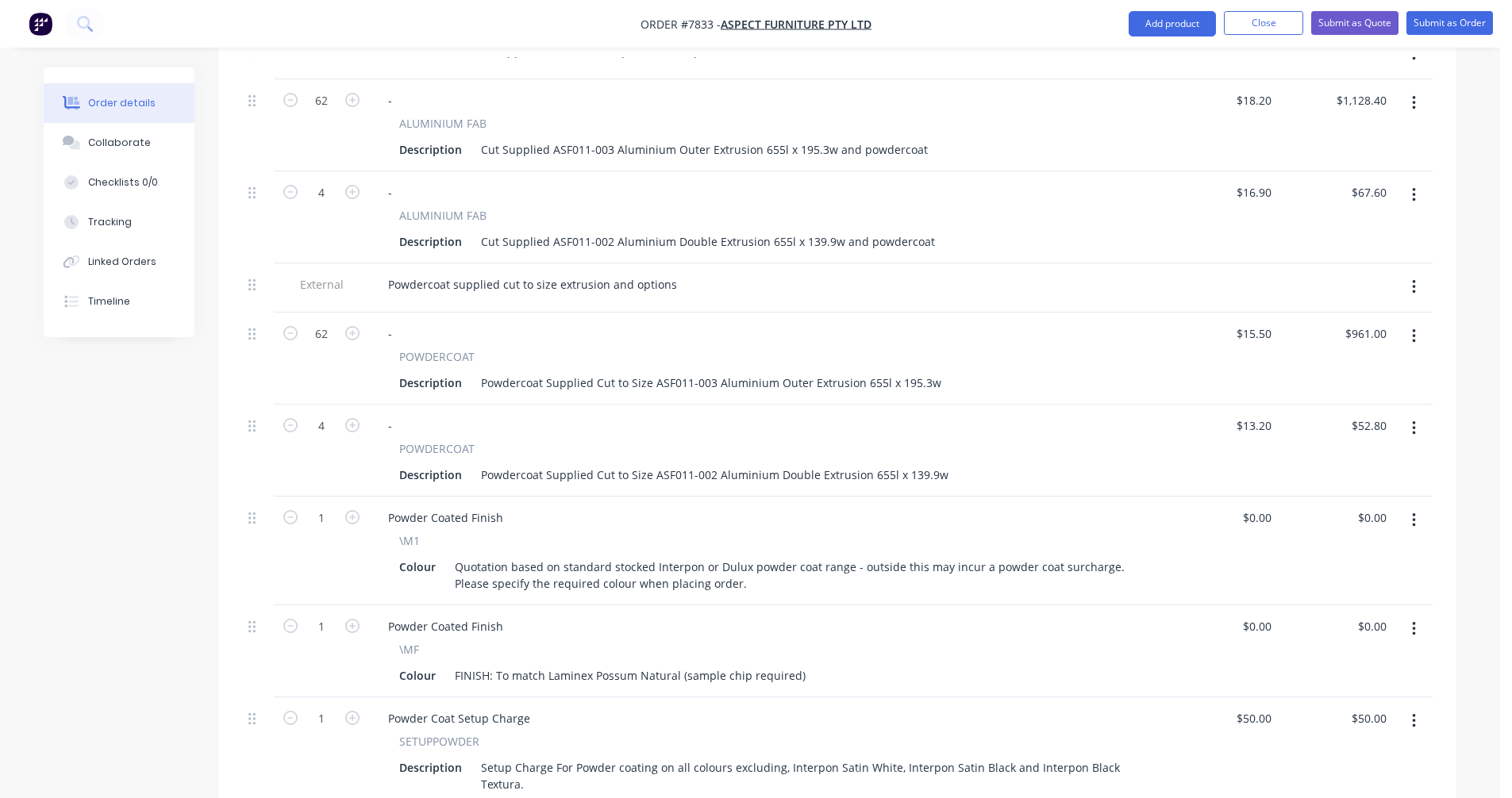
scroll to position [484, 0]
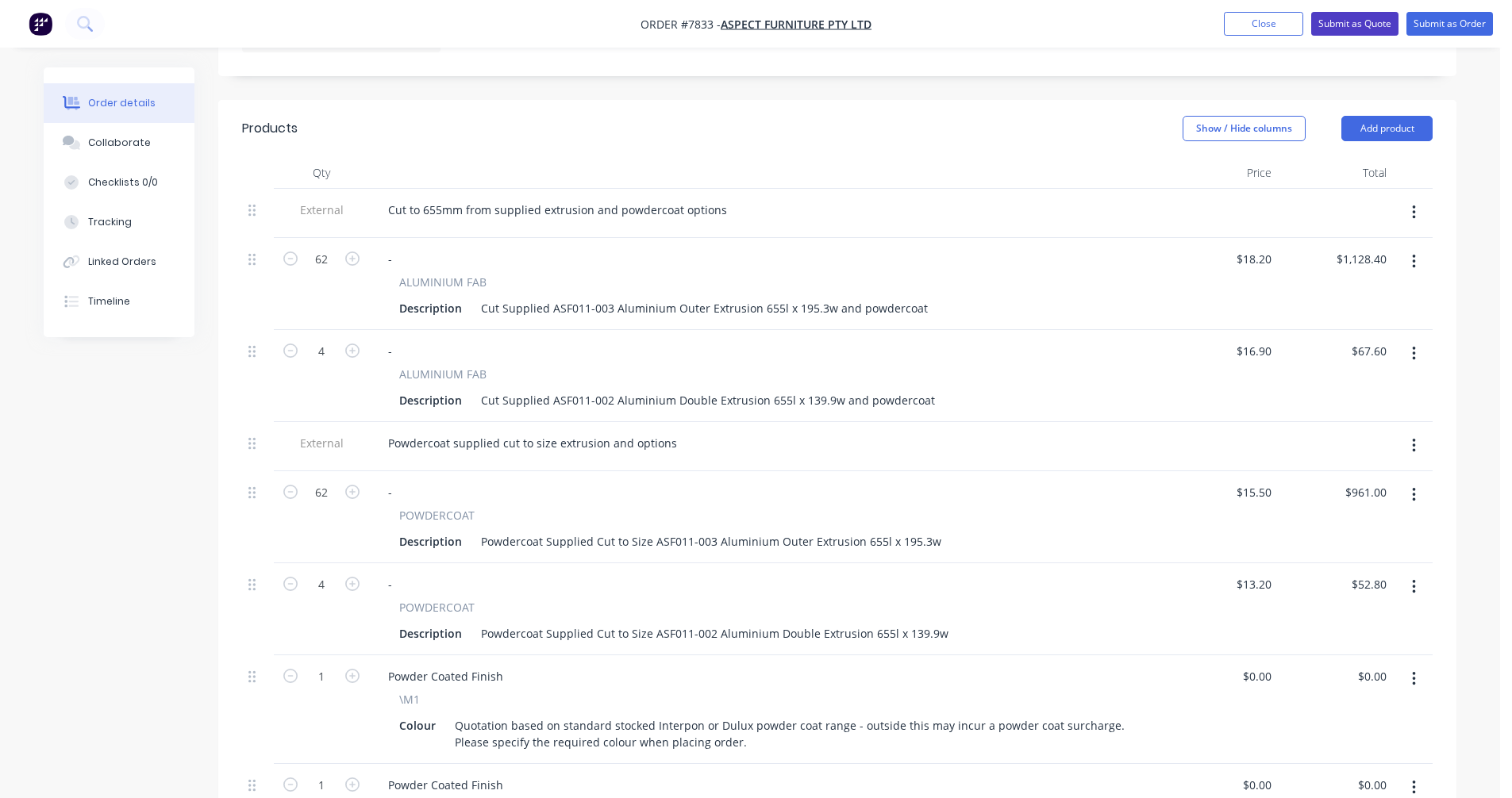
click at [1353, 24] on button "Submit as Quote" at bounding box center [1354, 24] width 87 height 24
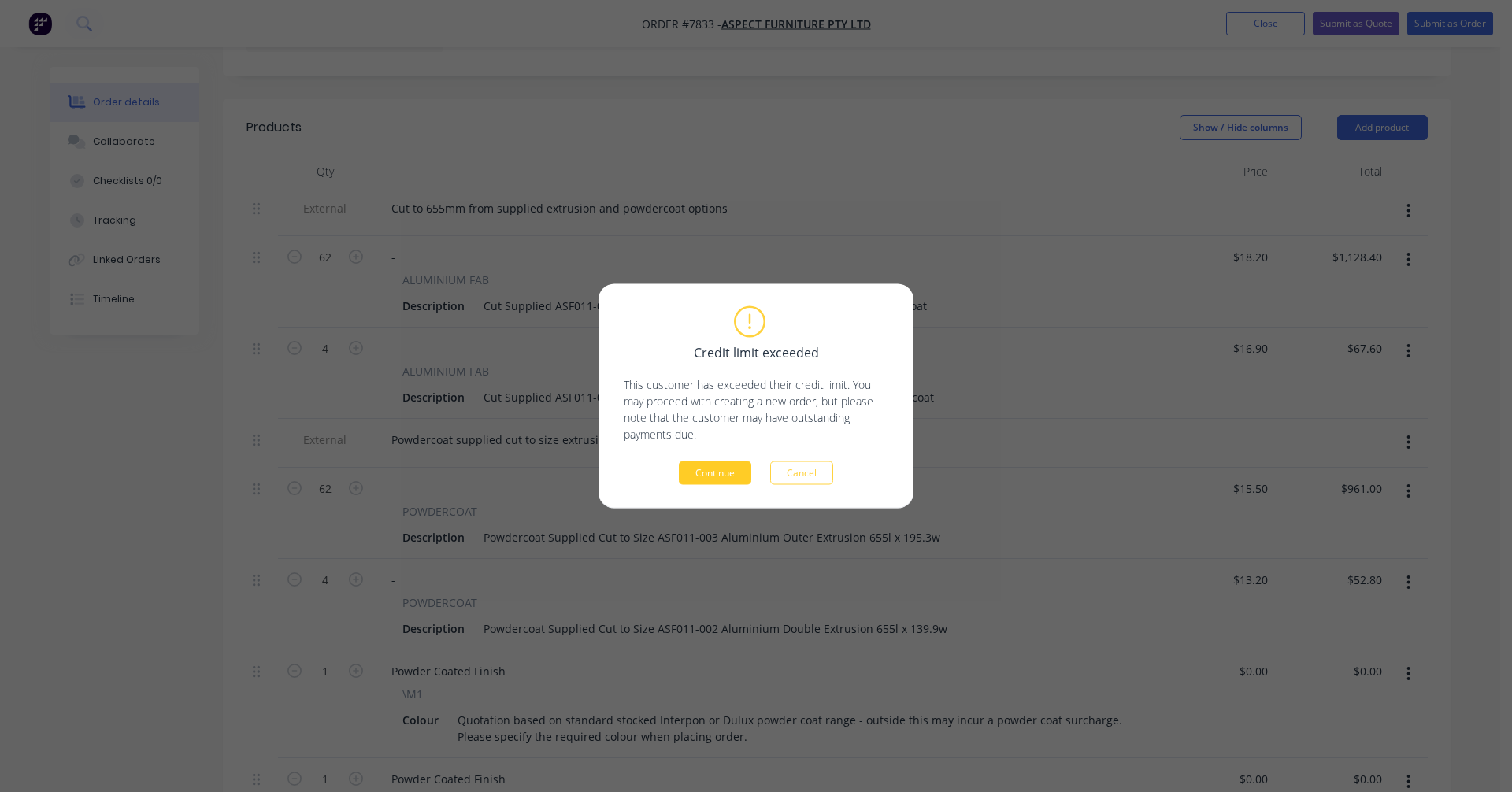
click at [714, 474] on button "Continue" at bounding box center [715, 473] width 73 height 23
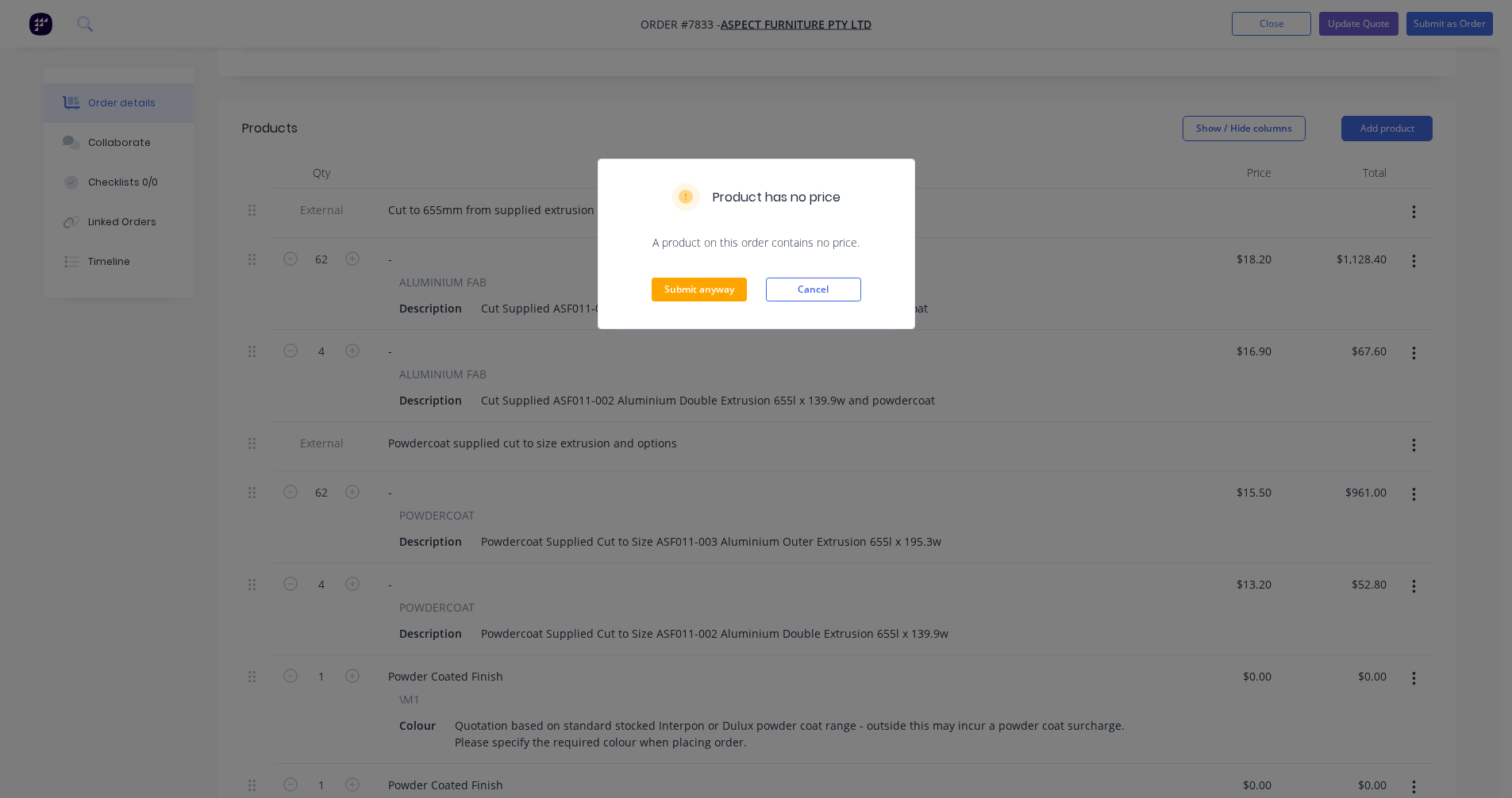
click at [706, 276] on div "Submit anyway Cancel" at bounding box center [757, 289] width 316 height 77
click at [710, 287] on button "Submit anyway" at bounding box center [699, 289] width 95 height 24
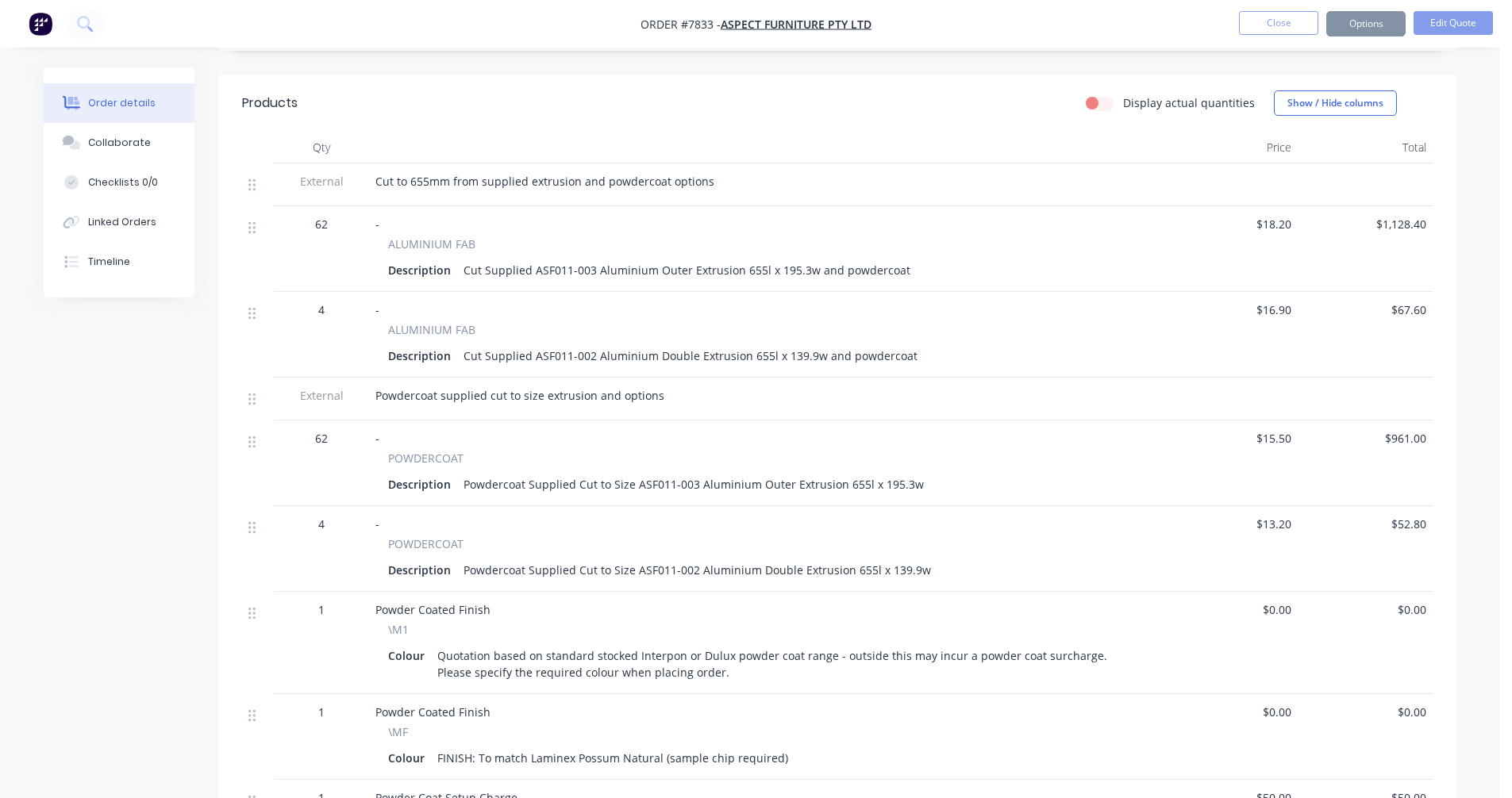
scroll to position [465, 0]
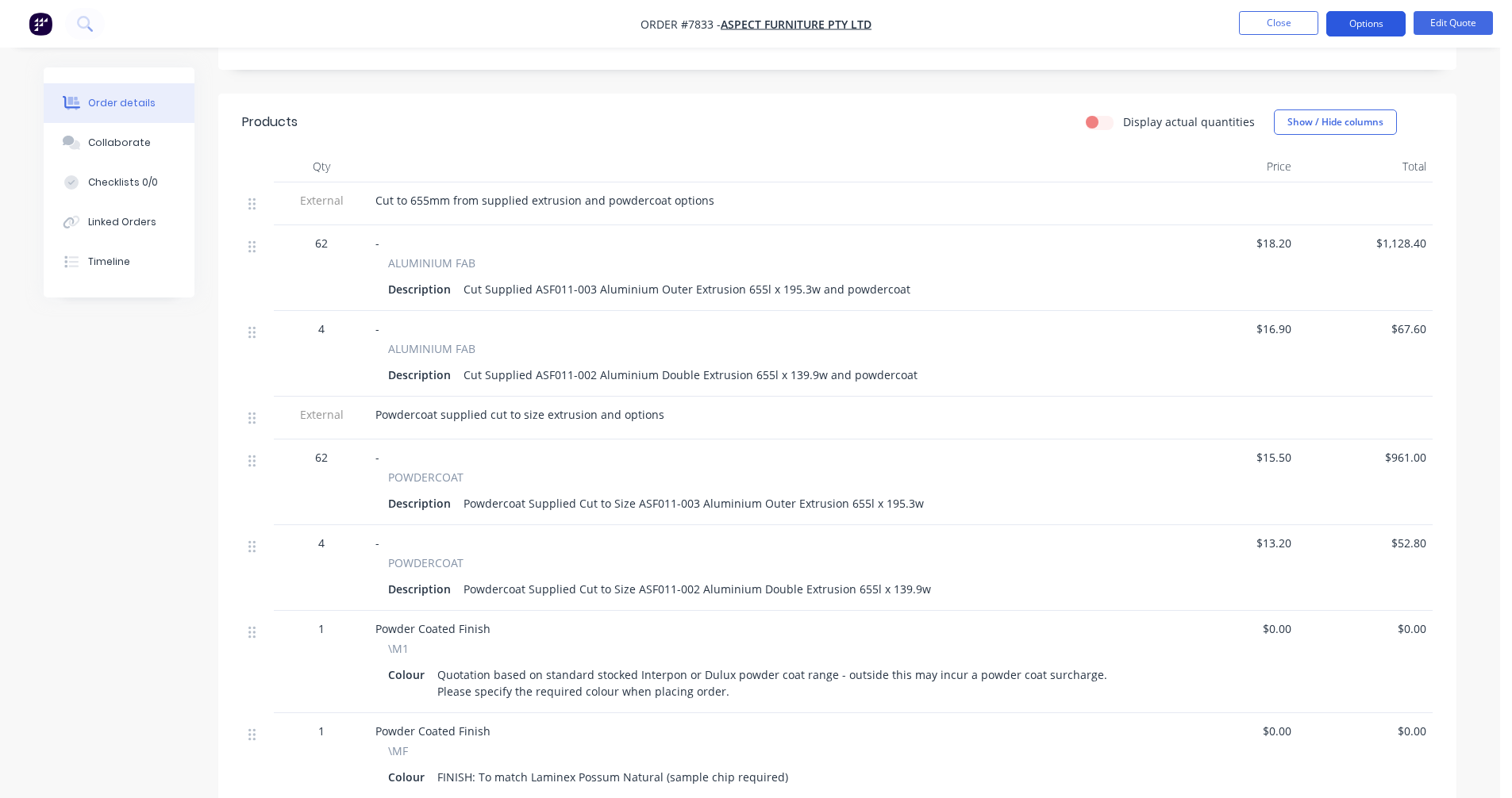
click at [1361, 19] on button "Options" at bounding box center [1365, 24] width 79 height 25
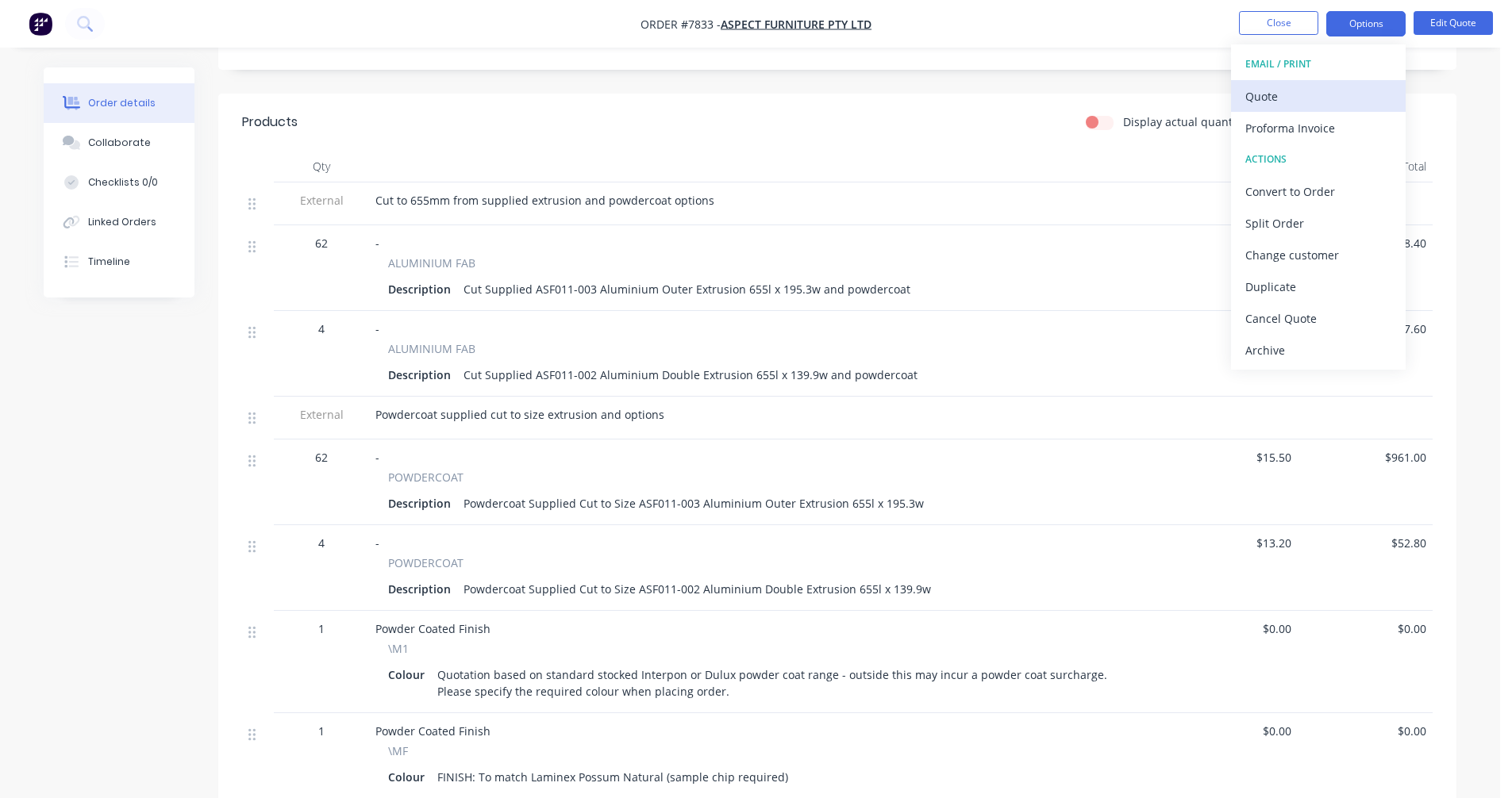
click at [1295, 91] on div "Quote" at bounding box center [1318, 96] width 146 height 23
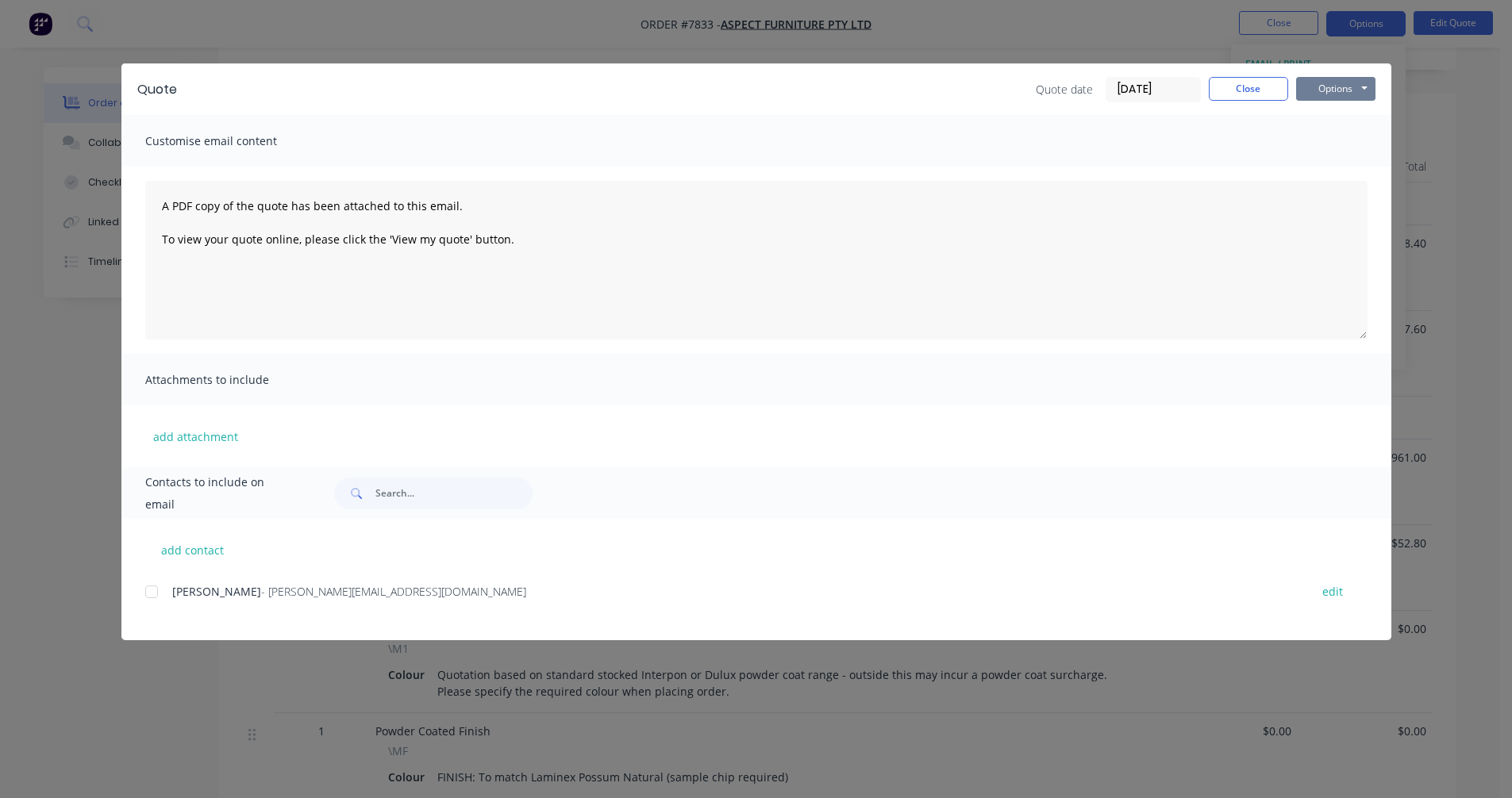
click at [1342, 85] on button "Options" at bounding box center [1335, 89] width 79 height 24
click at [1348, 115] on button "Preview" at bounding box center [1347, 117] width 102 height 26
